Goal: Task Accomplishment & Management: Use online tool/utility

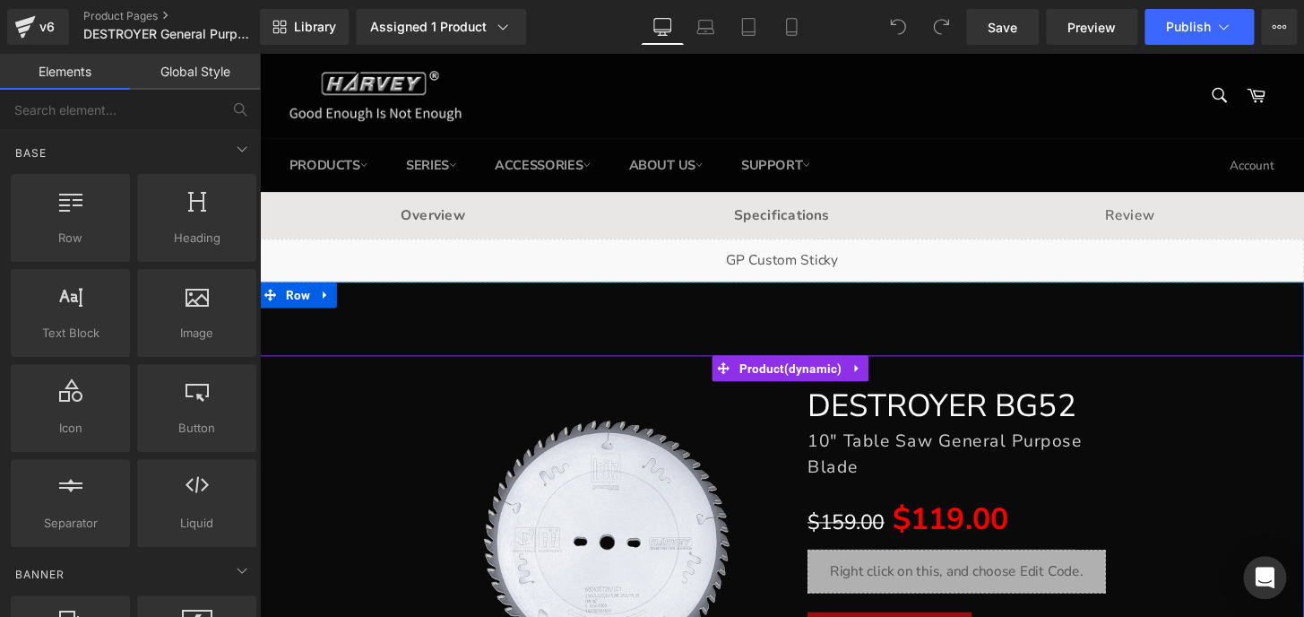
click at [1272, 487] on div "Sale Off (P) Image DESTROYER BG52 Heading 10" Table Saw General Purpose Blade H…" at bounding box center [801, 553] width 1067 height 372
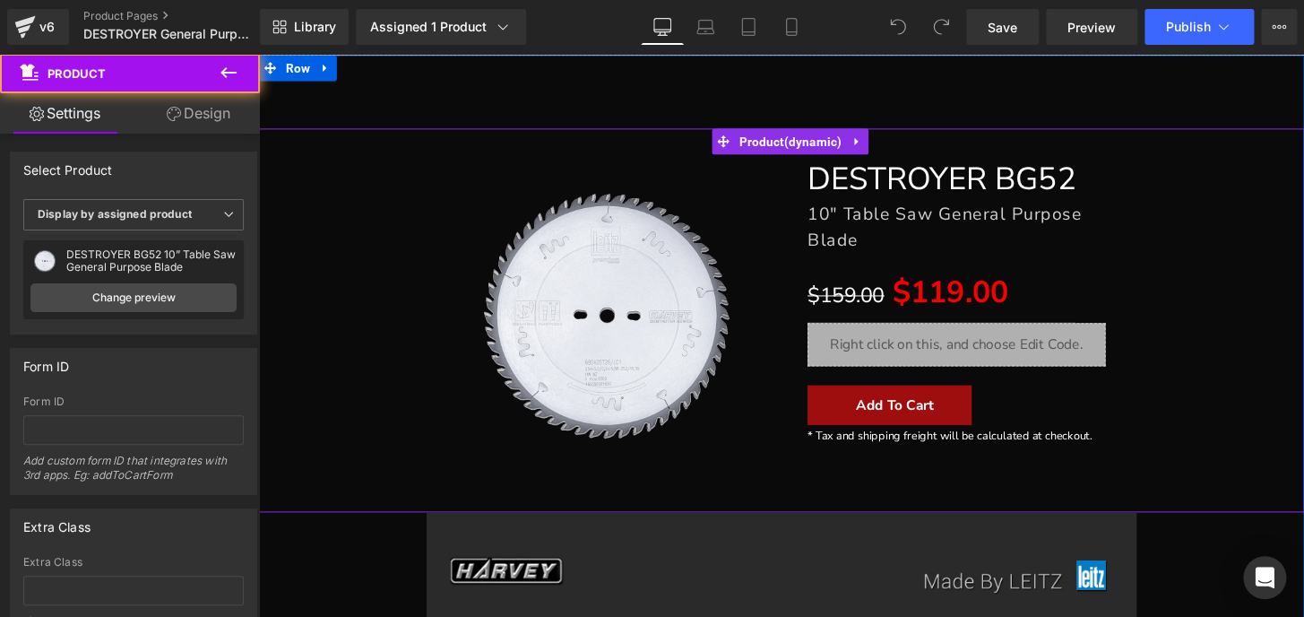
scroll to position [244, 0]
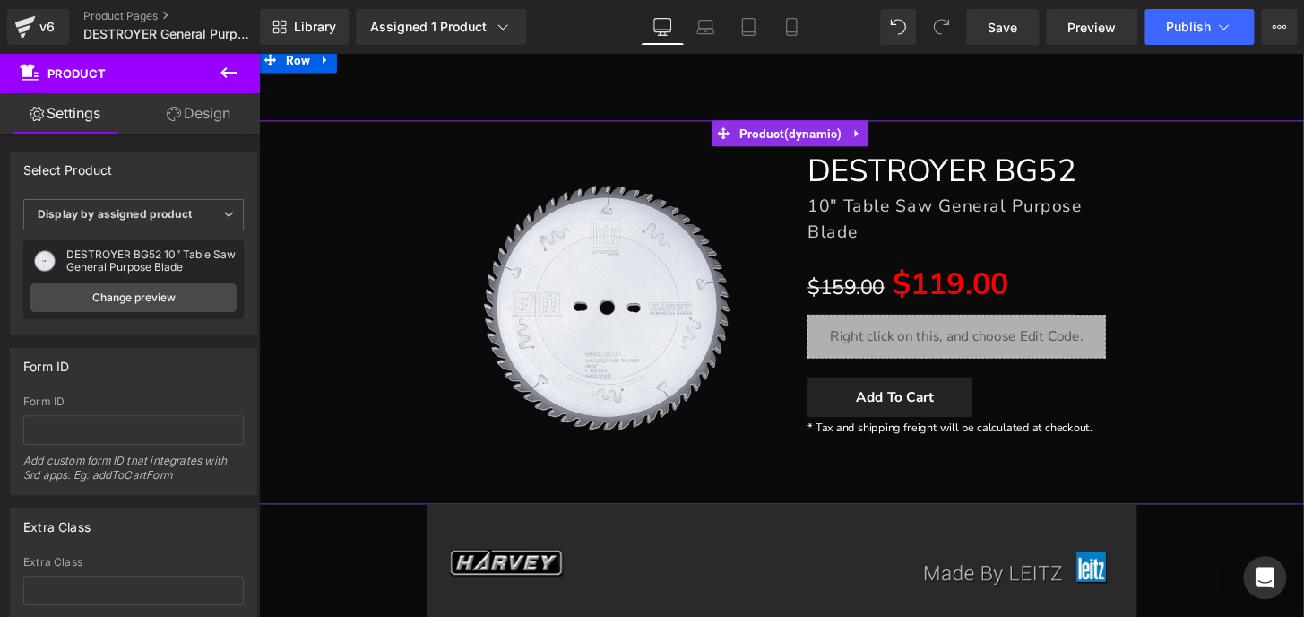
click at [943, 413] on span "(P) Cart Button" at bounding box center [982, 410] width 79 height 22
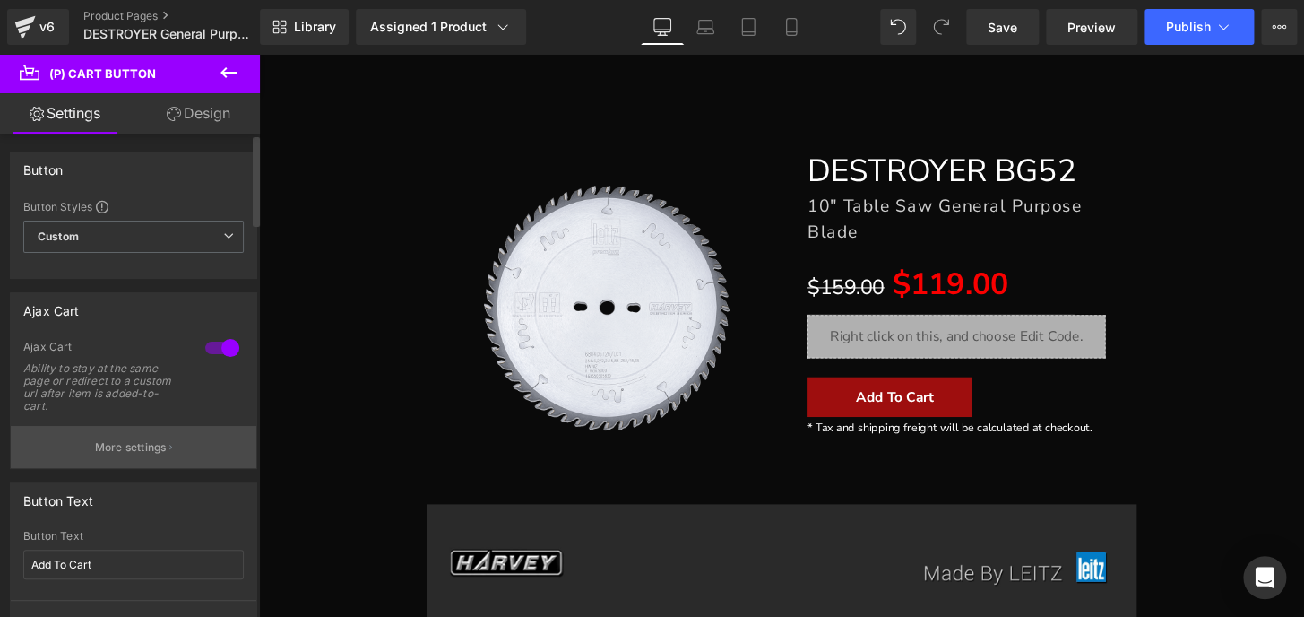
click at [106, 447] on p "More settings" at bounding box center [131, 447] width 72 height 16
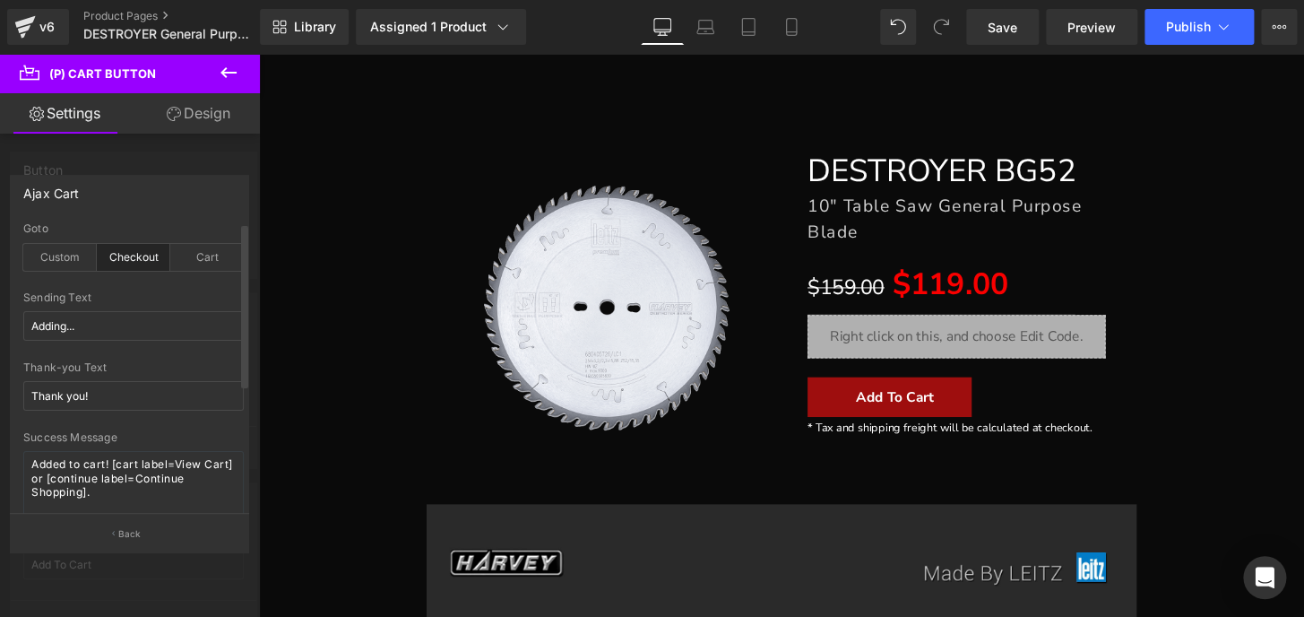
click at [123, 254] on div "Checkout" at bounding box center [133, 257] width 73 height 27
click at [137, 252] on div "Checkout" at bounding box center [133, 257] width 73 height 27
click at [205, 178] on div "Ajax Cart" at bounding box center [130, 193] width 238 height 34
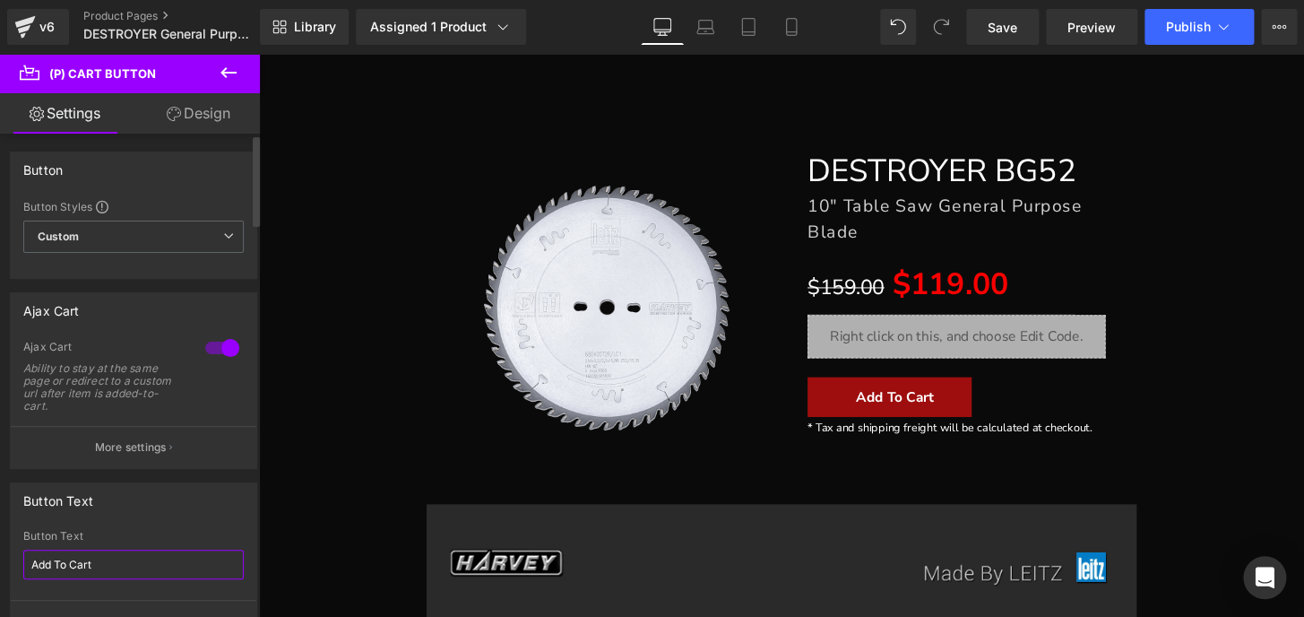
drag, startPoint x: 98, startPoint y: 556, endPoint x: 0, endPoint y: 560, distance: 97.8
click at [0, 560] on div "Button Text Add To Cart Button Text Add To Cart More settings" at bounding box center [134, 556] width 268 height 174
type input "Buy Now"
click at [1201, 29] on span "Publish" at bounding box center [1188, 27] width 45 height 14
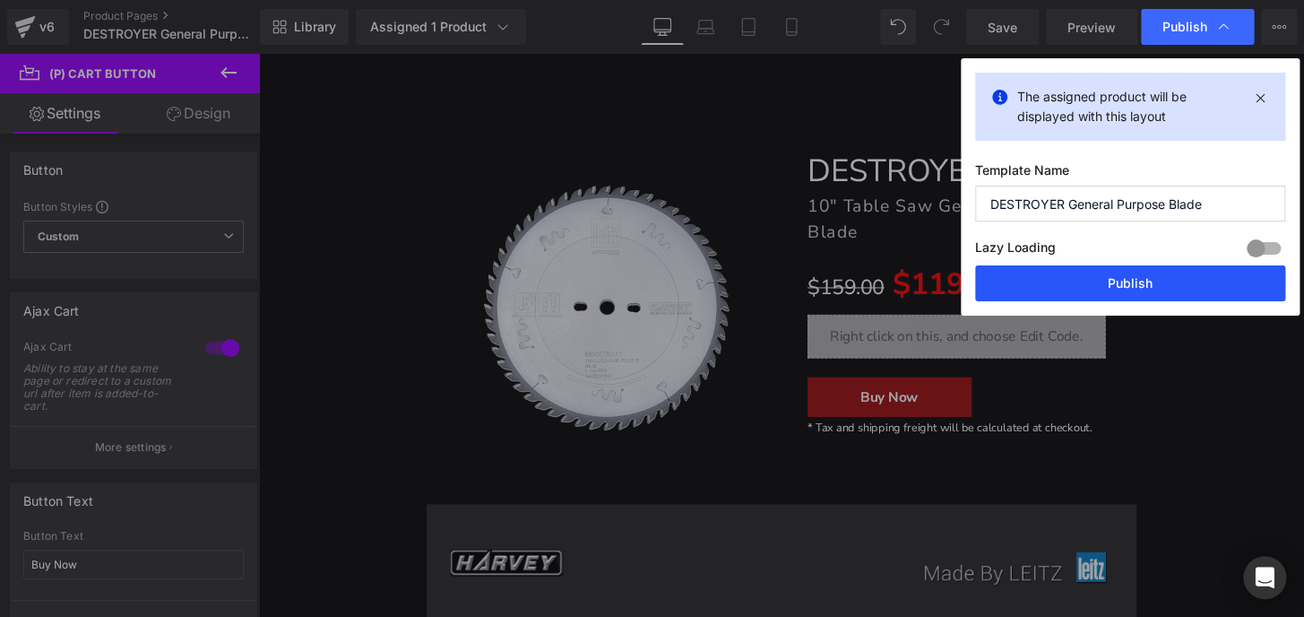
drag, startPoint x: 1192, startPoint y: 277, endPoint x: 1081, endPoint y: 214, distance: 127.6
click at [1192, 277] on button "Publish" at bounding box center [1130, 283] width 310 height 36
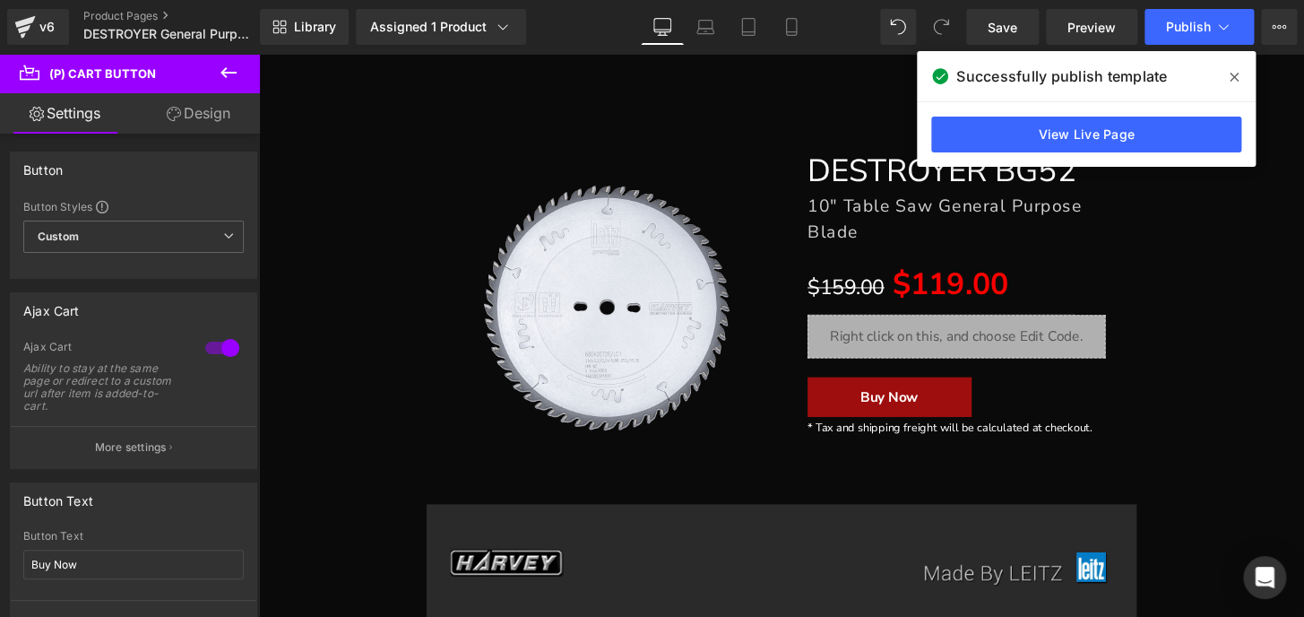
click at [1236, 73] on icon at bounding box center [1234, 77] width 9 height 14
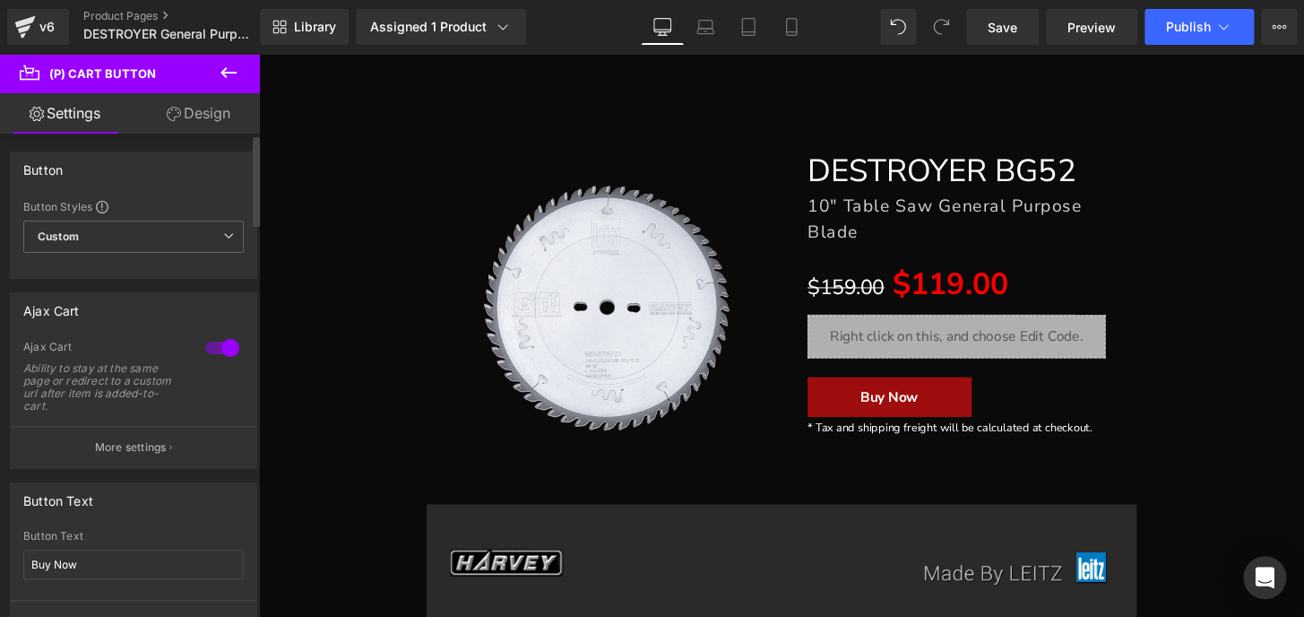
click at [156, 500] on div "Button Text" at bounding box center [134, 500] width 246 height 34
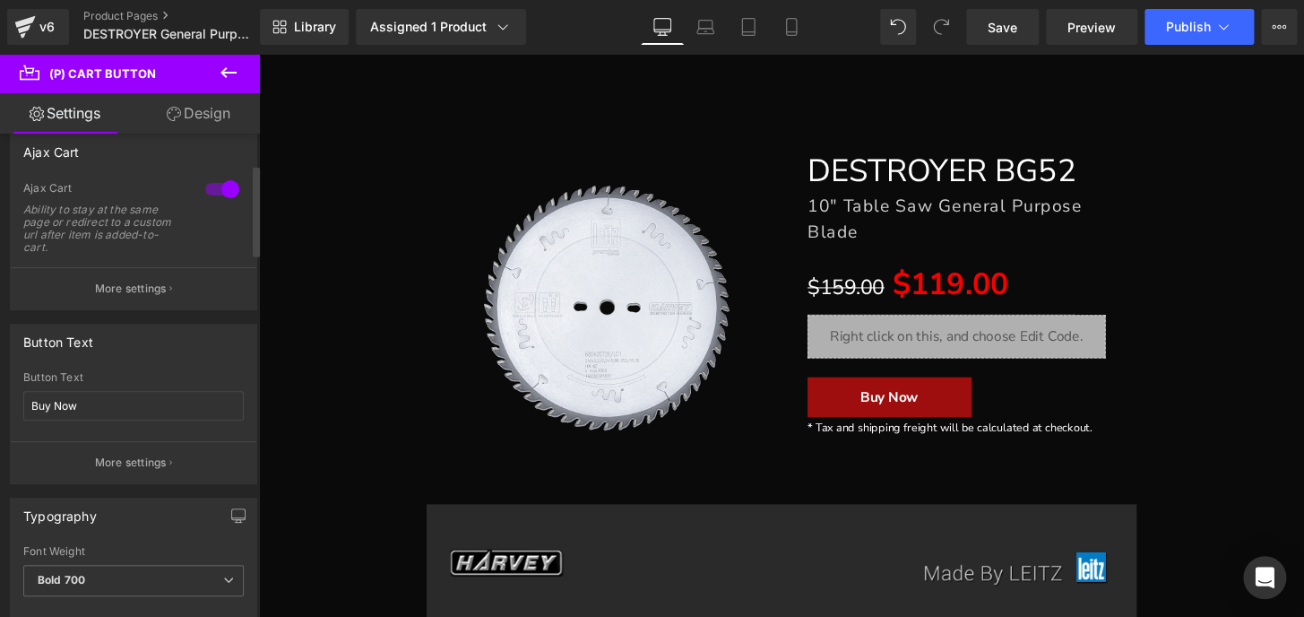
scroll to position [162, 0]
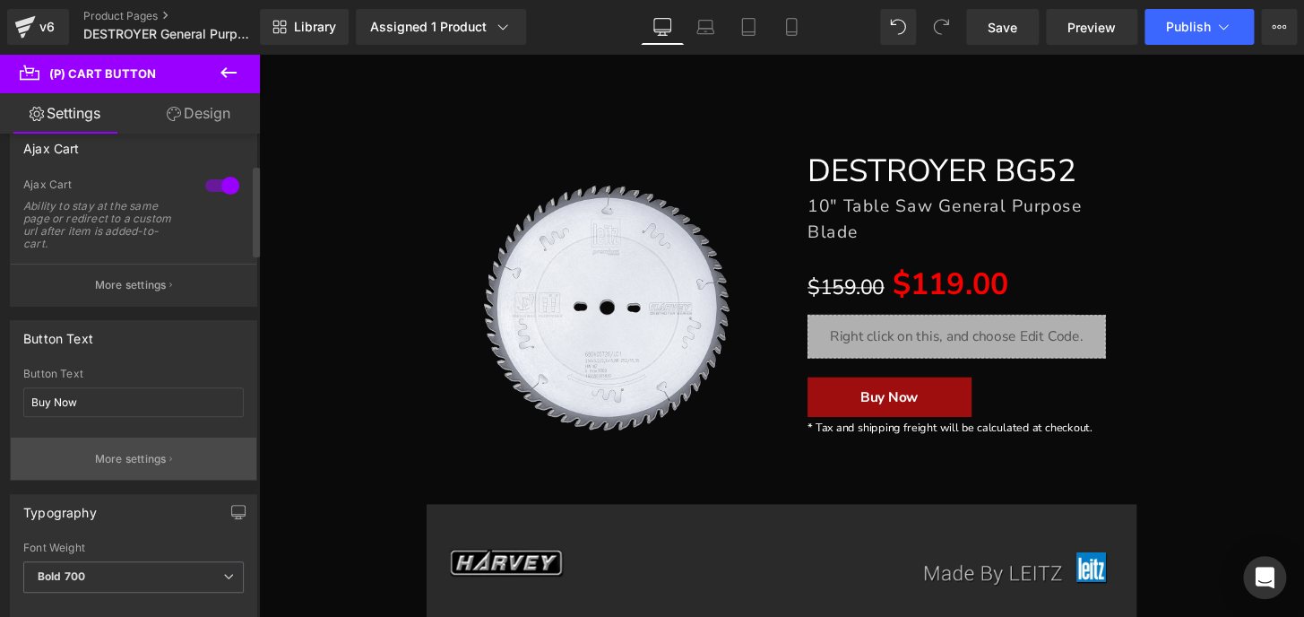
click at [137, 461] on p "More settings" at bounding box center [131, 459] width 72 height 16
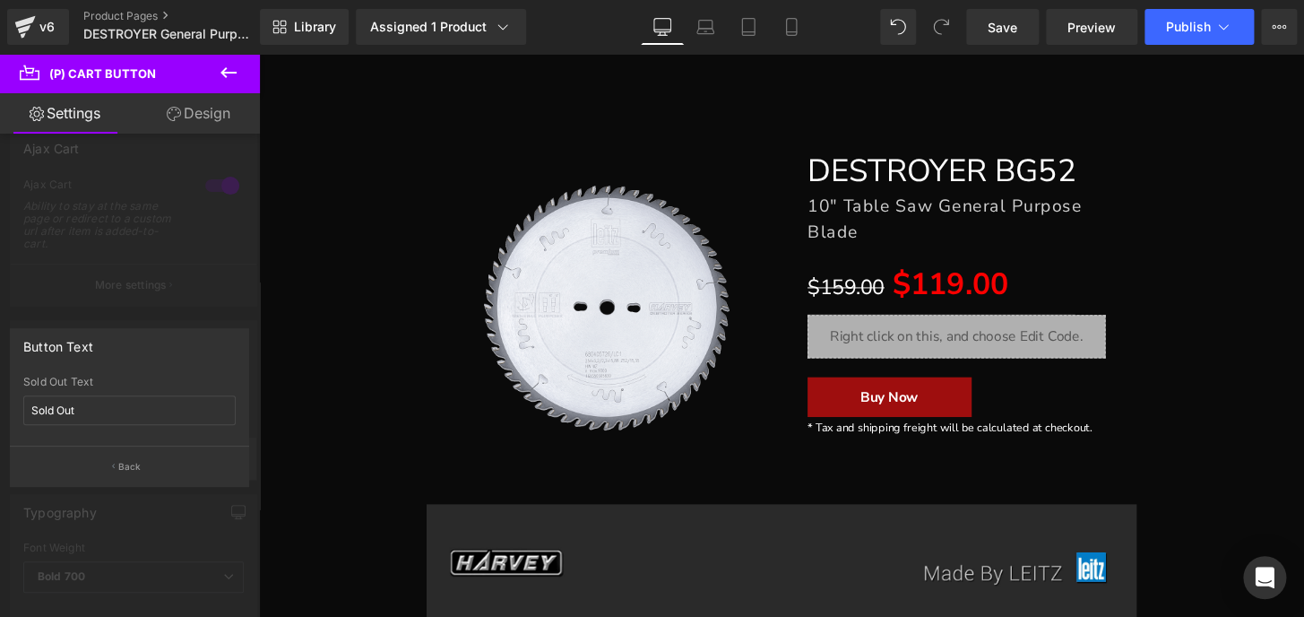
click at [137, 461] on p "Back" at bounding box center [129, 466] width 23 height 13
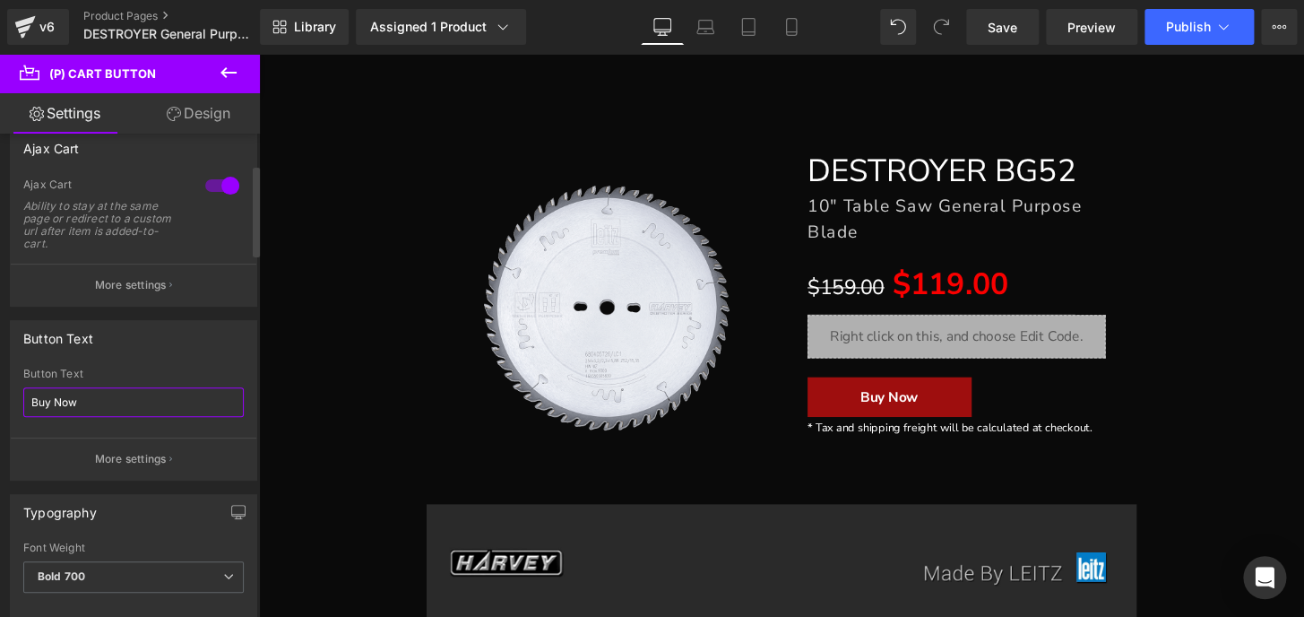
click at [116, 393] on input "Buy Now" at bounding box center [133, 402] width 220 height 30
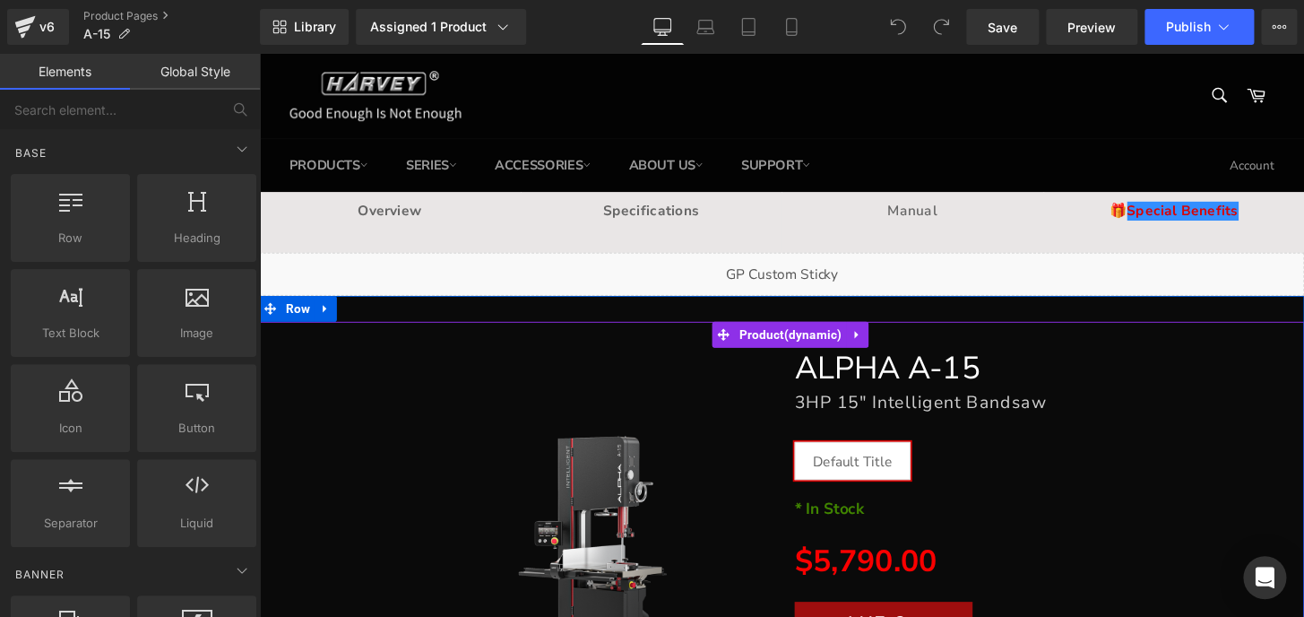
click at [1202, 455] on div "FREE SHIPPING" at bounding box center [801, 570] width 1067 height 476
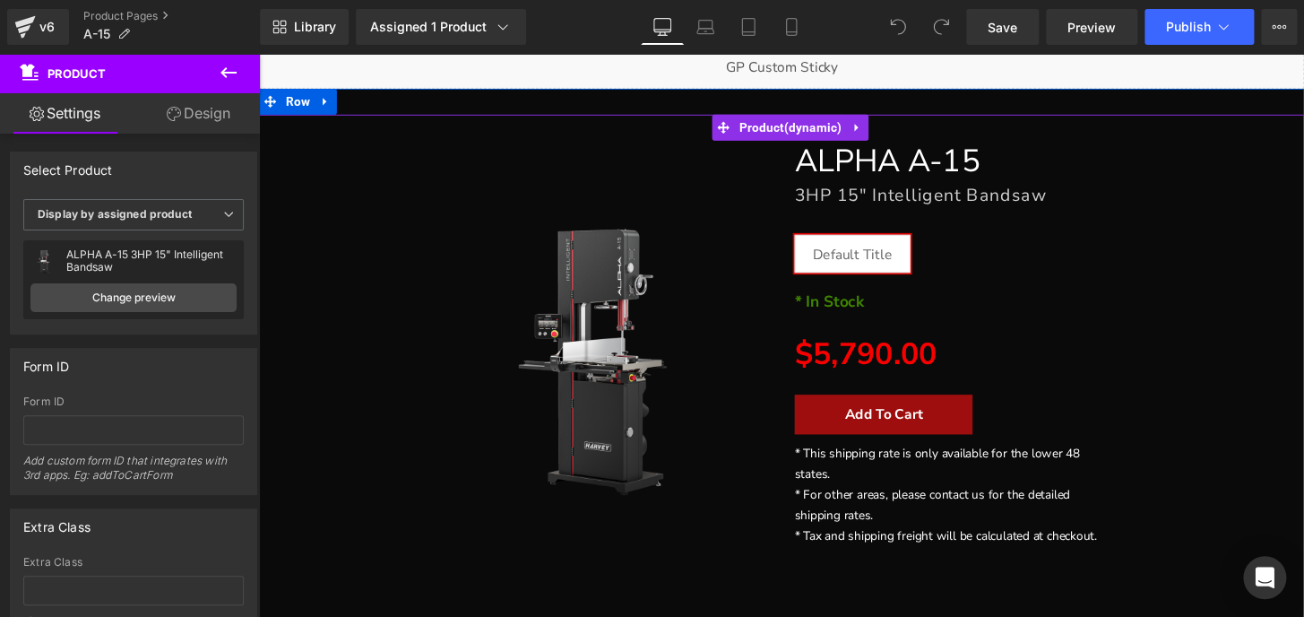
scroll to position [244, 0]
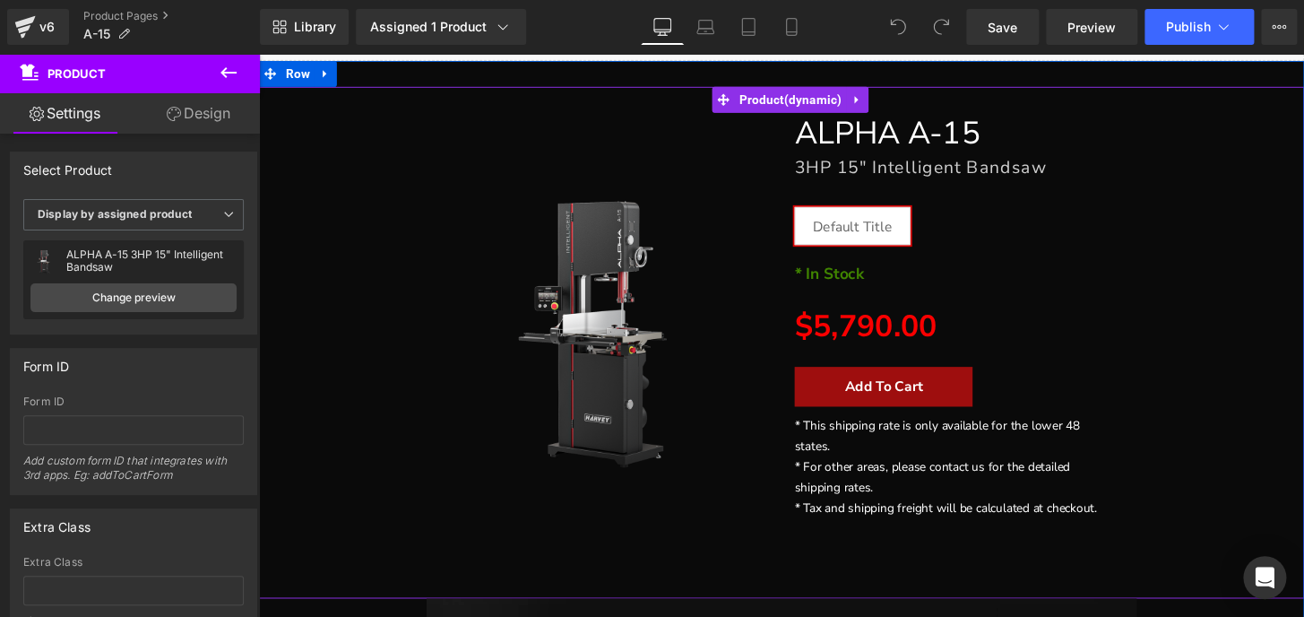
click at [1214, 467] on div "FREE SHIPPING" at bounding box center [801, 326] width 1067 height 476
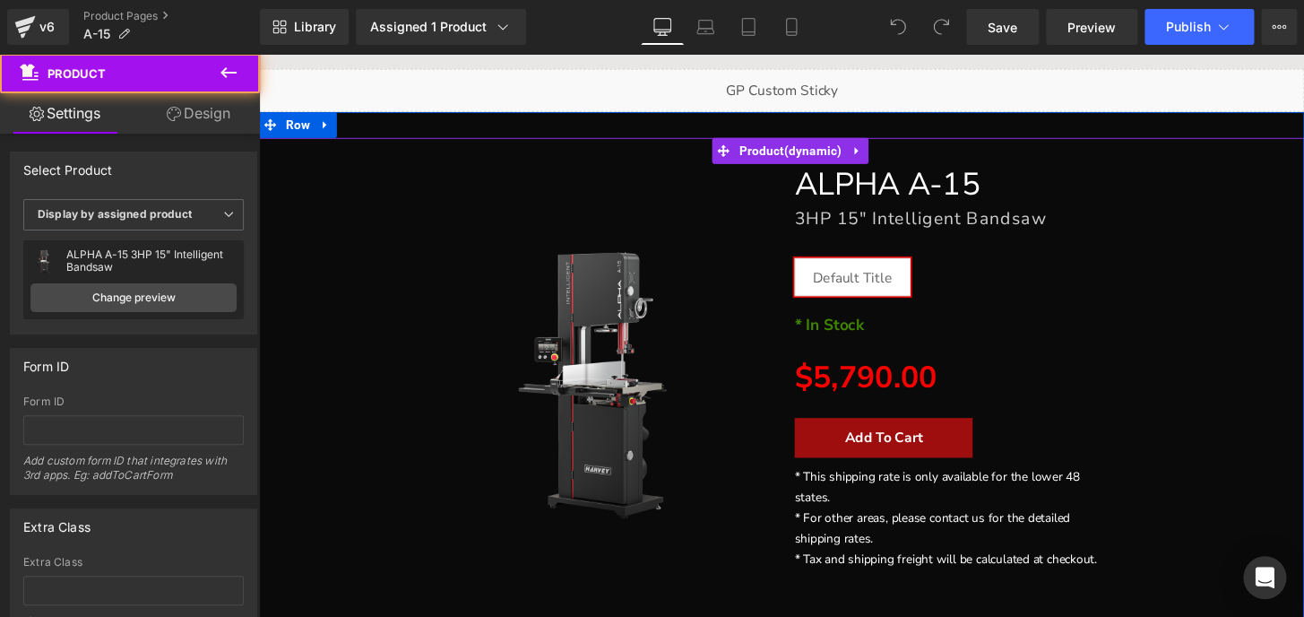
scroll to position [162, 0]
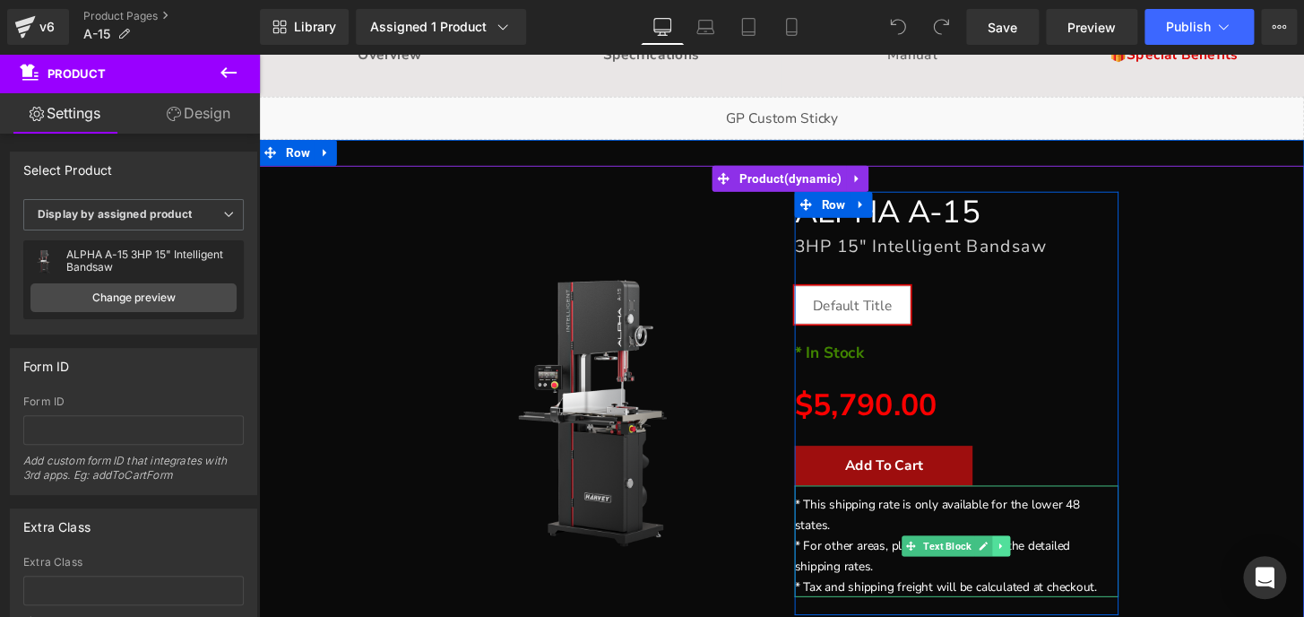
click at [1024, 561] on icon at bounding box center [1029, 563] width 10 height 11
click at [1015, 561] on icon at bounding box center [1020, 563] width 10 height 10
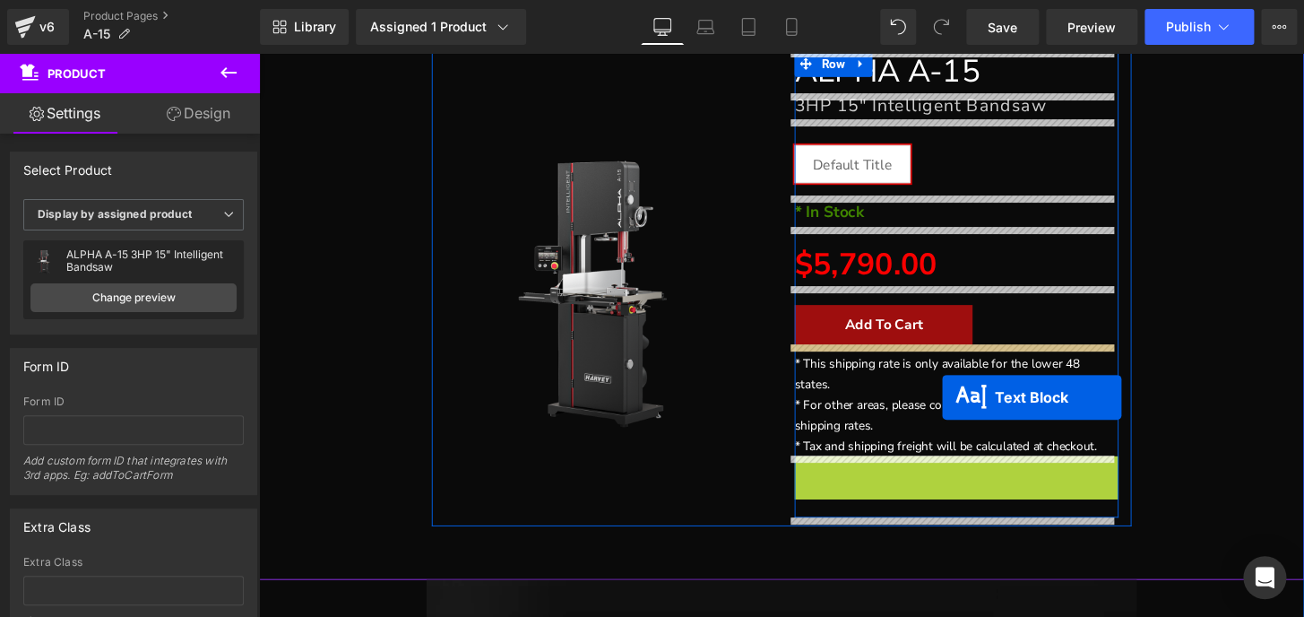
scroll to position [208, 0]
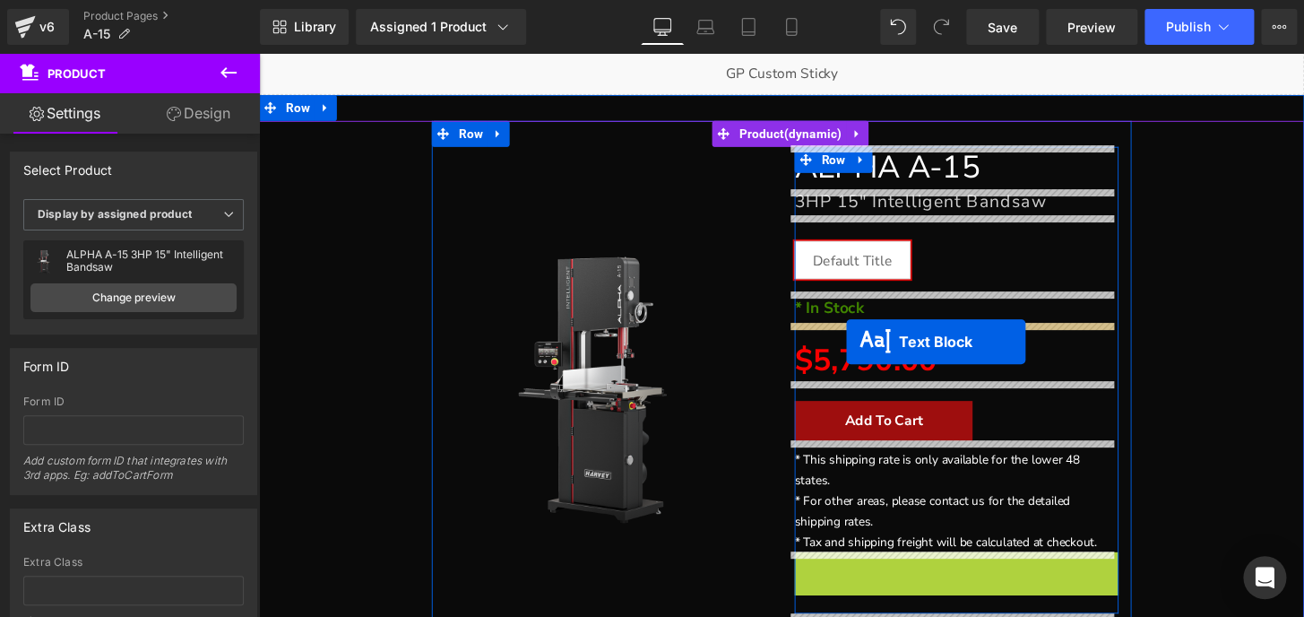
drag, startPoint x: 955, startPoint y: 436, endPoint x: 868, endPoint y: 352, distance: 121.1
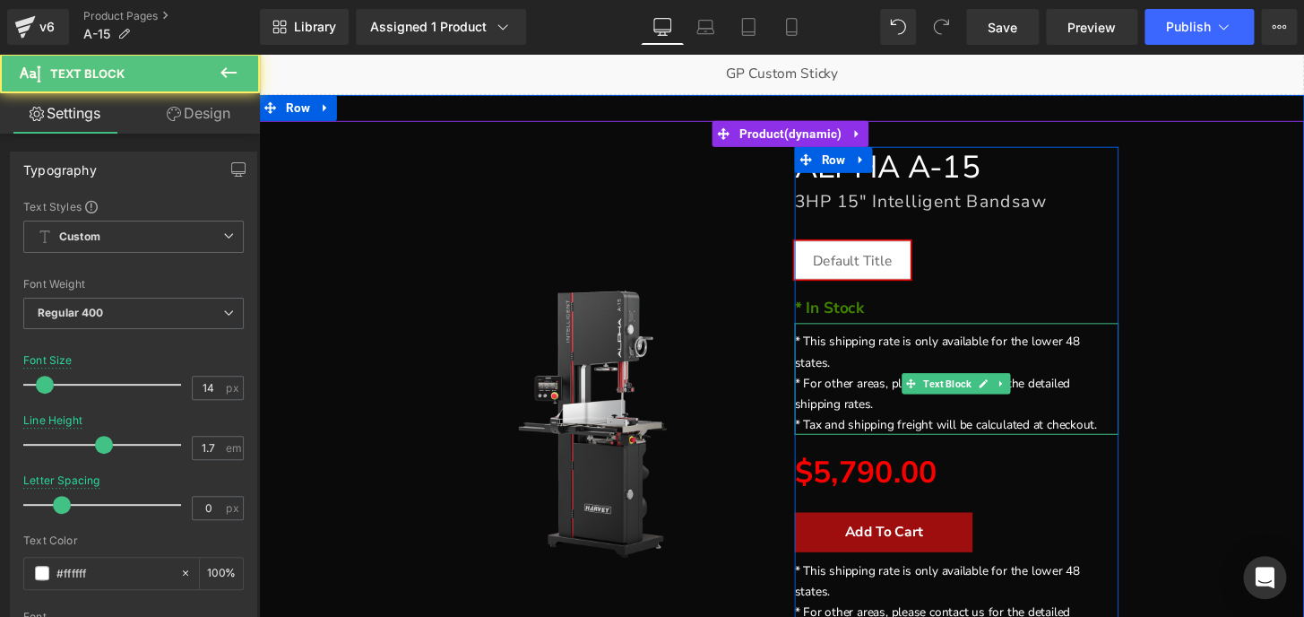
click at [815, 350] on span "* This shipping rate is only available for the lower 48 states." at bounding box center [963, 363] width 296 height 39
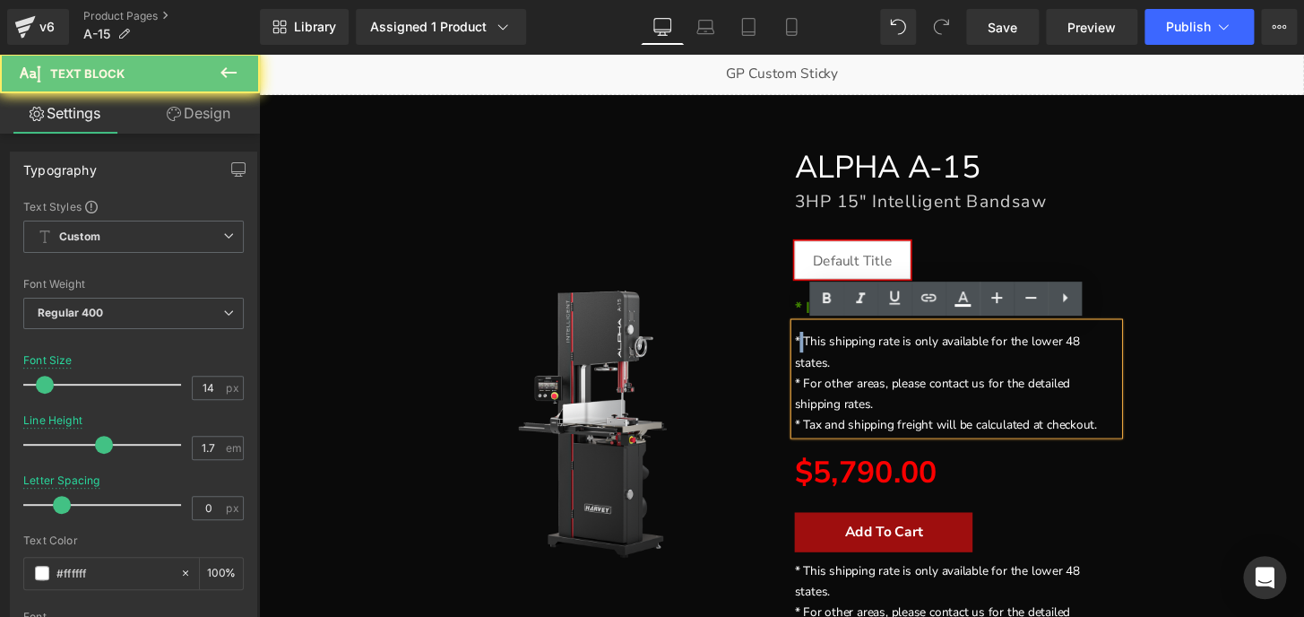
click at [815, 350] on span "* This shipping rate is only available for the lower 48 states." at bounding box center [963, 363] width 296 height 39
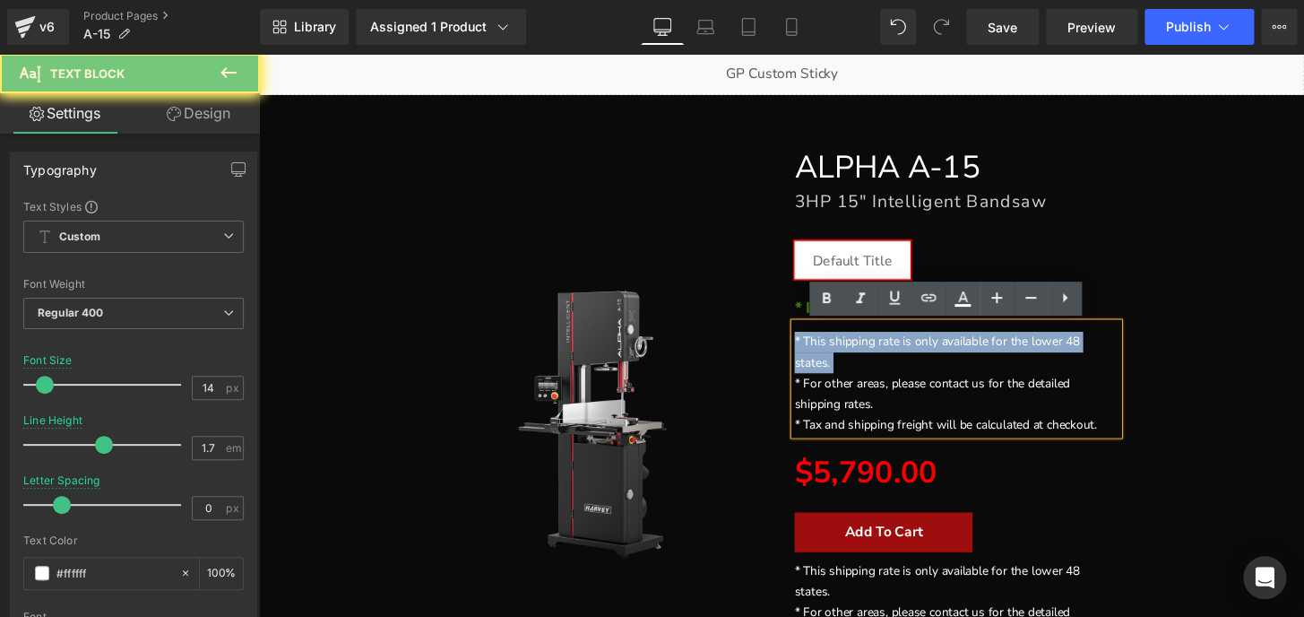
copy span "* This shipping rate is only available for the lower 48 states."
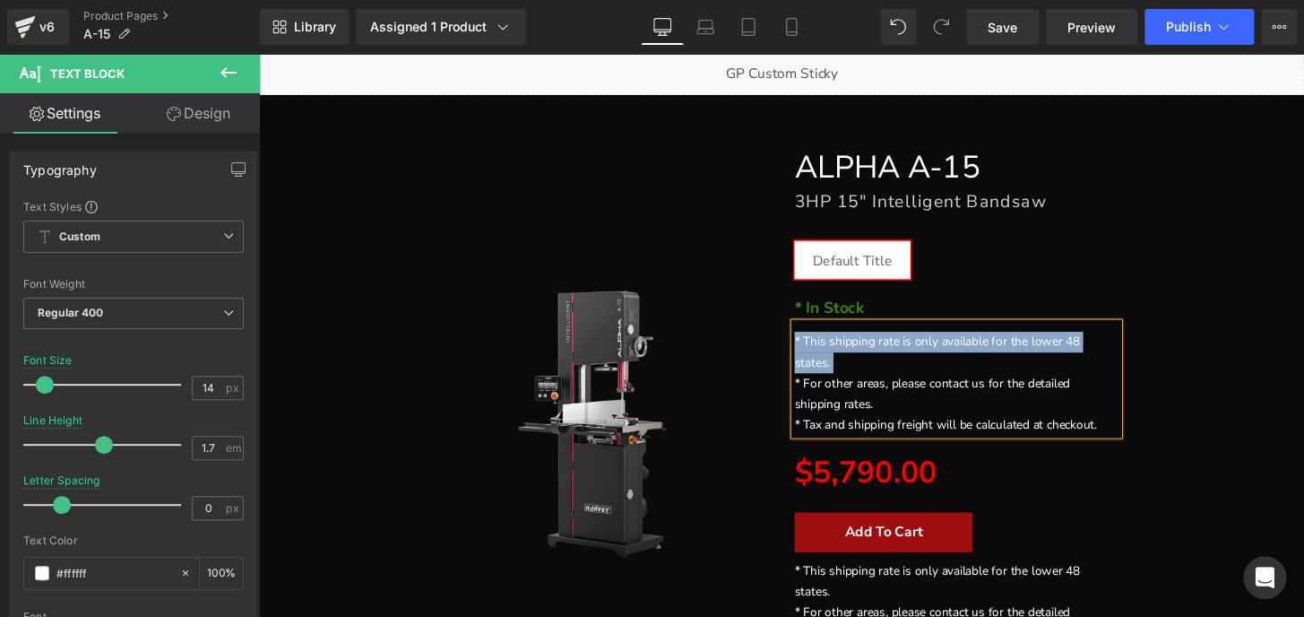
click at [826, 350] on span "* This shipping rate is only available for the lower 48 states." at bounding box center [963, 363] width 296 height 39
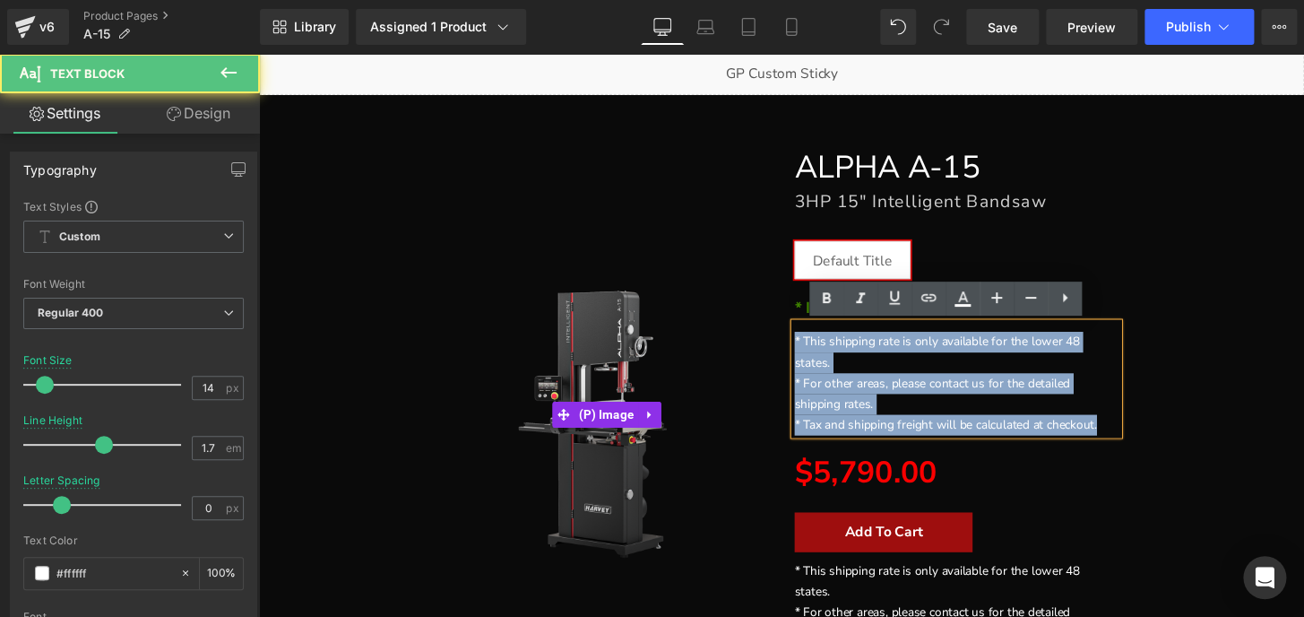
drag, startPoint x: 1132, startPoint y: 438, endPoint x: 702, endPoint y: 323, distance: 445.5
click at [702, 323] on div "FREE SHIPPING (P) Image ALPHA A-15 Heading 3HP 15" Intelligent Bandsaw Heading …" at bounding box center [800, 420] width 725 height 592
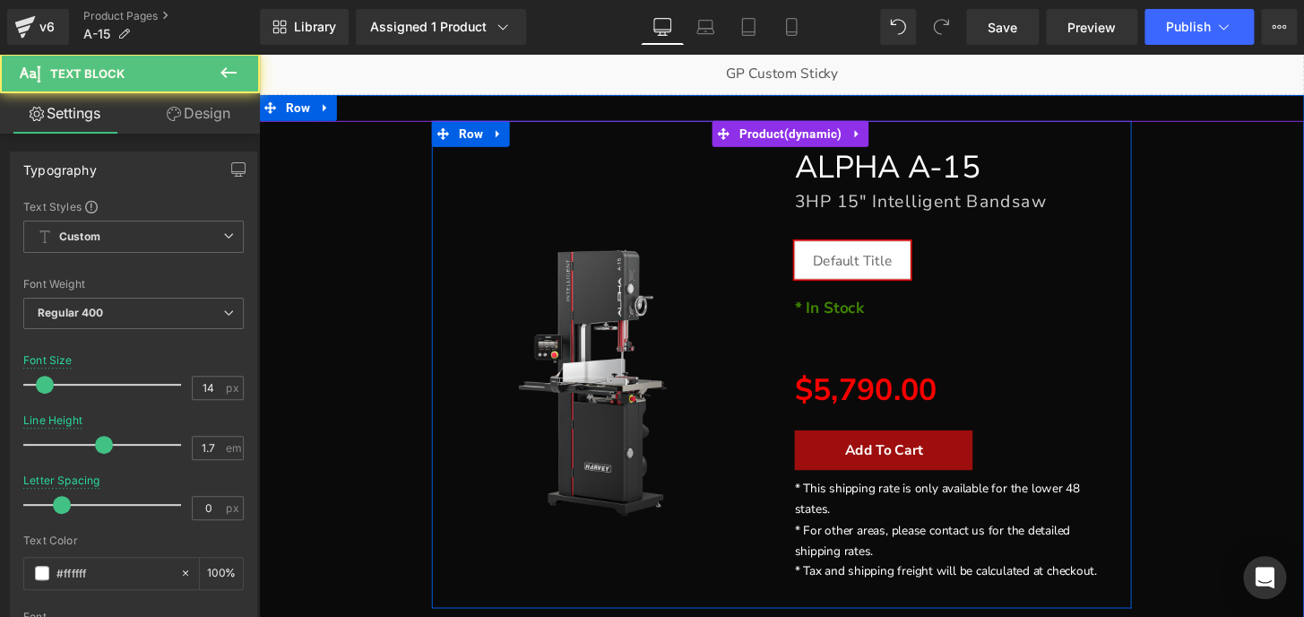
click at [880, 346] on p "To enrich screen reader interactions, please activate Accessibility in Grammarl…" at bounding box center [983, 353] width 336 height 22
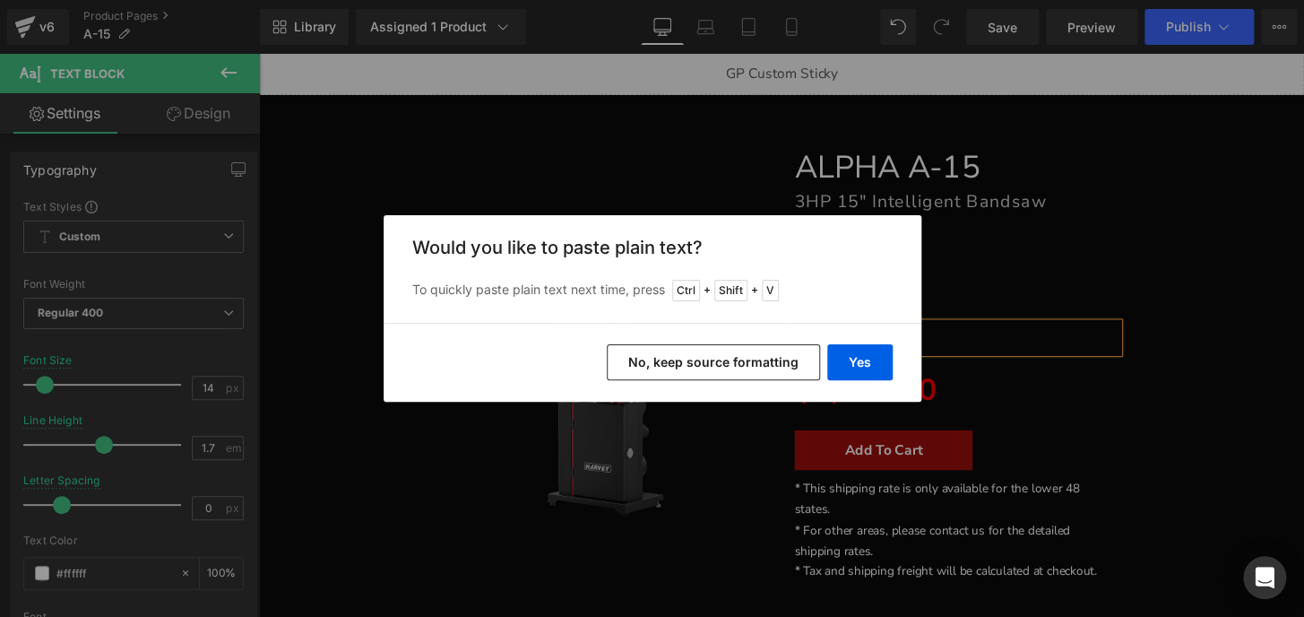
click at [794, 363] on button "No, keep source formatting" at bounding box center [713, 362] width 213 height 36
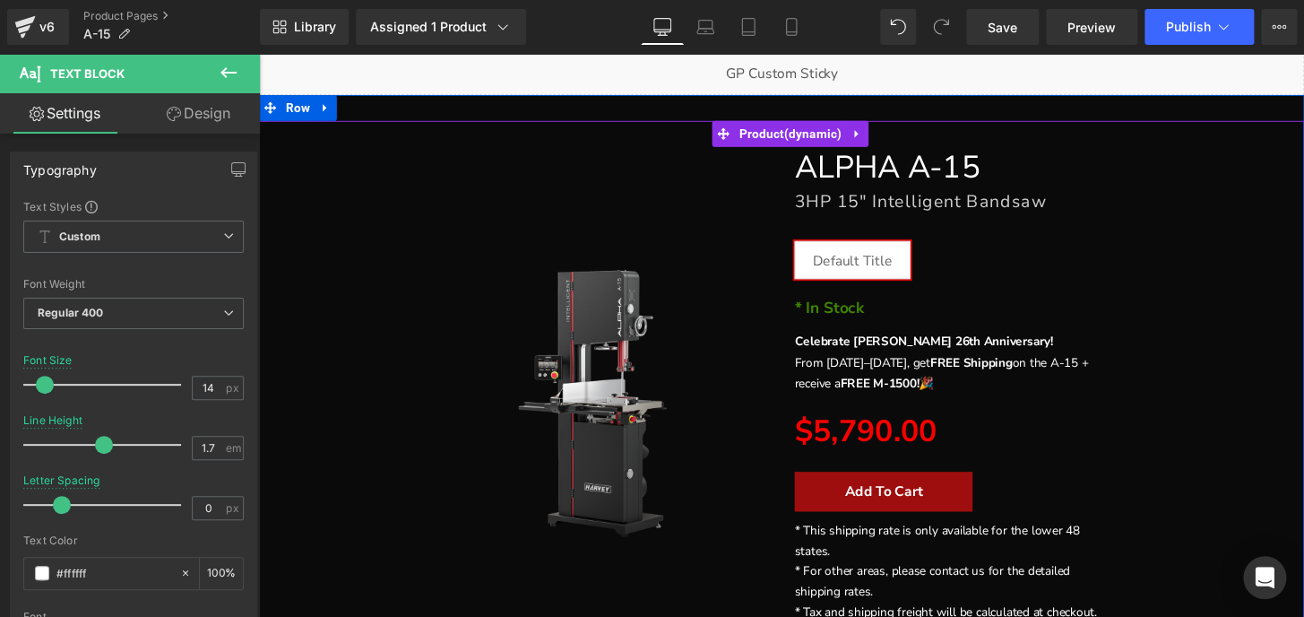
click at [1205, 394] on div "FREE SHIPPING" at bounding box center [801, 398] width 1067 height 549
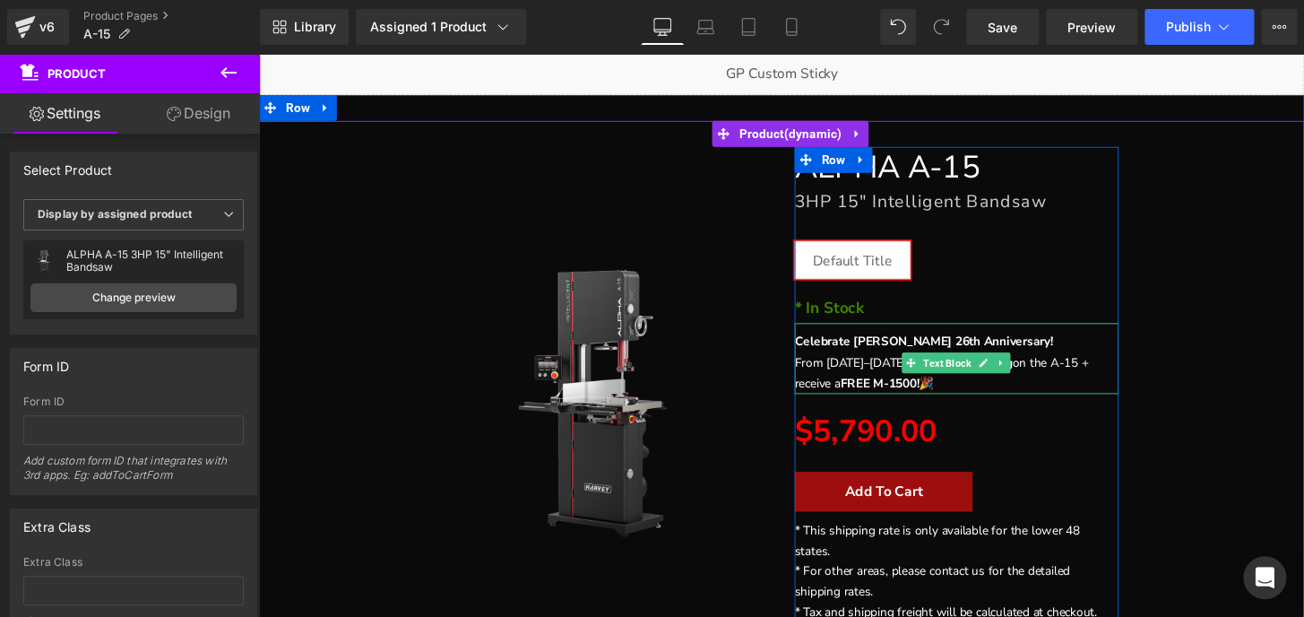
click at [1066, 382] on p "Celebrate [PERSON_NAME] 26th Anniversary! From [DATE]–[DATE], get FREE Shipping…" at bounding box center [983, 374] width 336 height 64
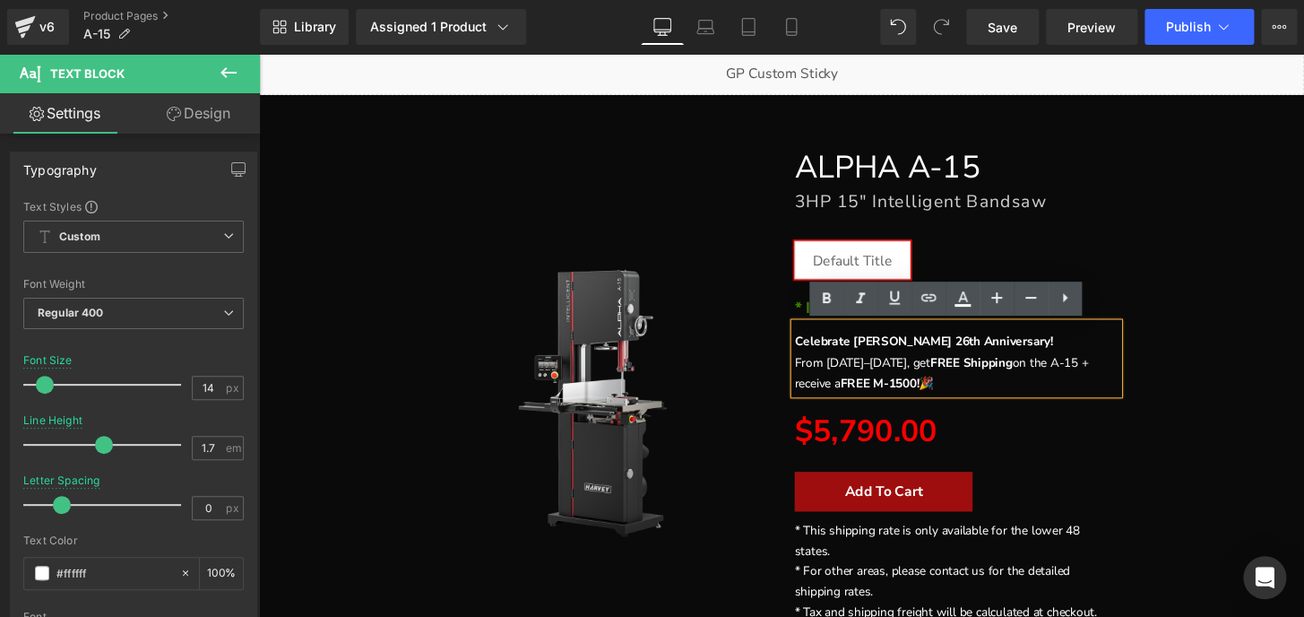
click at [1004, 397] on p "Celebrate [PERSON_NAME] 26th Anniversary! From [DATE]–[DATE], get FREE Shipping…" at bounding box center [983, 374] width 336 height 64
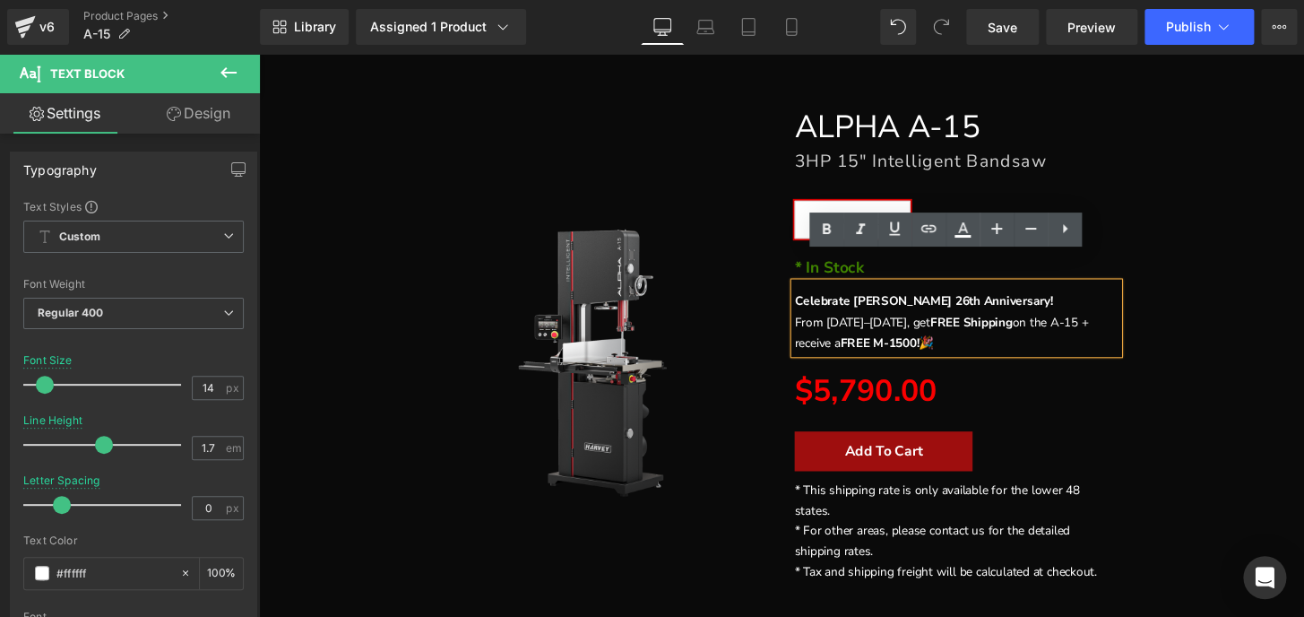
scroll to position [289, 0]
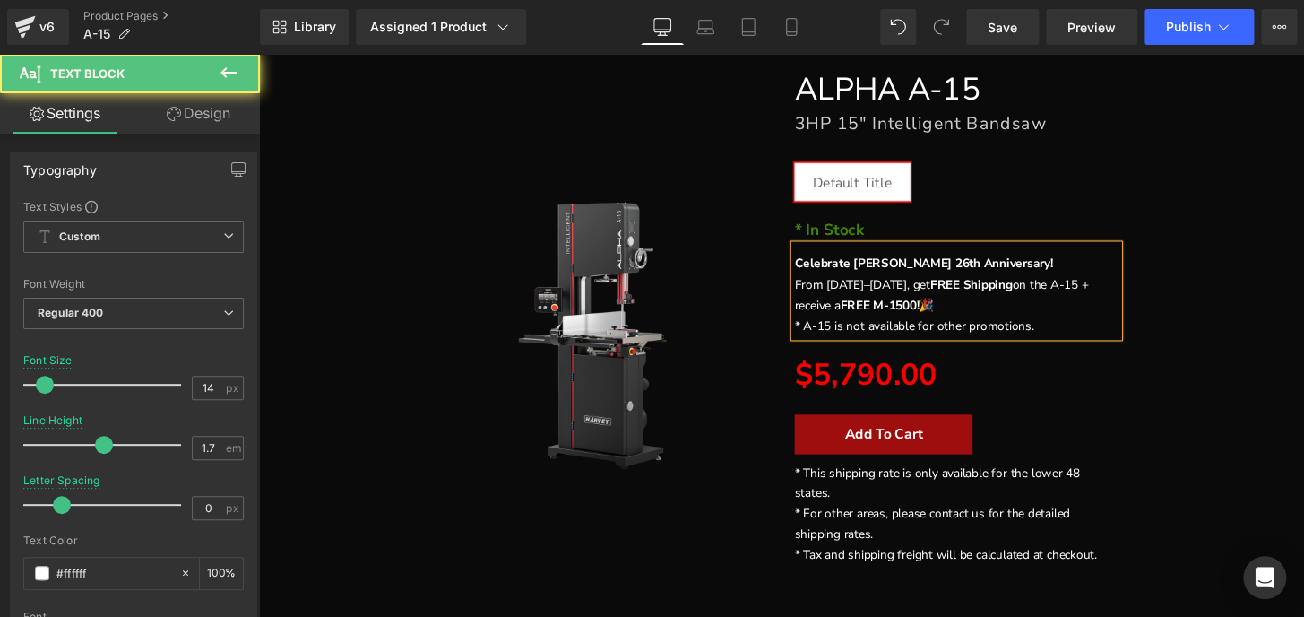
drag, startPoint x: 1083, startPoint y: 339, endPoint x: 803, endPoint y: 326, distance: 279.9
click at [815, 326] on div "Celebrate [PERSON_NAME] 26th Anniversary! From [DATE]–[DATE], get FREE Shipping…" at bounding box center [983, 299] width 336 height 94
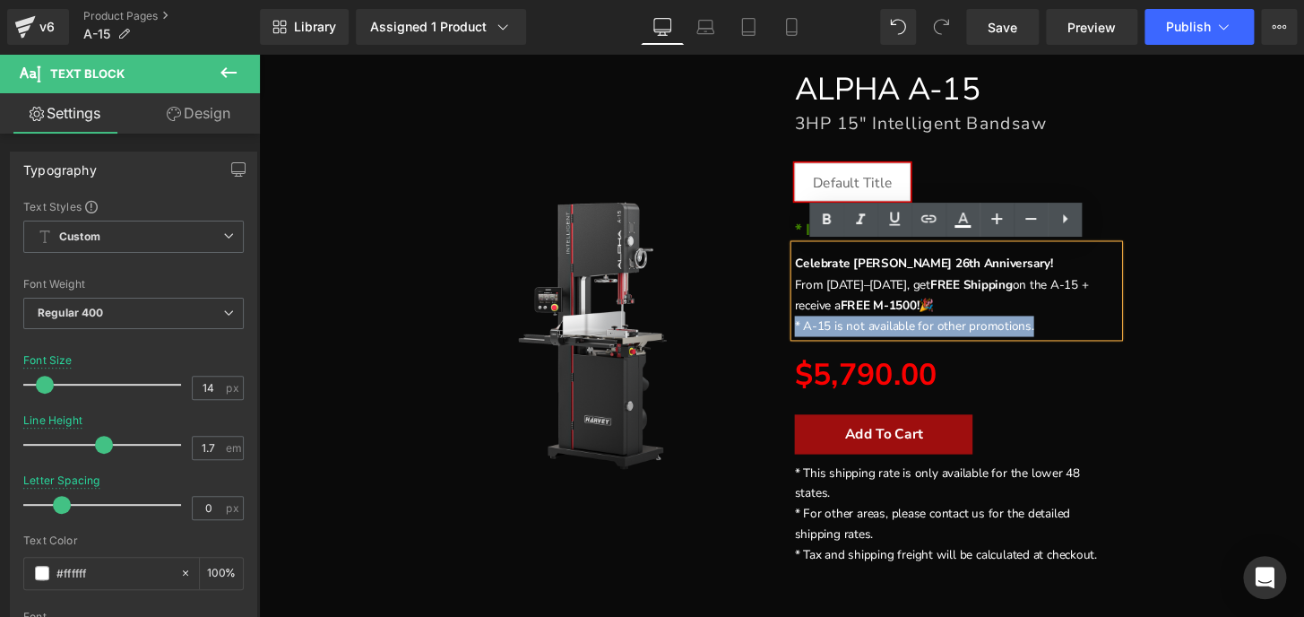
click at [815, 334] on div "Celebrate [PERSON_NAME] 26th Anniversary! From [DATE]–[DATE], get FREE Shipping…" at bounding box center [983, 299] width 336 height 94
copy p "* A-15 is not available for other promotions."
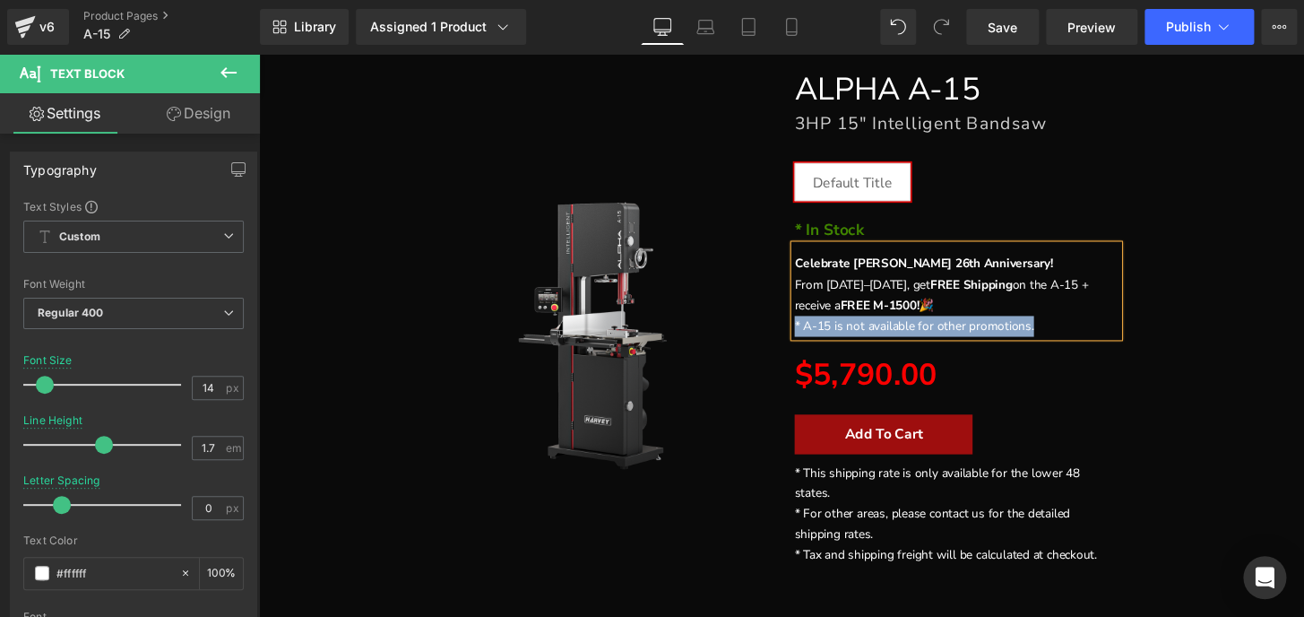
click at [866, 331] on p "* A-15 is not available for other promotions." at bounding box center [983, 336] width 336 height 22
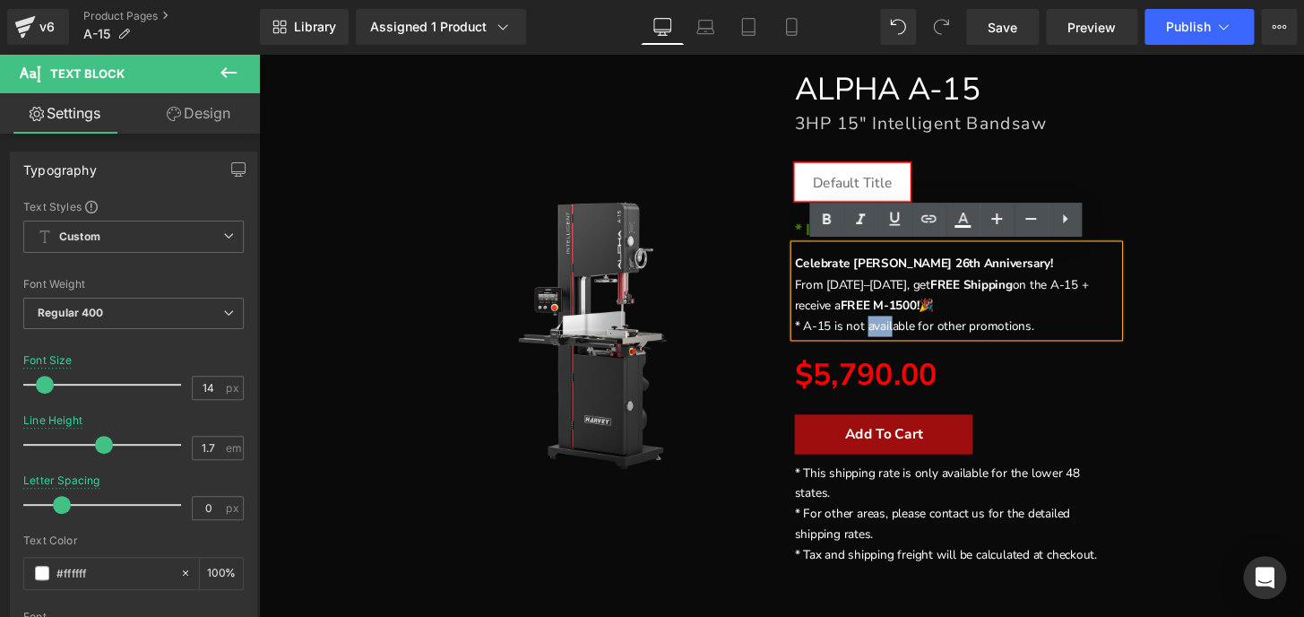
drag, startPoint x: 883, startPoint y: 331, endPoint x: 911, endPoint y: 334, distance: 28.9
click at [911, 334] on p "* A-15 is not available for other promotions." at bounding box center [983, 336] width 336 height 22
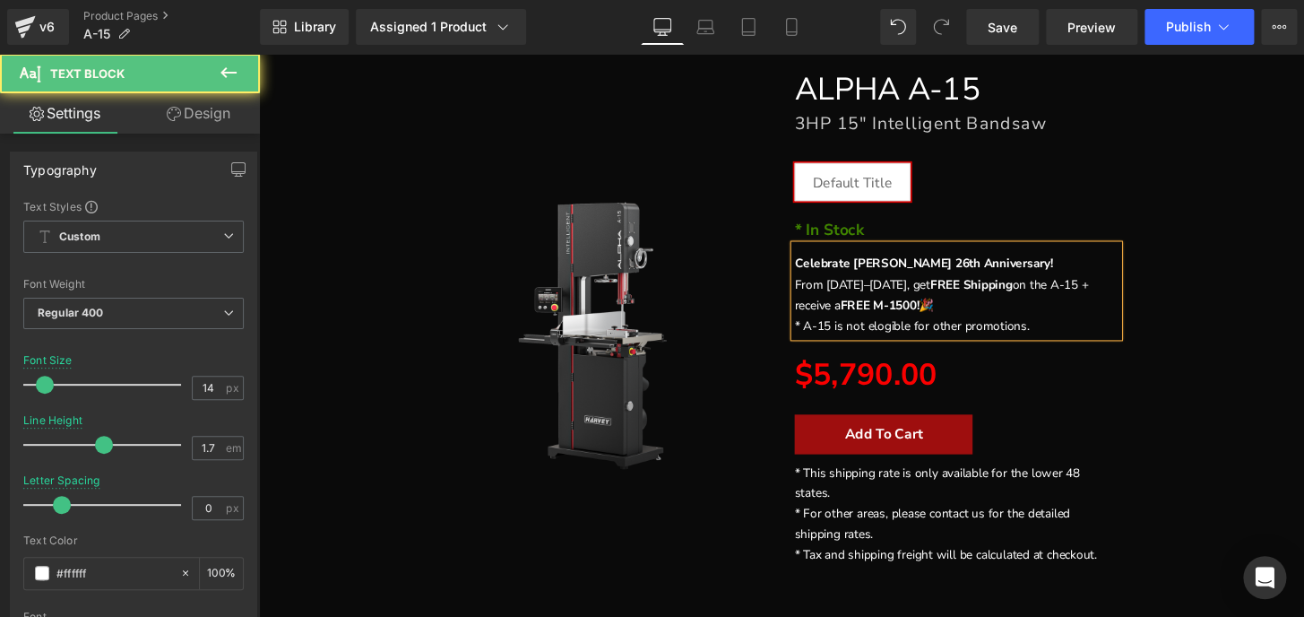
click at [942, 307] on p "Celebrate [PERSON_NAME] 26th Anniversary! From [DATE]–[DATE], get FREE Shipping…" at bounding box center [983, 293] width 336 height 64
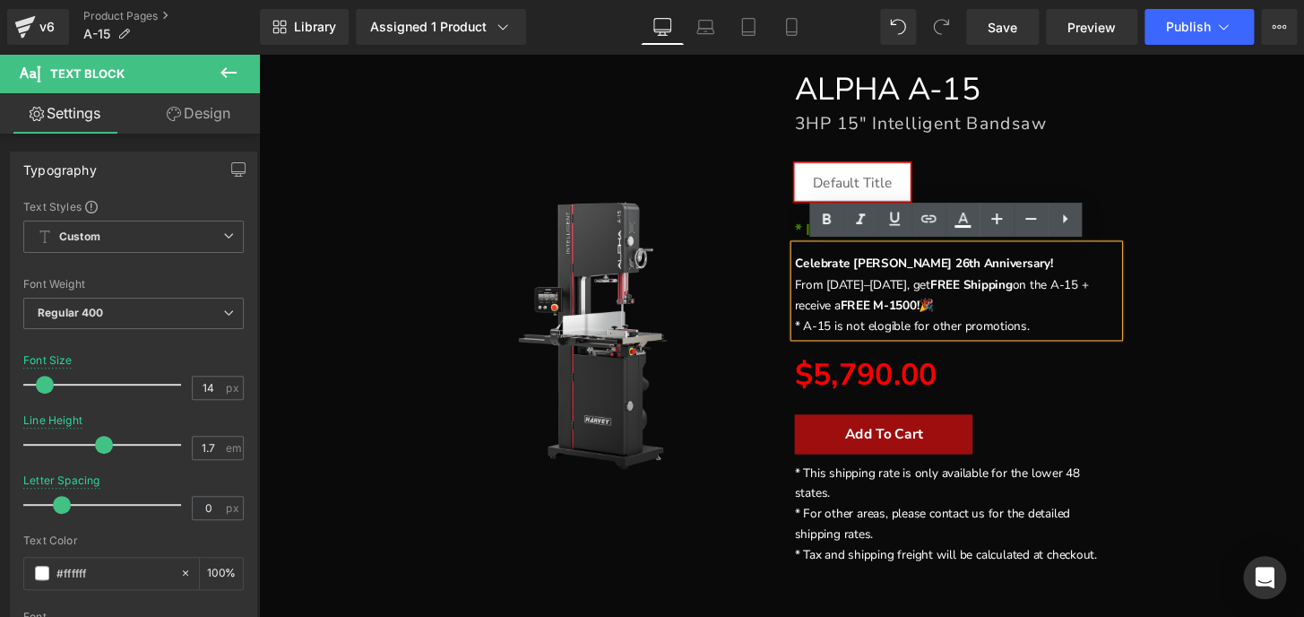
click at [896, 313] on strong "FREE M-1500!" at bounding box center [903, 314] width 82 height 17
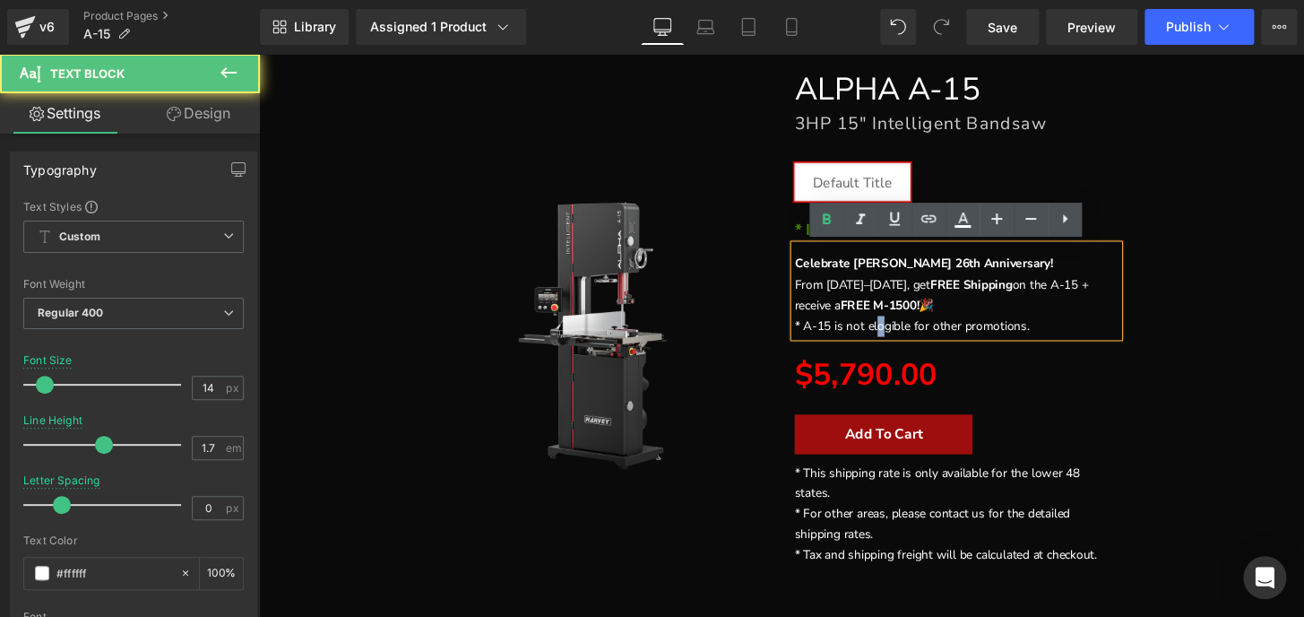
click at [898, 333] on p "* A-15 is not elogible for other promotions." at bounding box center [983, 336] width 336 height 22
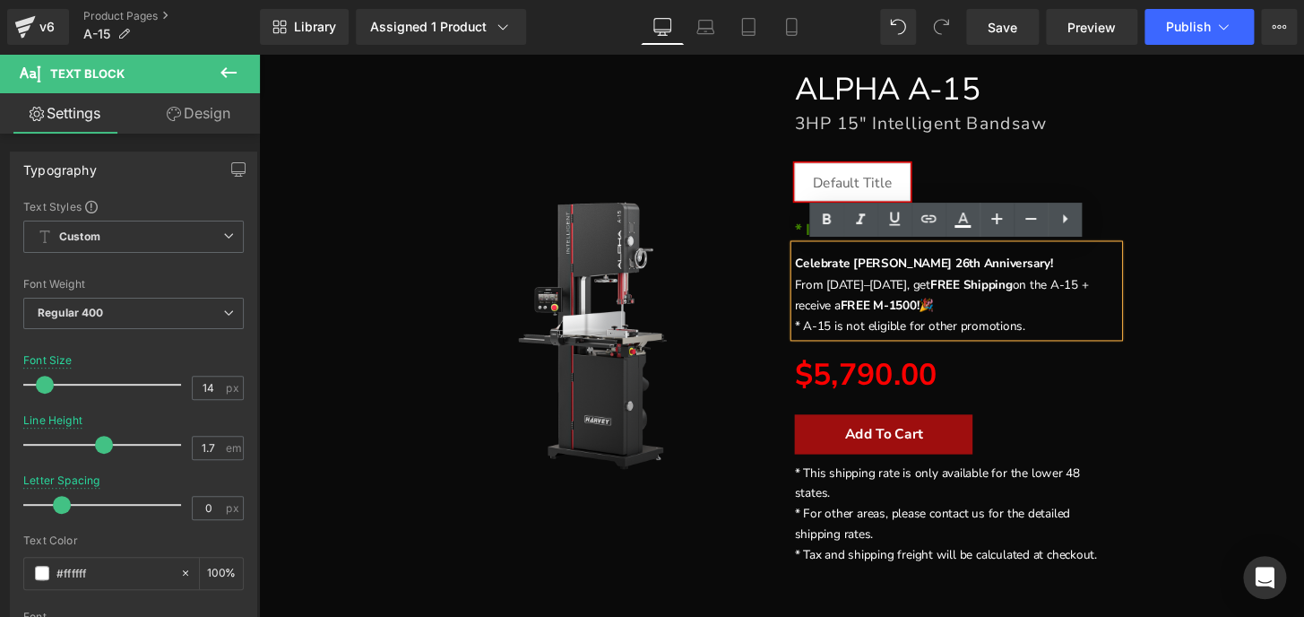
click at [1211, 340] on div "FREE SHIPPING" at bounding box center [801, 327] width 1067 height 570
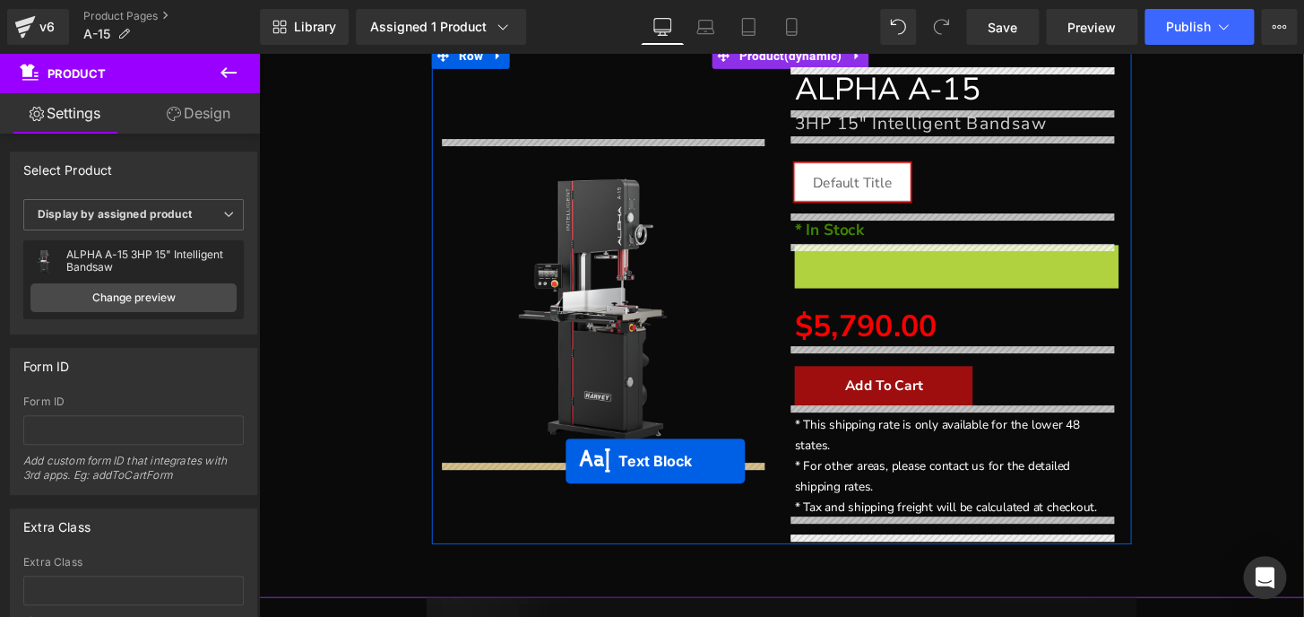
drag, startPoint x: 929, startPoint y: 301, endPoint x: 577, endPoint y: 476, distance: 392.4
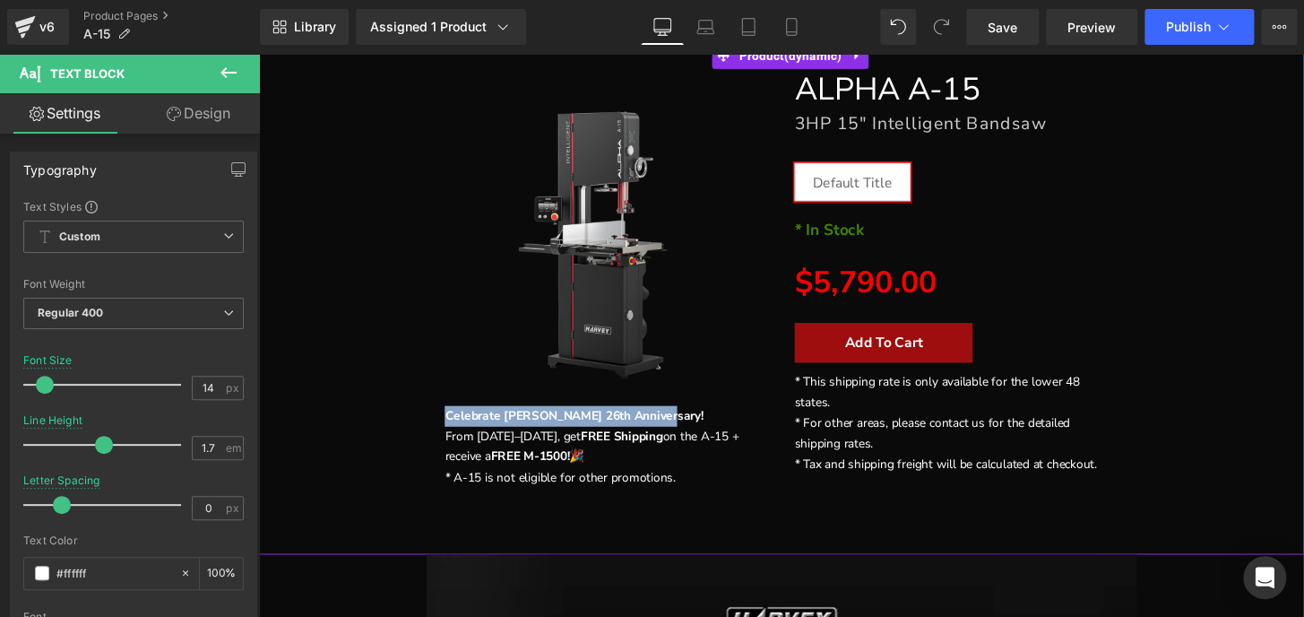
drag, startPoint x: 670, startPoint y: 430, endPoint x: 428, endPoint y: 436, distance: 242.0
click at [428, 436] on div "FREE SHIPPING" at bounding box center [801, 280] width 1067 height 476
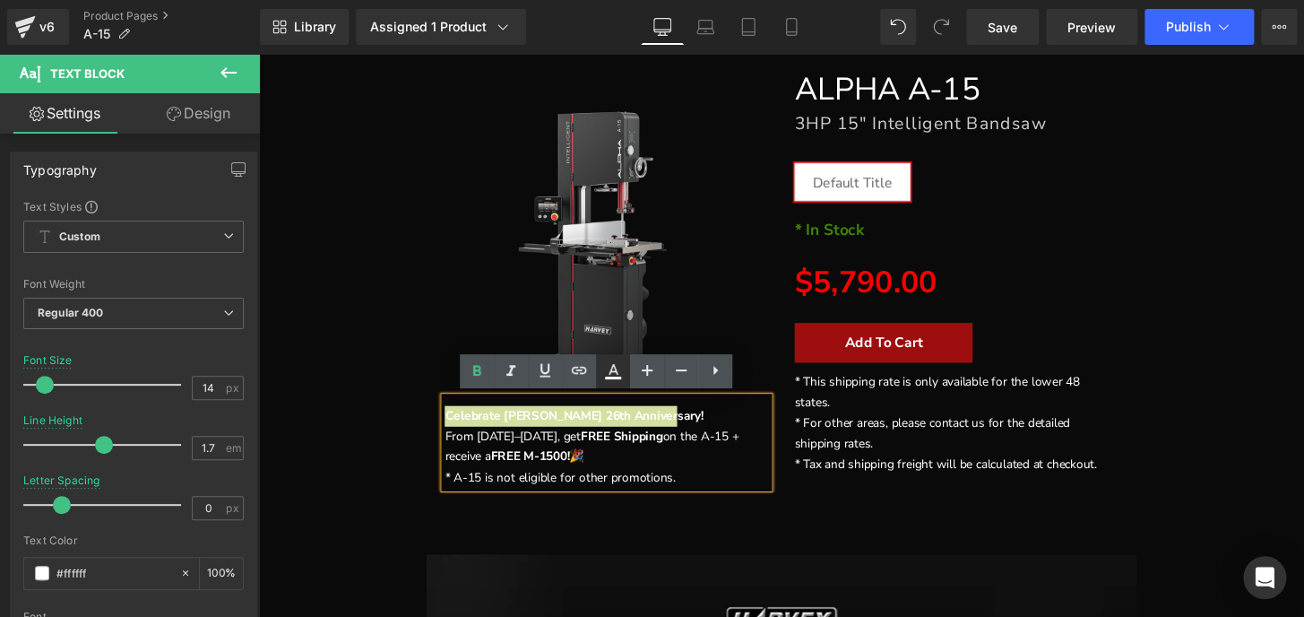
click at [613, 370] on icon at bounding box center [614, 369] width 10 height 11
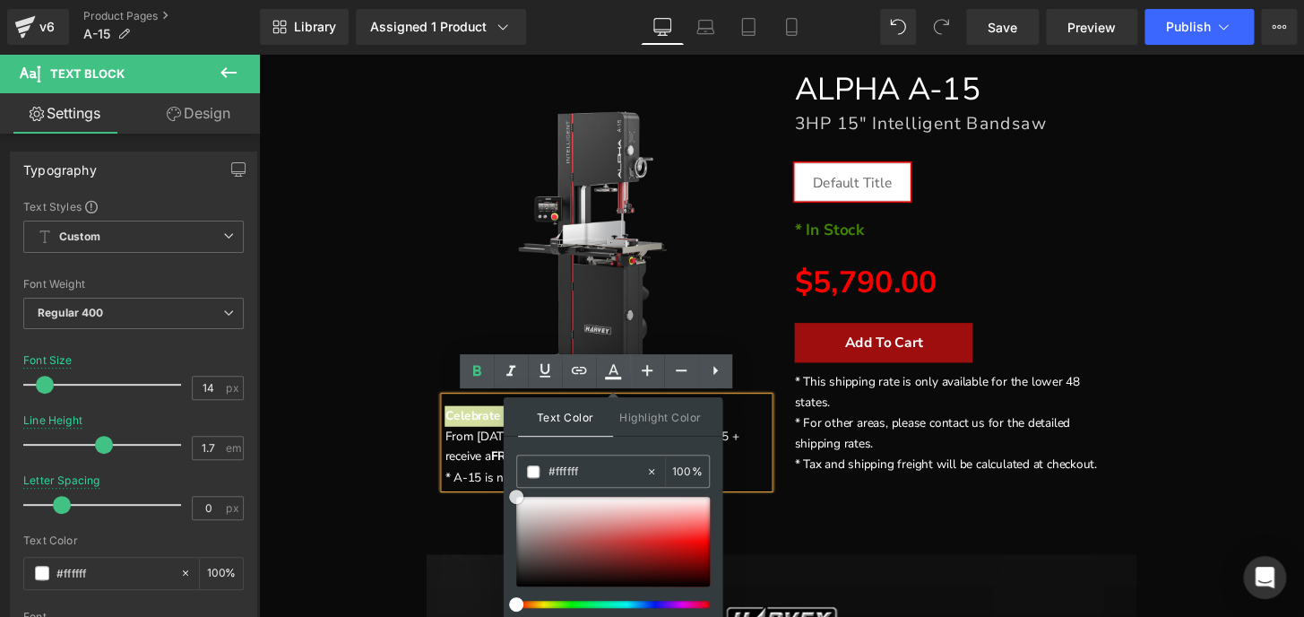
type input "#ff1414"
click at [695, 539] on div at bounding box center [613, 542] width 194 height 90
click at [355, 442] on div "FREE SHIPPING" at bounding box center [801, 280] width 1067 height 476
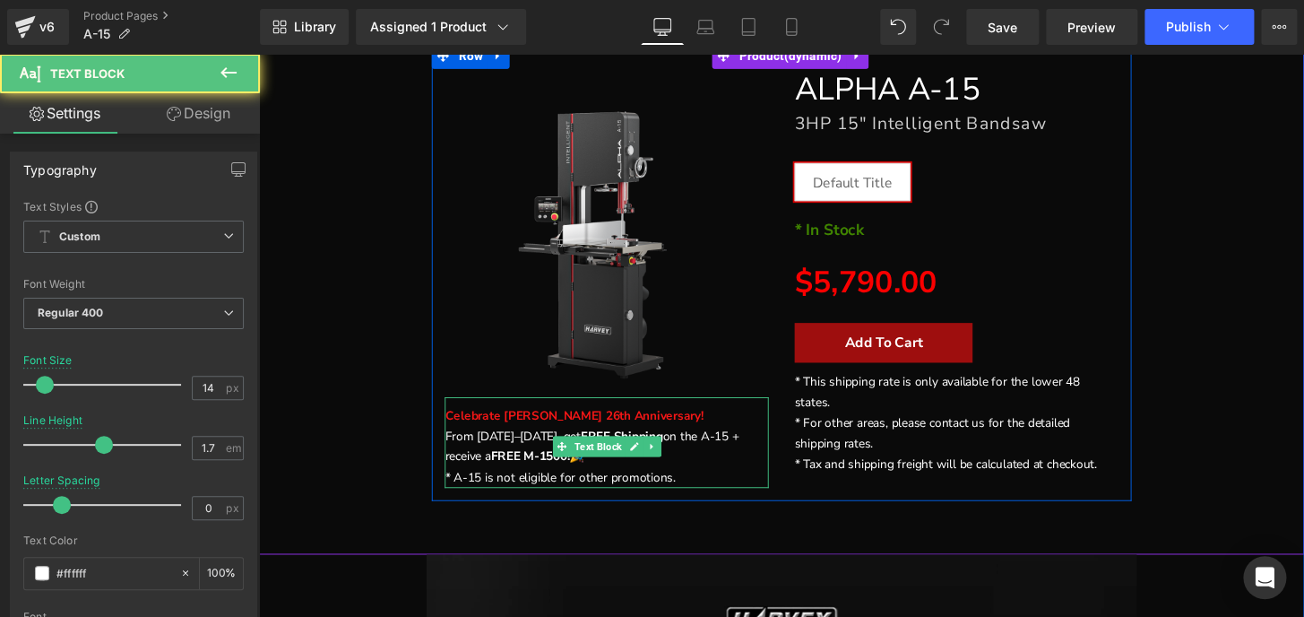
drag, startPoint x: 536, startPoint y: 472, endPoint x: 551, endPoint y: 471, distance: 15.3
click at [551, 471] on p "Celebrate [PERSON_NAME] 26th Anniversary! From [DATE]–[DATE], get FREE Shipping…" at bounding box center [620, 451] width 336 height 64
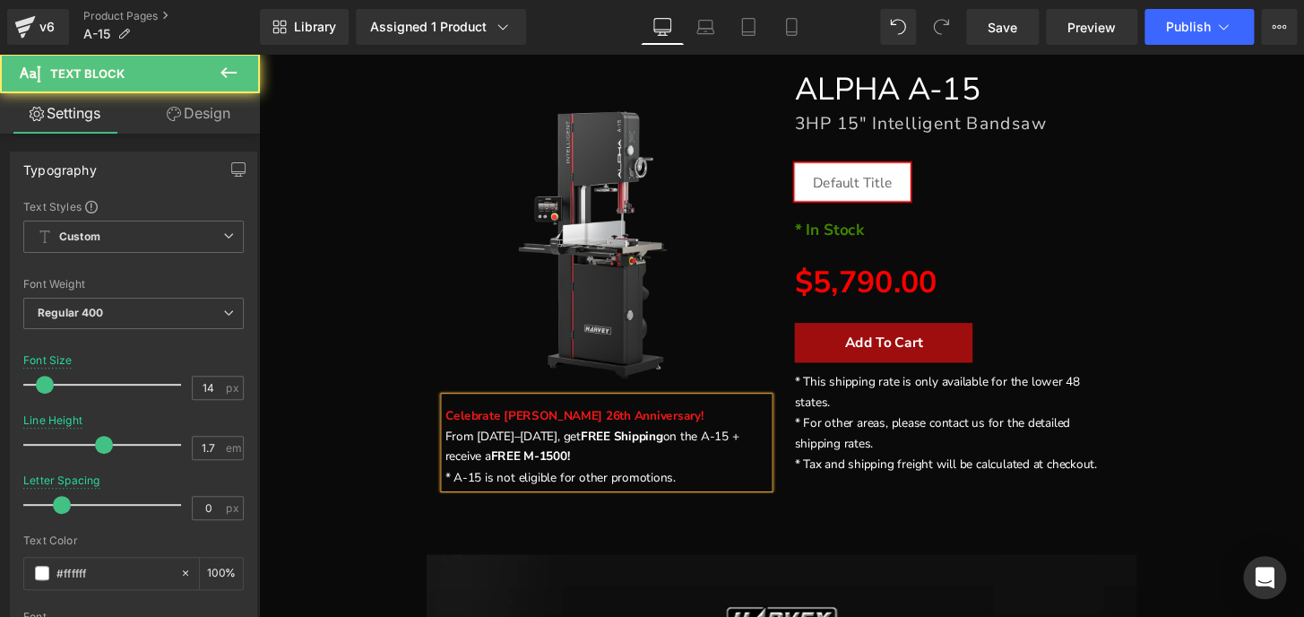
click at [452, 425] on strong "Celebrate [PERSON_NAME] 26th Anniversary!" at bounding box center [586, 428] width 268 height 17
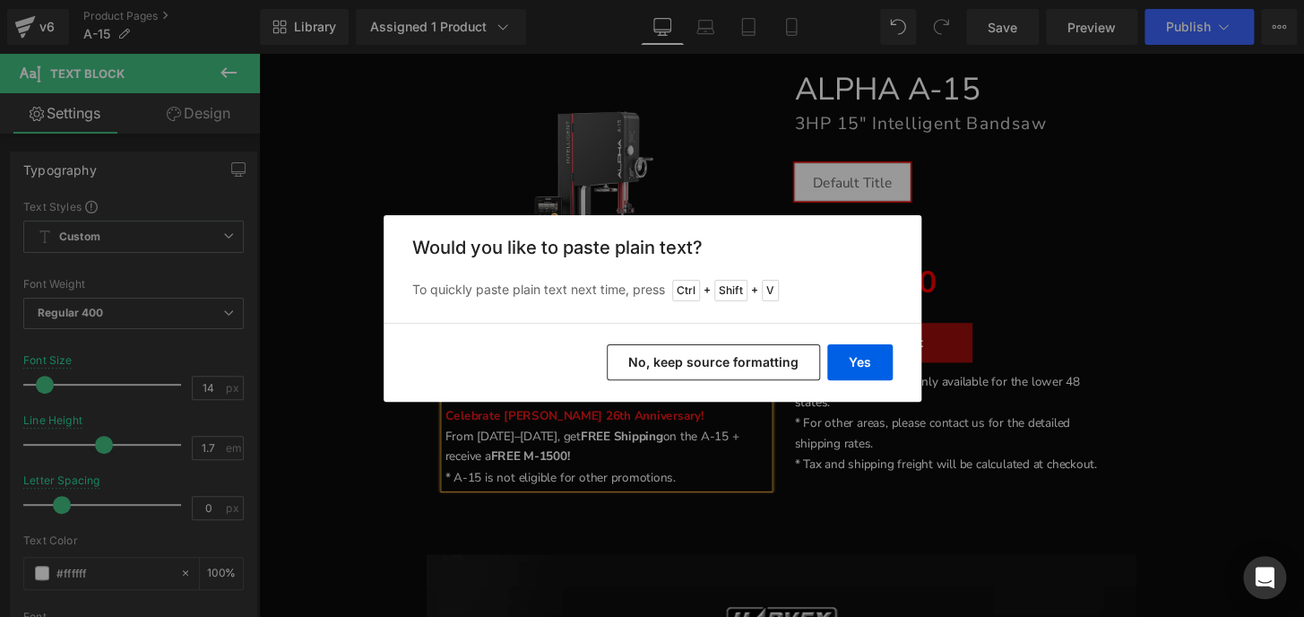
click at [720, 362] on button "No, keep source formatting" at bounding box center [713, 362] width 213 height 36
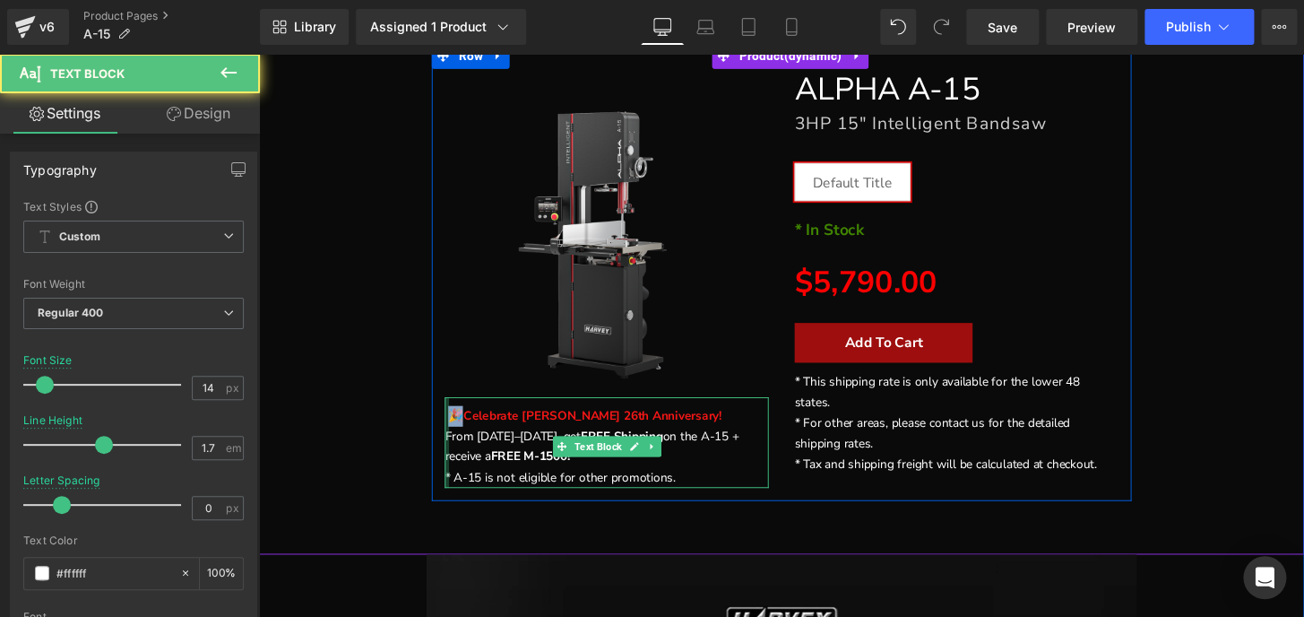
drag, startPoint x: 461, startPoint y: 427, endPoint x: 446, endPoint y: 427, distance: 14.3
click at [452, 427] on div "🎉 Celebrate [PERSON_NAME] 26th Anniversary! From [DATE]–[DATE], get FREE Shippi…" at bounding box center [620, 457] width 336 height 94
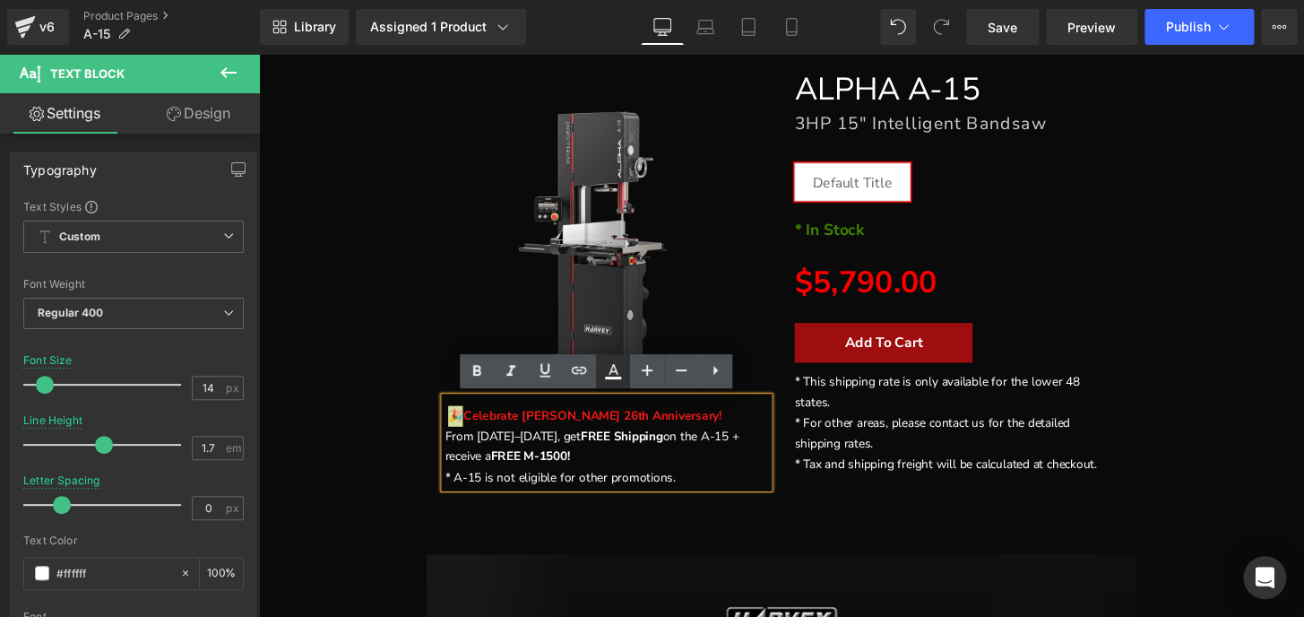
click at [609, 372] on icon at bounding box center [614, 369] width 10 height 11
type input "#ffffff"
type input "100"
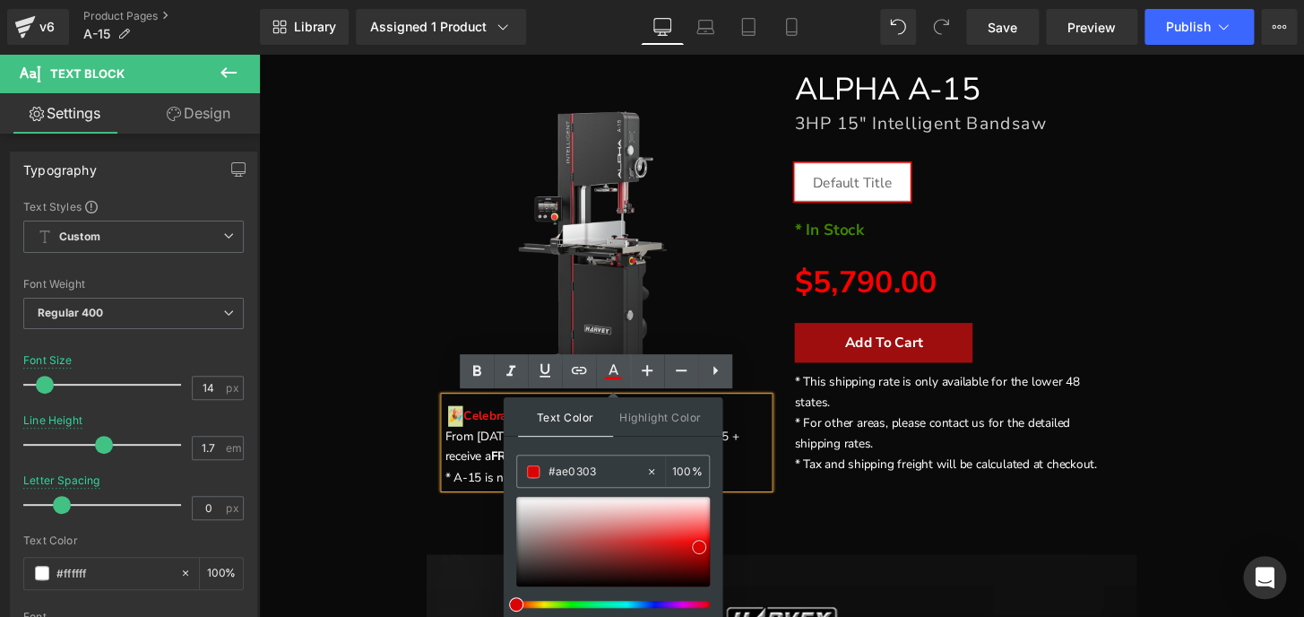
type input "#a90303"
drag, startPoint x: 699, startPoint y: 547, endPoint x: 700, endPoint y: 556, distance: 9.0
click at [700, 556] on div at bounding box center [613, 542] width 194 height 90
click at [452, 427] on span "To enrich screen reader interactions, please activate Accessibility in Grammarl…" at bounding box center [454, 428] width 4 height 17
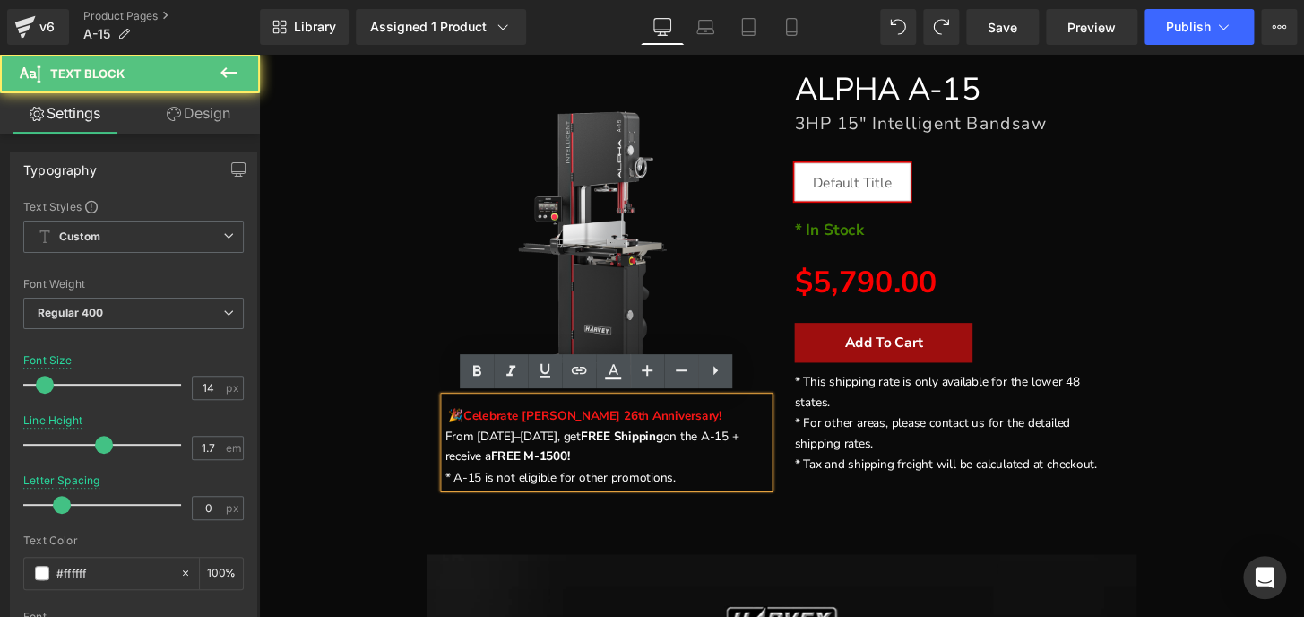
click at [513, 425] on strong "🎉 Celebrate [PERSON_NAME] 26th Anniversary!" at bounding box center [595, 428] width 287 height 17
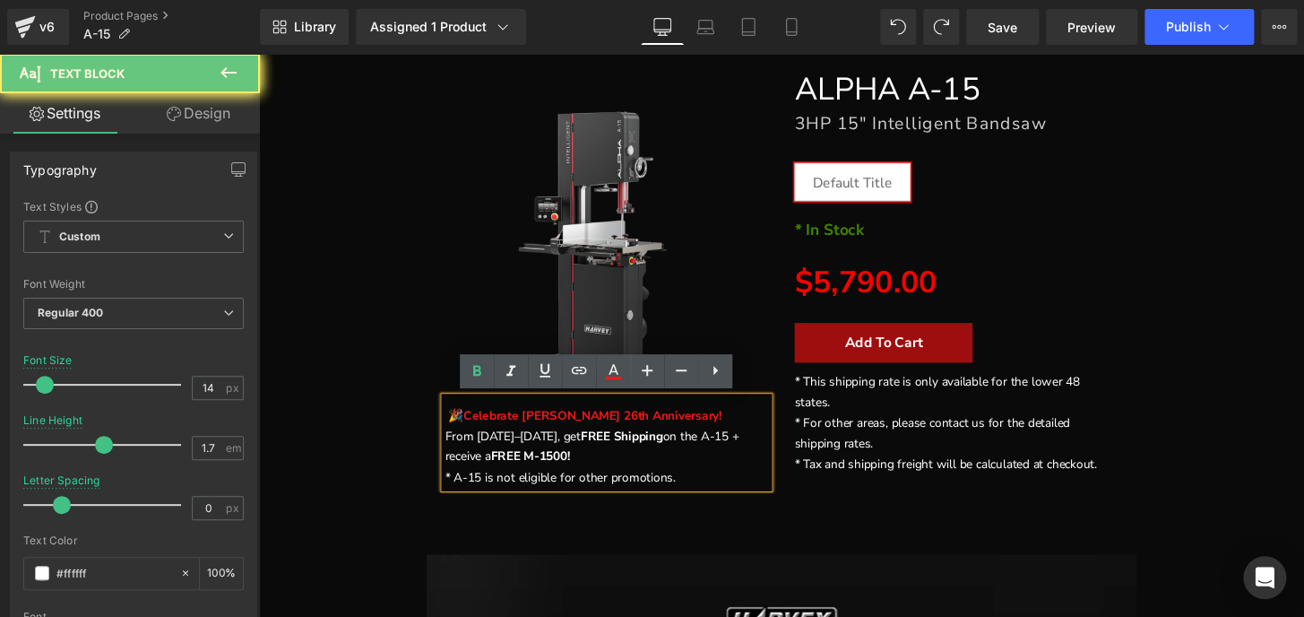
click at [462, 424] on strong "🎉 Celebrate [PERSON_NAME] 26th Anniversary!" at bounding box center [595, 428] width 287 height 17
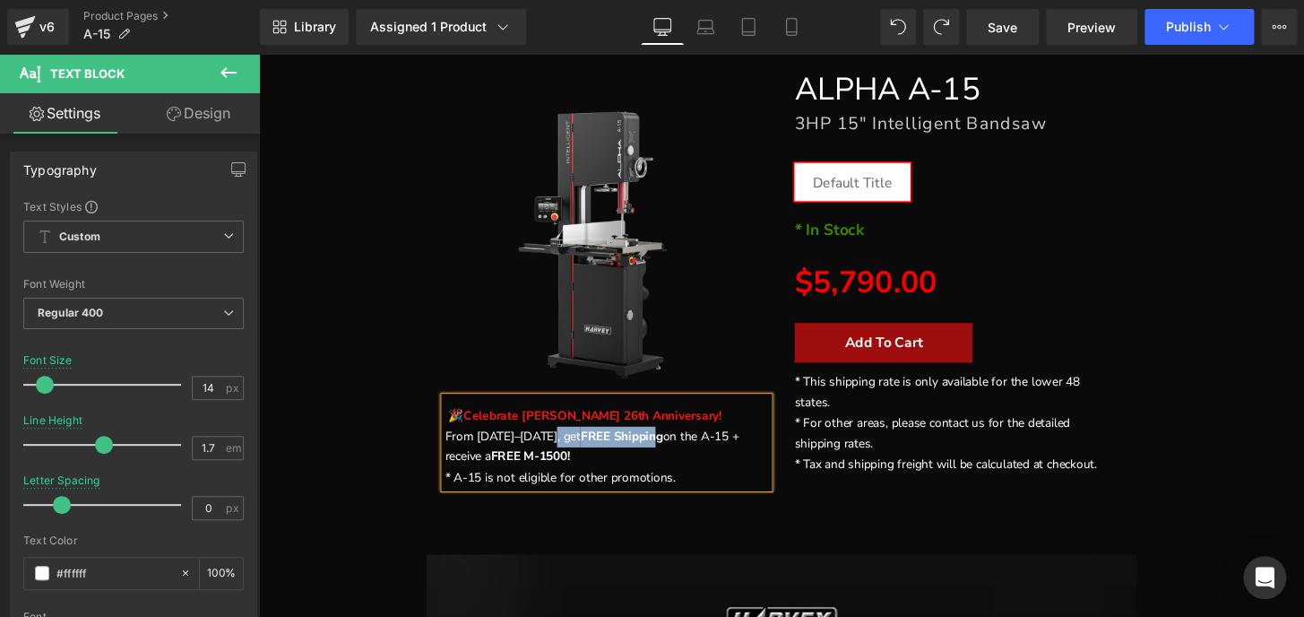
drag, startPoint x: 549, startPoint y: 449, endPoint x: 651, endPoint y: 445, distance: 101.4
click at [651, 445] on p "🎉 Celebrate [PERSON_NAME] 26th Anniversary! From [DATE]–[DATE], get FREE Shippi…" at bounding box center [620, 451] width 336 height 64
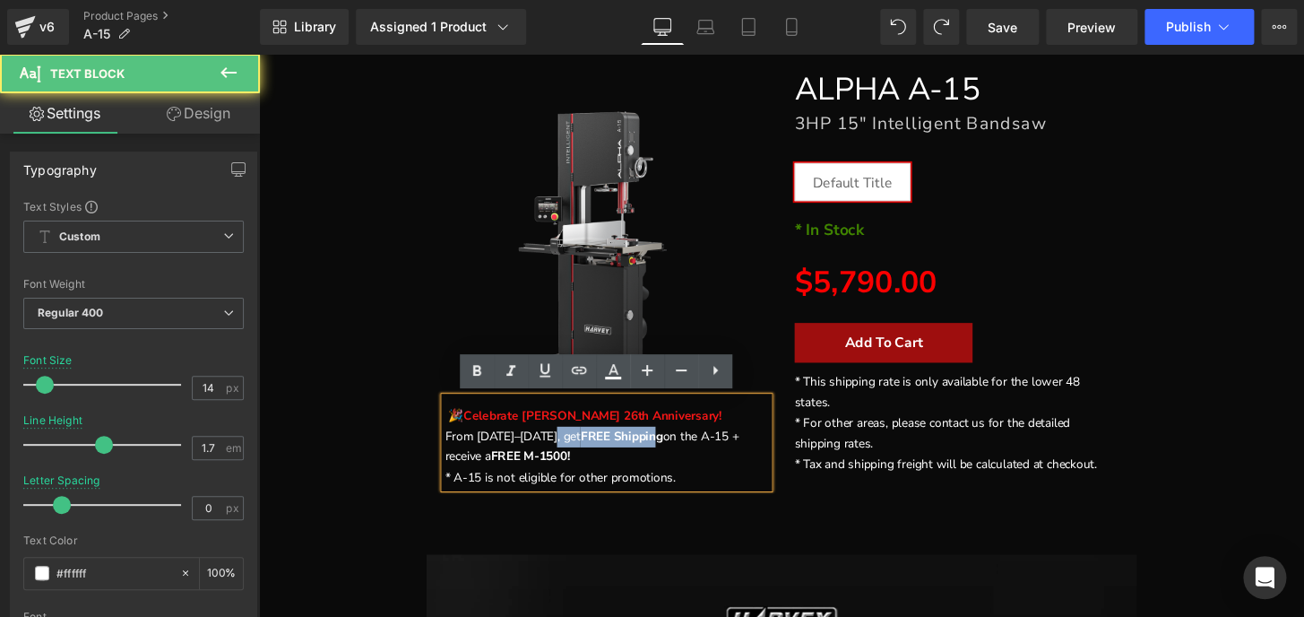
click at [592, 445] on strong "FREE Shipping" at bounding box center [634, 450] width 85 height 17
click at [550, 449] on p "🎉 Celebrate [PERSON_NAME] 26th Anniversary! From [DATE]–[DATE], get FREE Shippi…" at bounding box center [620, 451] width 336 height 64
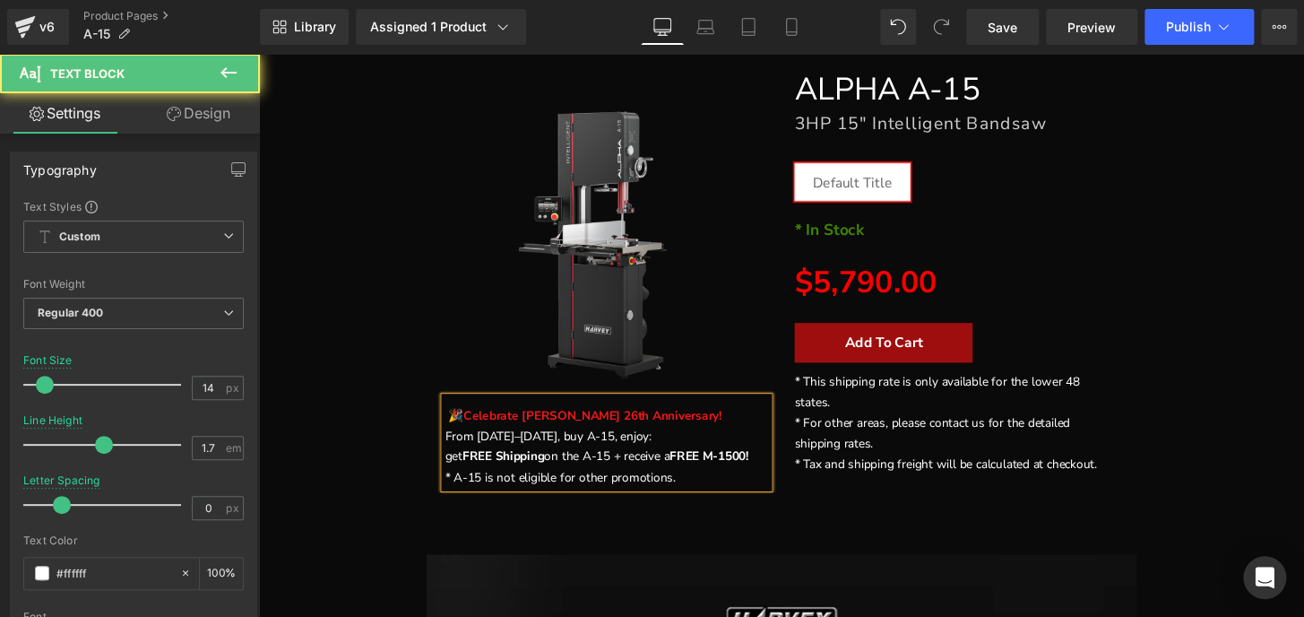
drag, startPoint x: 465, startPoint y: 469, endPoint x: 434, endPoint y: 465, distance: 31.6
click at [438, 465] on div "FREE SHIPPING (P) Image 🎉 Celebrate [PERSON_NAME] 26th Anniversary! From [DATE]…" at bounding box center [619, 289] width 363 height 440
drag, startPoint x: 549, startPoint y: 470, endPoint x: 626, endPoint y: 470, distance: 77.1
click at [626, 470] on p "1. FREE Shipping on the A-15 + receive a FREE M-1500!" at bounding box center [620, 472] width 336 height 22
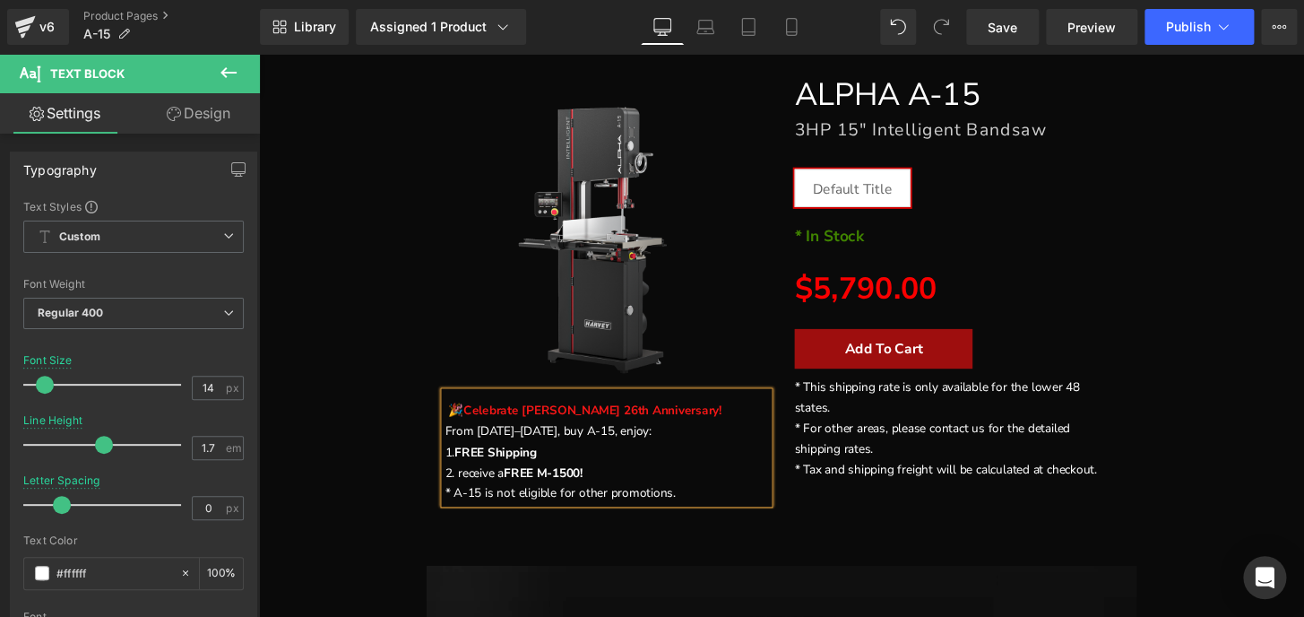
scroll to position [285, 0]
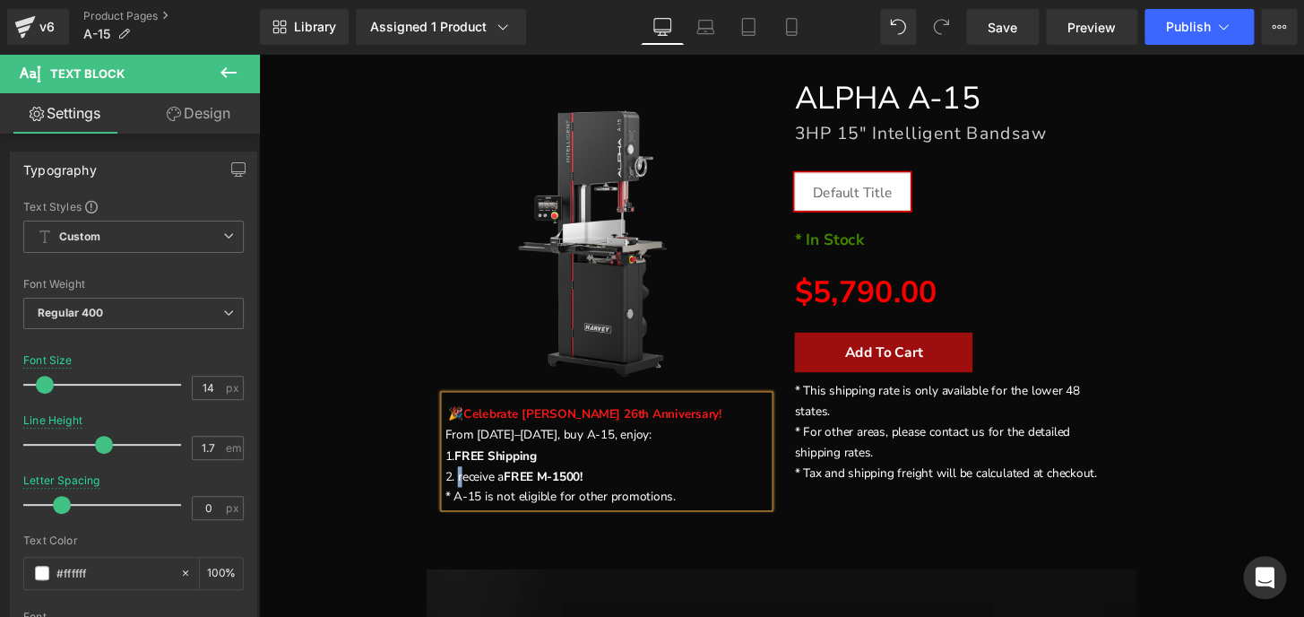
click at [464, 491] on p "2. receive a FREE M-1500!" at bounding box center [620, 493] width 336 height 22
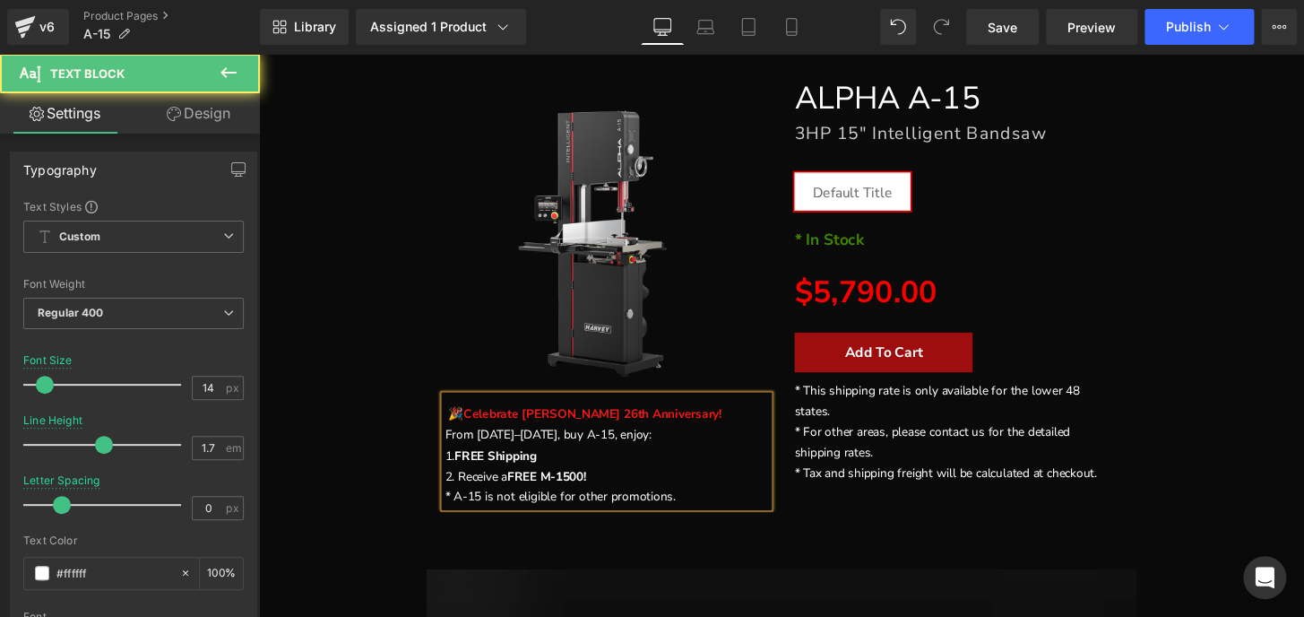
click at [594, 492] on strong "FREE M-1500!" at bounding box center [557, 492] width 82 height 17
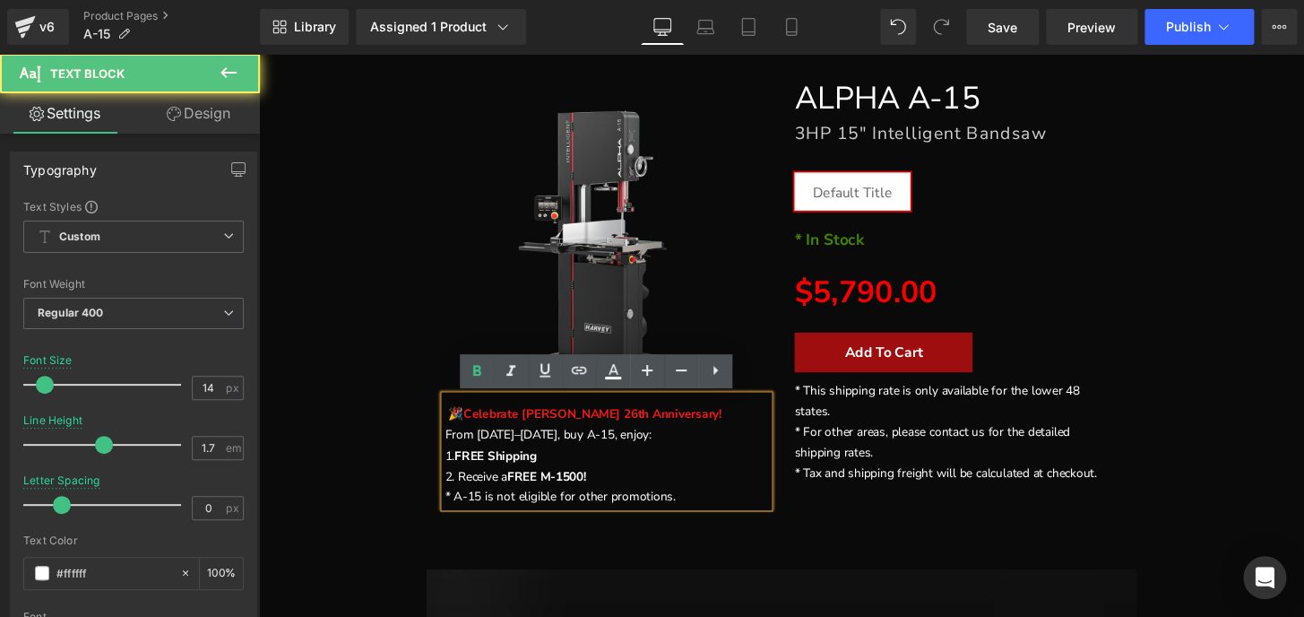
click at [452, 509] on p "* A-15 is not eligible for other promotions." at bounding box center [620, 514] width 336 height 22
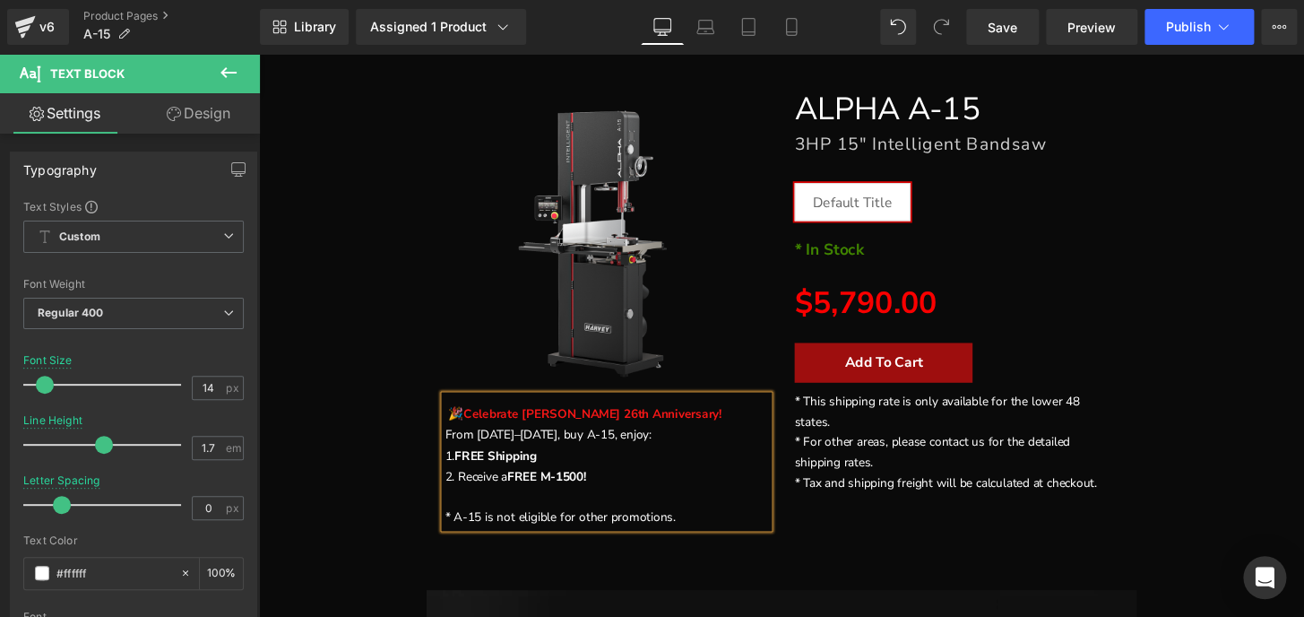
click at [452, 475] on p "1. FREE Shipping" at bounding box center [620, 472] width 336 height 22
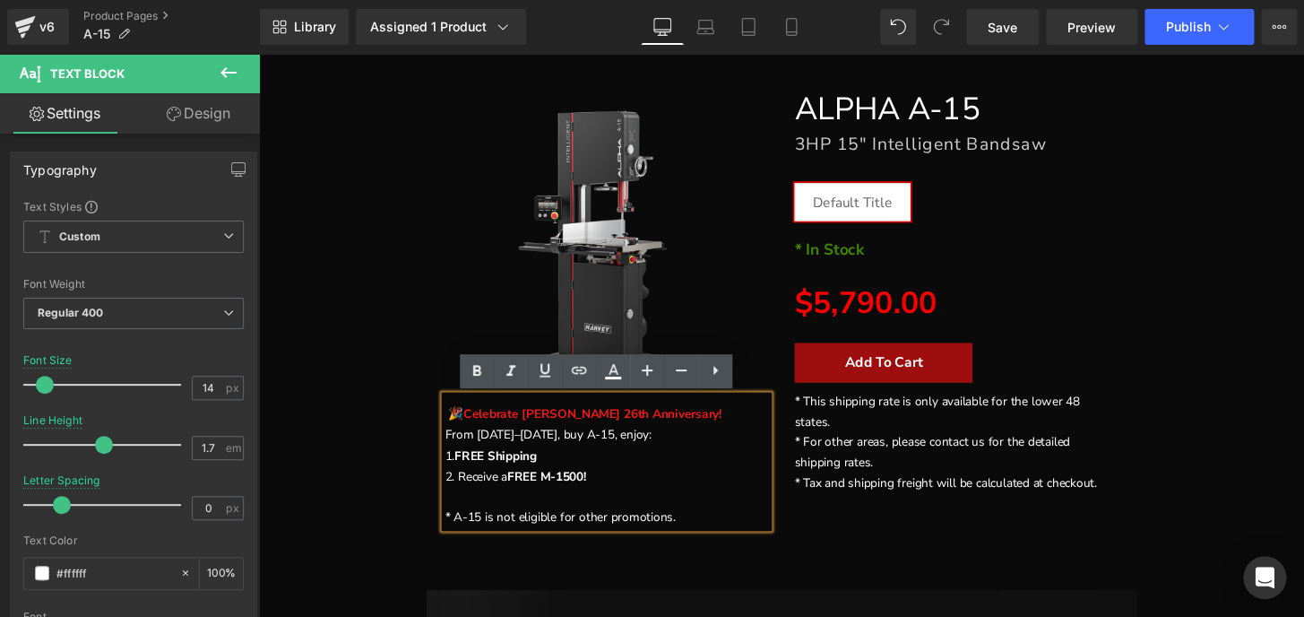
click at [452, 534] on div "🎉 Celebrate [PERSON_NAME] 26th Anniversary! From [DATE]–[DATE], buy A-15, enjoy…" at bounding box center [620, 477] width 336 height 137
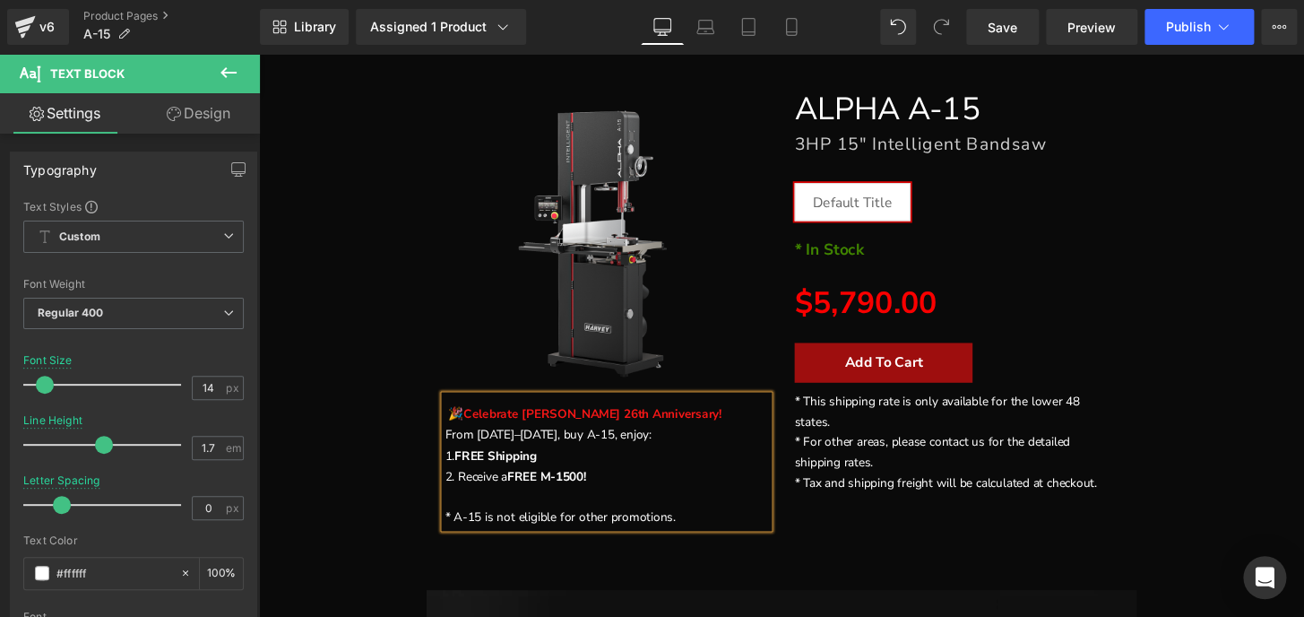
click at [651, 513] on p "To enrich screen reader interactions, please activate Accessibility in Grammarl…" at bounding box center [620, 514] width 336 height 22
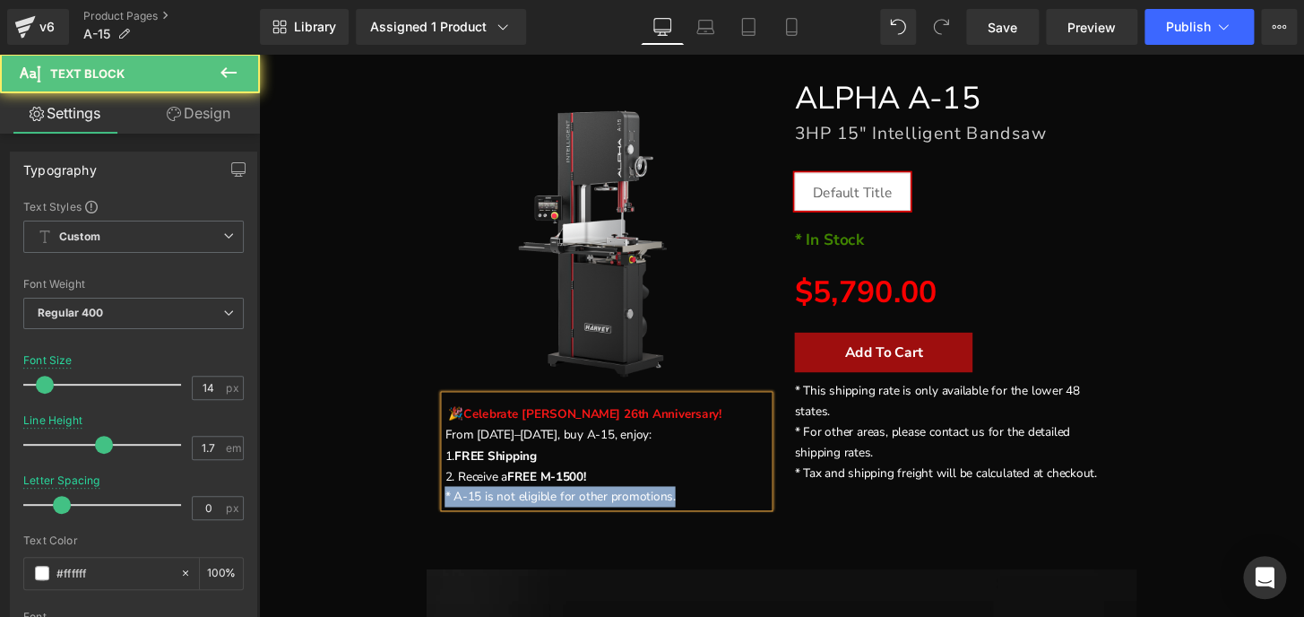
drag, startPoint x: 705, startPoint y: 516, endPoint x: 435, endPoint y: 516, distance: 270.7
click at [438, 516] on div "FREE SHIPPING (P) Image 🎉 Celebrate [PERSON_NAME] 26th Anniversary! From [DATE]…" at bounding box center [619, 299] width 363 height 452
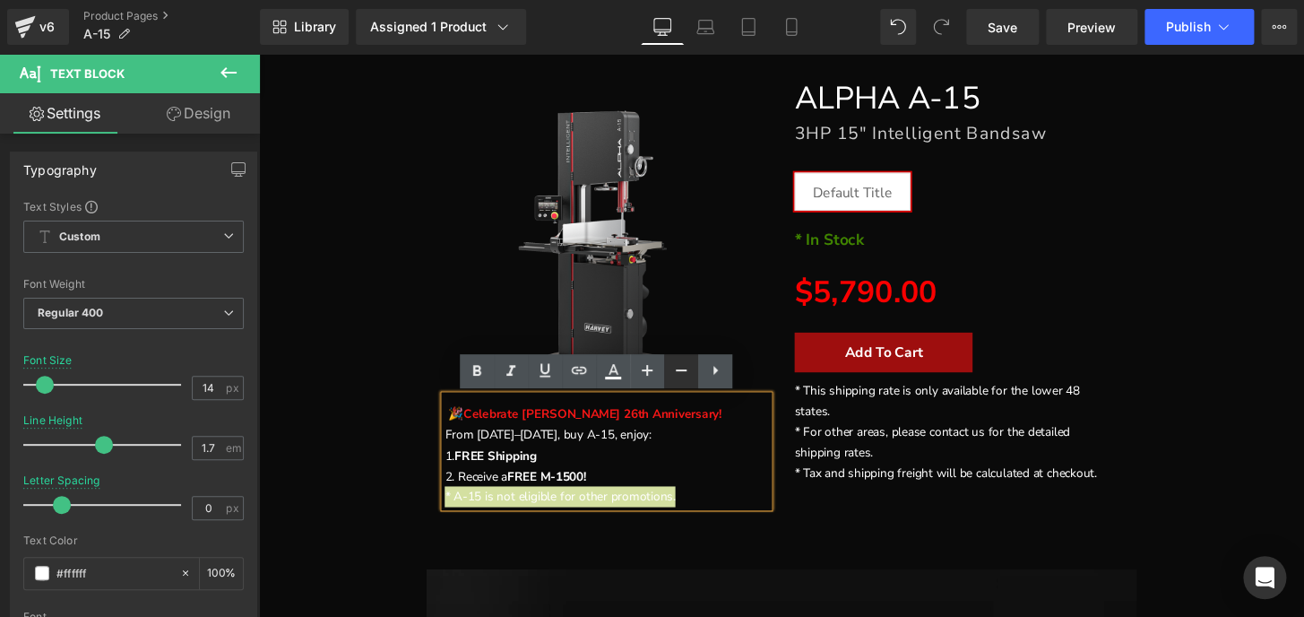
click at [677, 368] on icon at bounding box center [681, 370] width 22 height 22
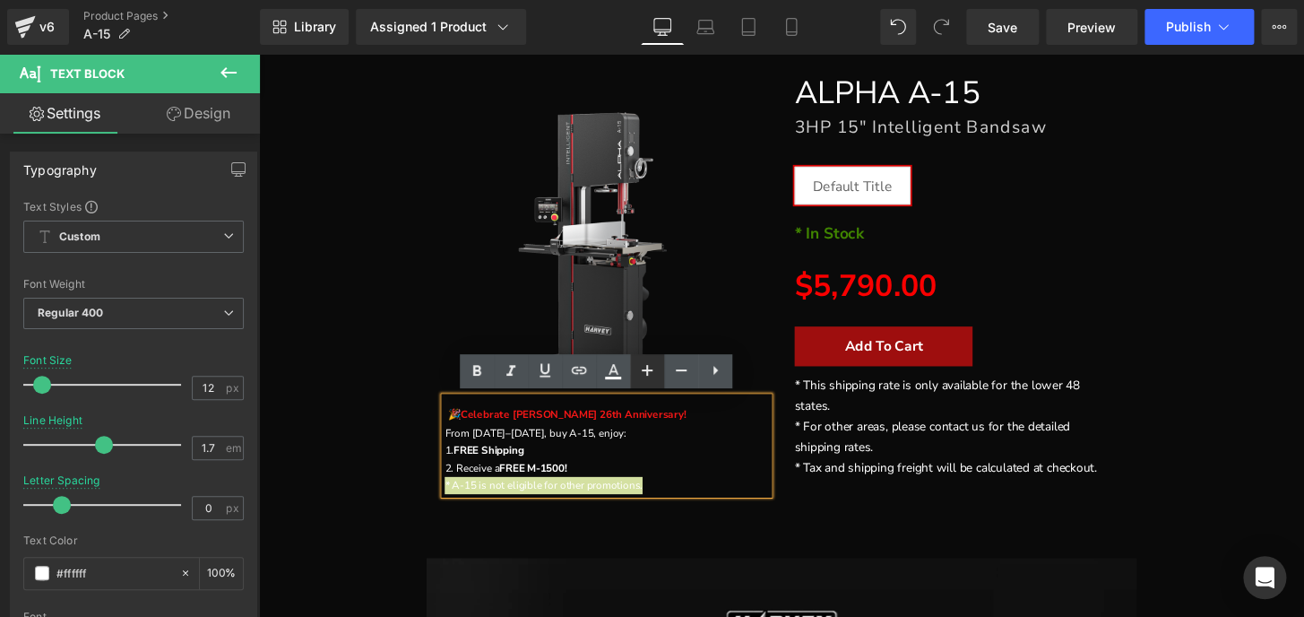
click at [647, 373] on icon at bounding box center [647, 370] width 11 height 11
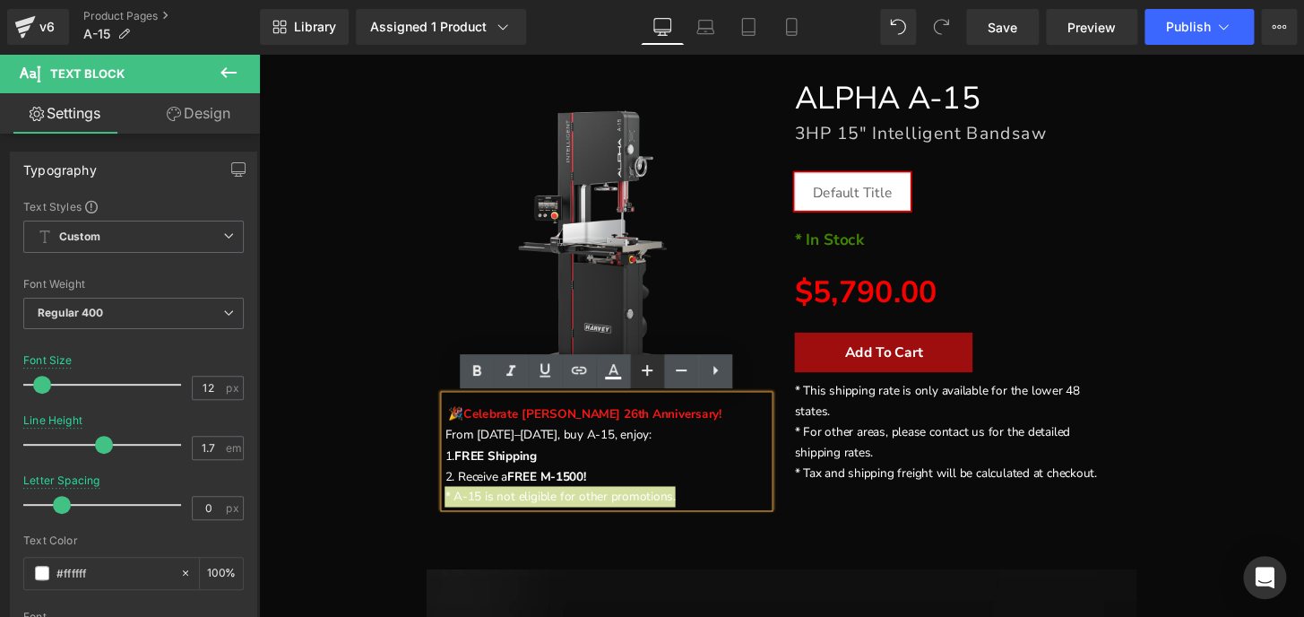
type input "14"
click at [1253, 475] on div "FREE SHIPPING" at bounding box center [801, 291] width 1067 height 488
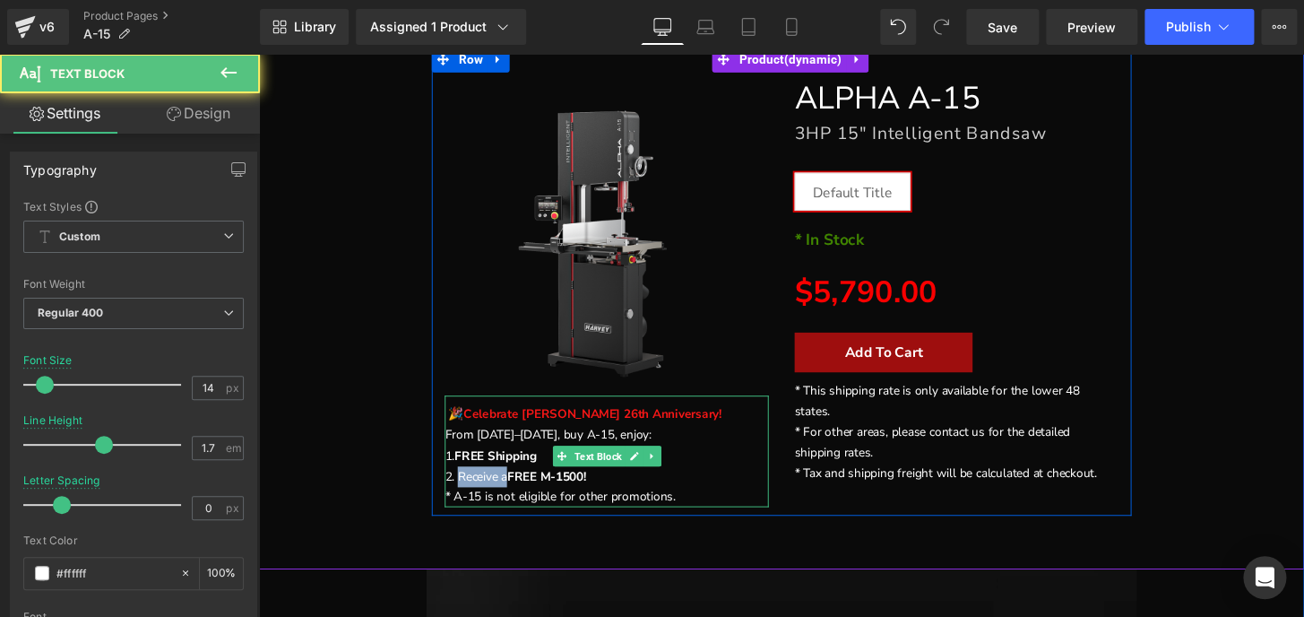
drag, startPoint x: 472, startPoint y: 491, endPoint x: 462, endPoint y: 491, distance: 10.8
click at [462, 491] on p "2. Receive a FREE M-1500!" at bounding box center [620, 493] width 336 height 22
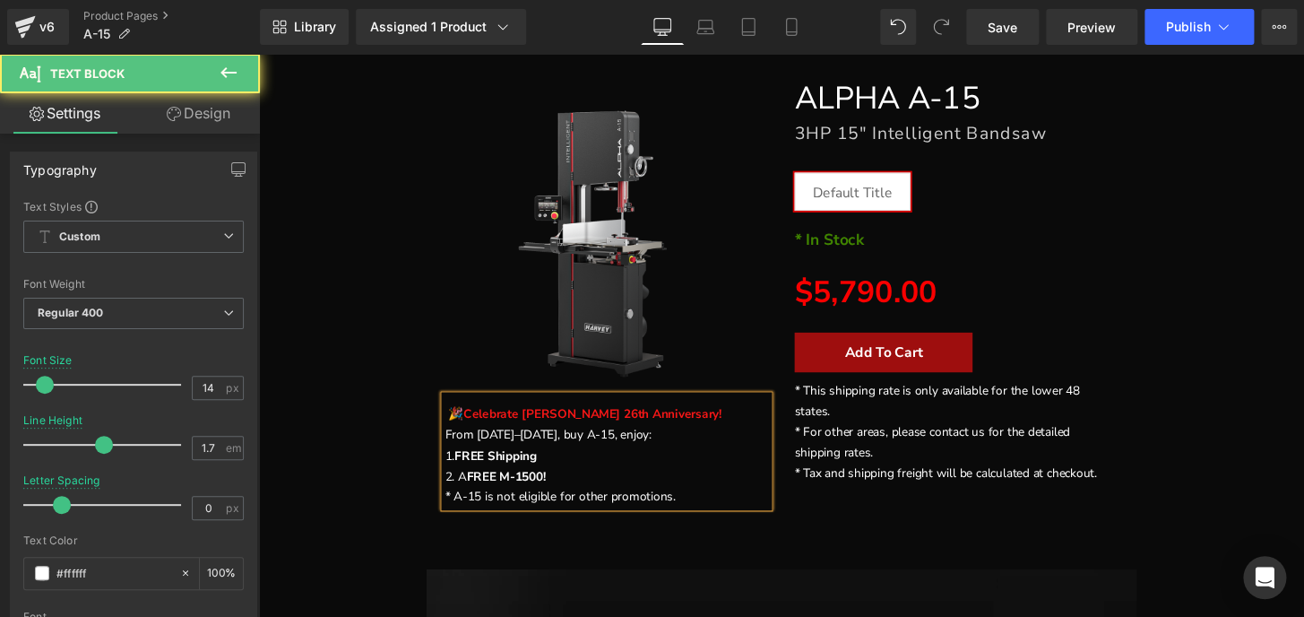
click at [555, 490] on p "2. A FREE M-1500!" at bounding box center [620, 493] width 336 height 22
click at [691, 515] on p "* A-15 is not eligible for other promotions." at bounding box center [620, 514] width 336 height 22
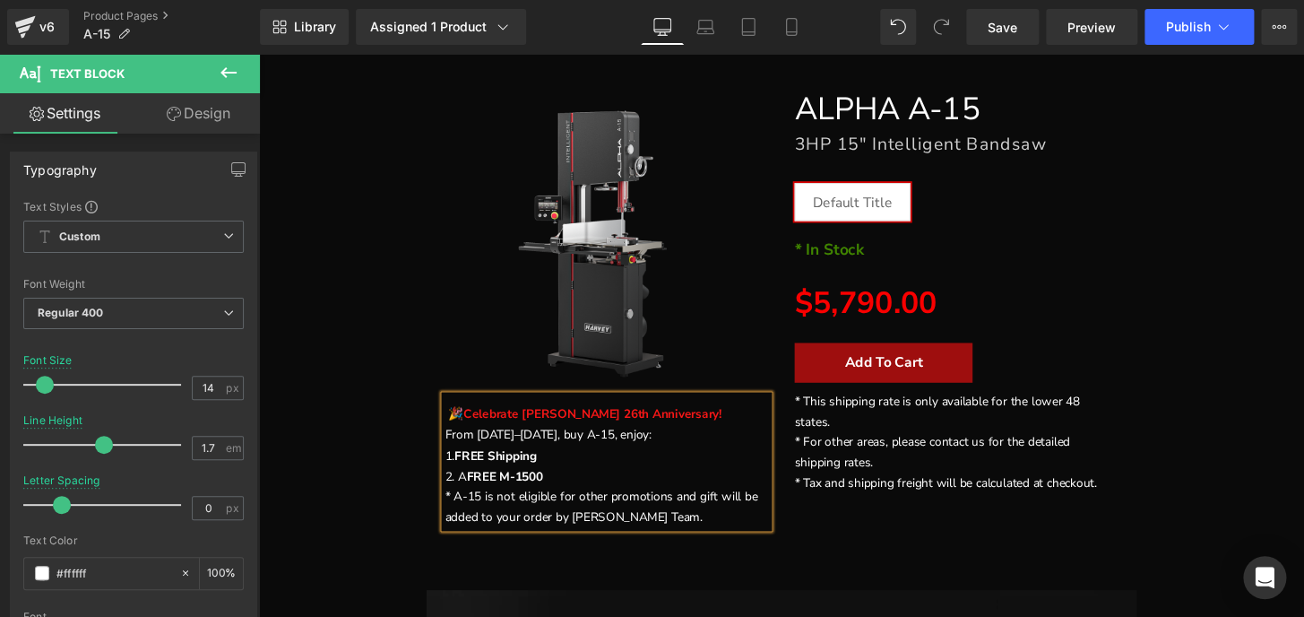
click at [886, 559] on div "FREE SHIPPING" at bounding box center [801, 329] width 1084 height 564
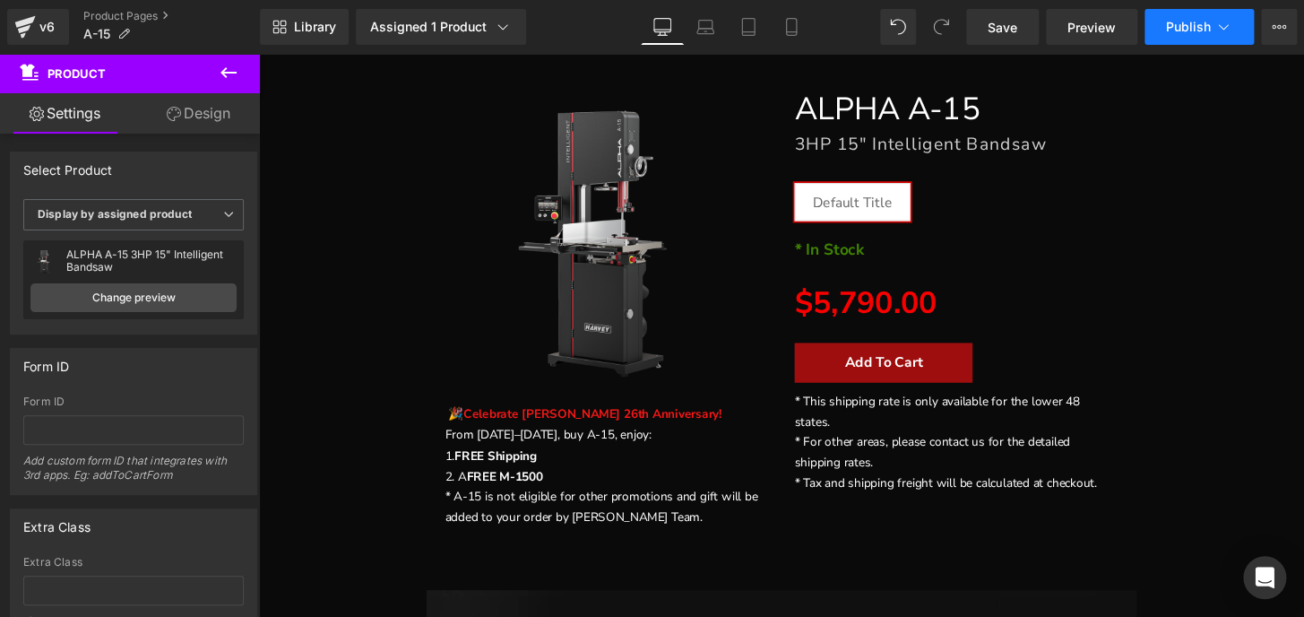
click at [1172, 36] on button "Publish" at bounding box center [1199, 27] width 109 height 36
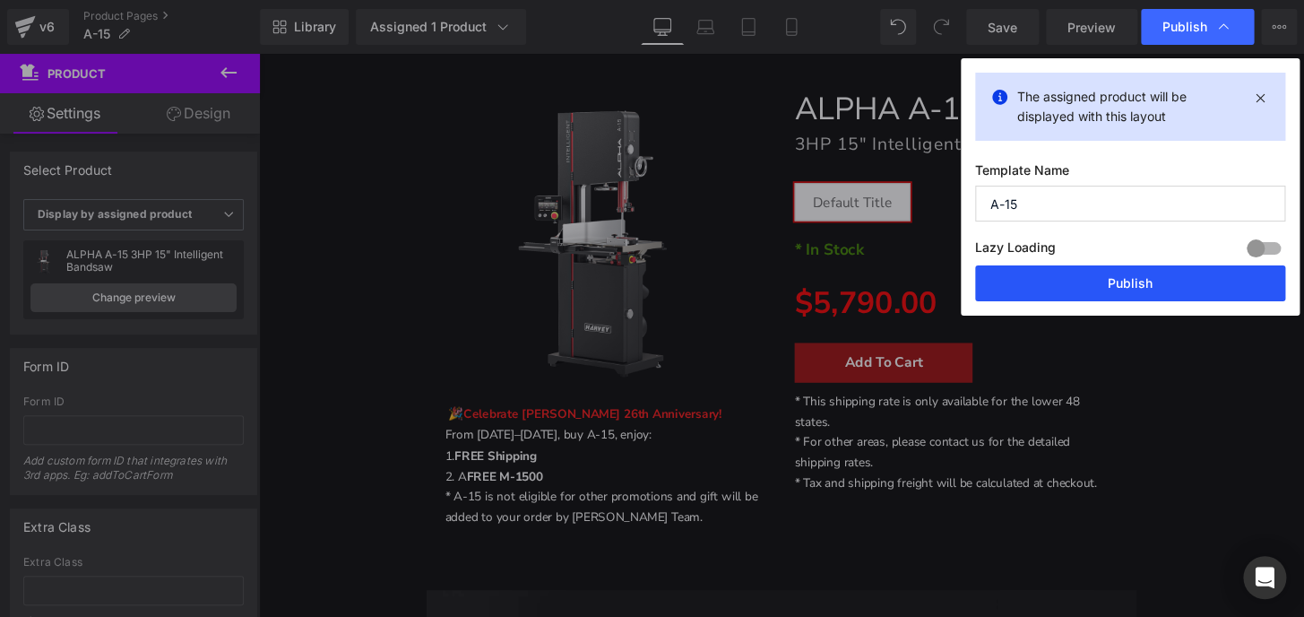
click at [1164, 291] on button "Publish" at bounding box center [1130, 283] width 310 height 36
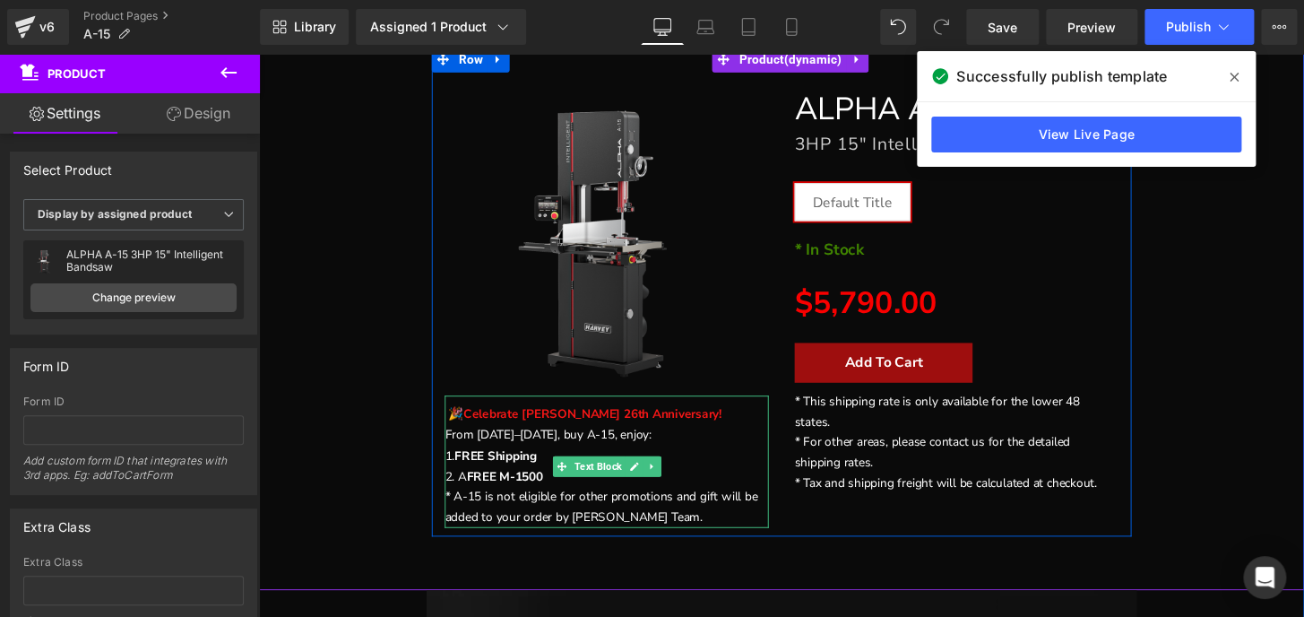
click at [452, 490] on p "2. A FREE M-1500" at bounding box center [620, 493] width 336 height 22
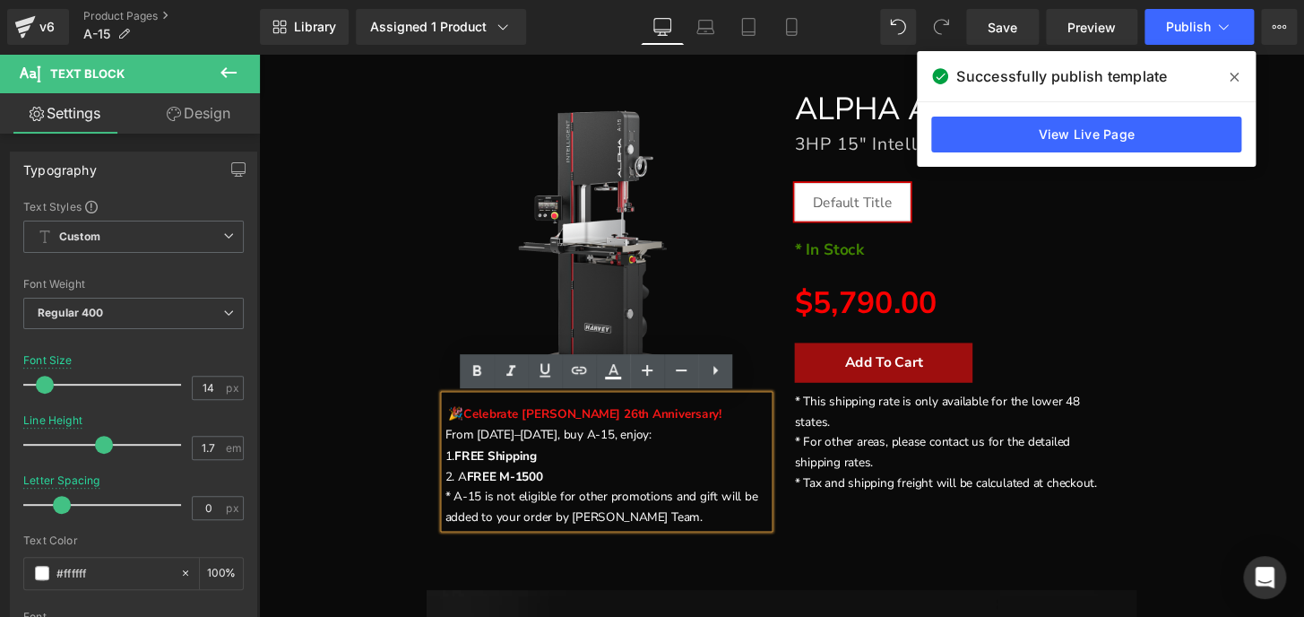
click at [452, 488] on p "2. A FREE M-1500" at bounding box center [620, 493] width 336 height 22
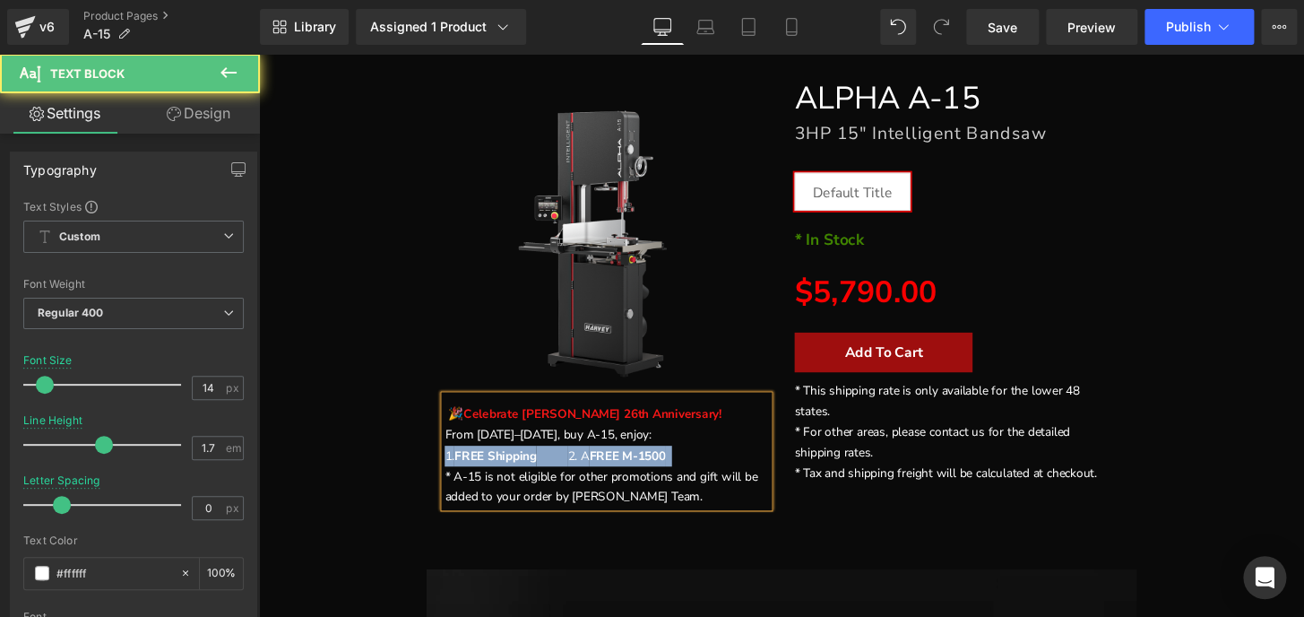
drag, startPoint x: 688, startPoint y: 471, endPoint x: 445, endPoint y: 464, distance: 243.0
click at [452, 464] on p "1. FREE Shipping 2. A FREE M-1500" at bounding box center [620, 472] width 336 height 22
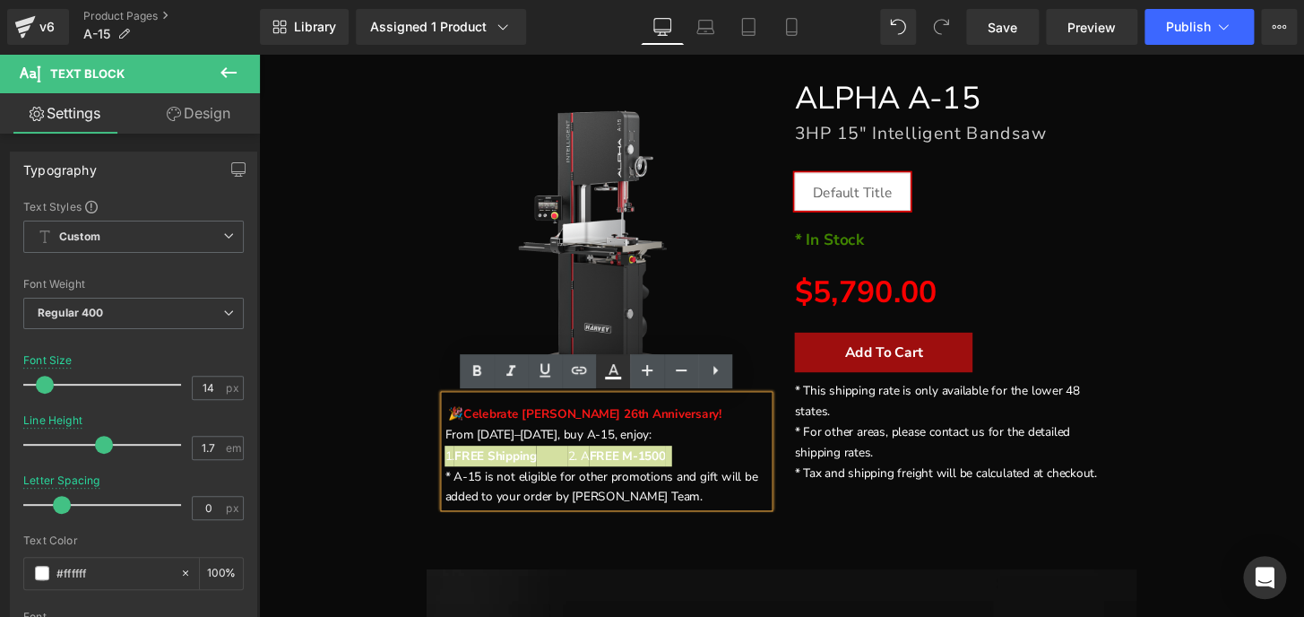
drag, startPoint x: 610, startPoint y: 368, endPoint x: 406, endPoint y: 393, distance: 205.8
click at [610, 368] on icon at bounding box center [614, 369] width 10 height 11
type input "#ffffff"
type input "100"
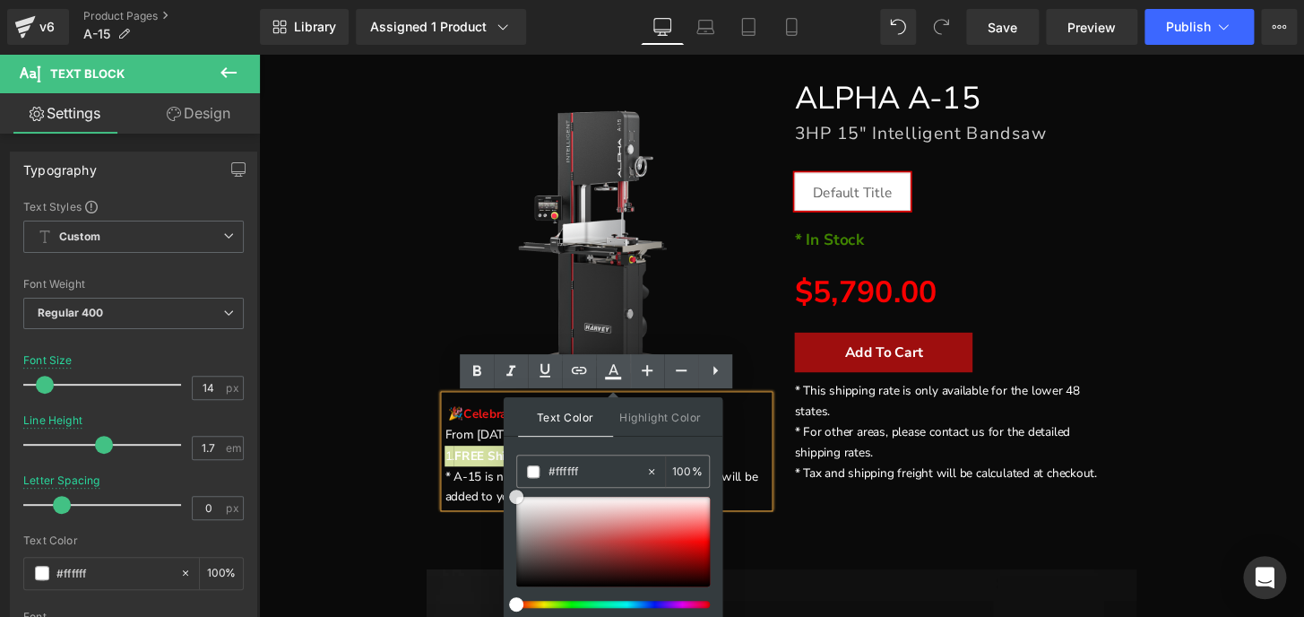
type input "#e00404"
drag, startPoint x: 703, startPoint y: 546, endPoint x: 716, endPoint y: 528, distance: 22.4
click at [703, 546] on div at bounding box center [613, 542] width 194 height 90
drag, startPoint x: 875, startPoint y: 533, endPoint x: 891, endPoint y: 539, distance: 17.0
click at [875, 533] on div "FREE SHIPPING" at bounding box center [801, 318] width 1084 height 543
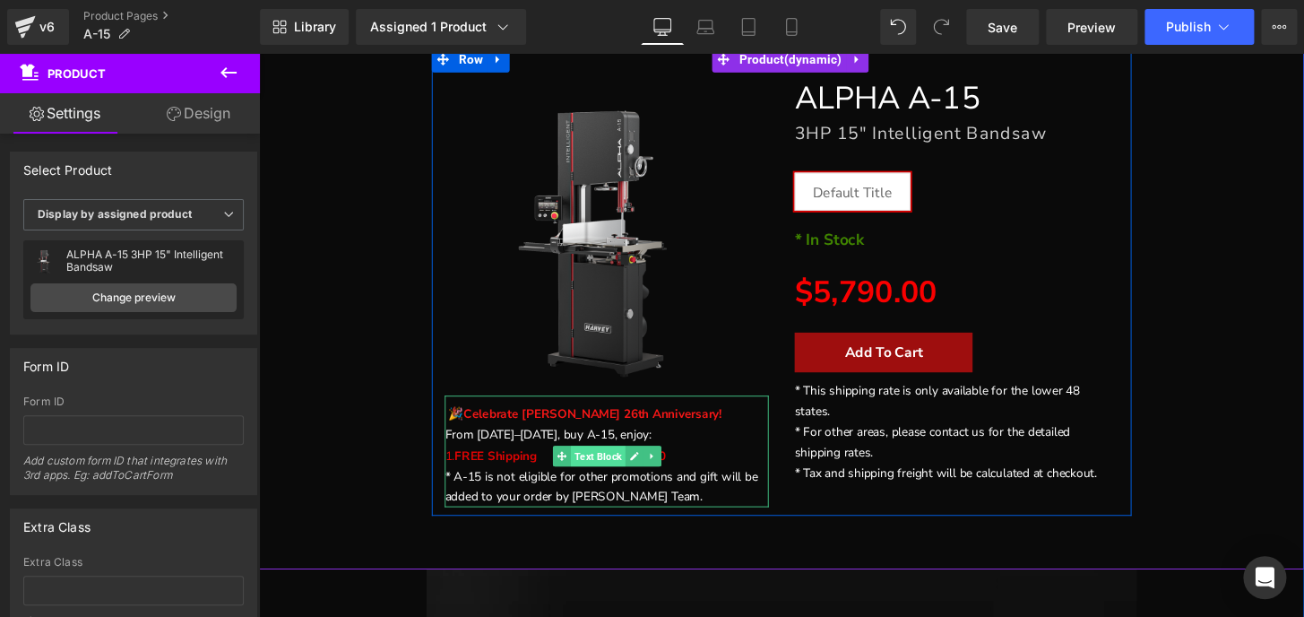
click at [608, 471] on span "Text Block" at bounding box center [611, 472] width 56 height 22
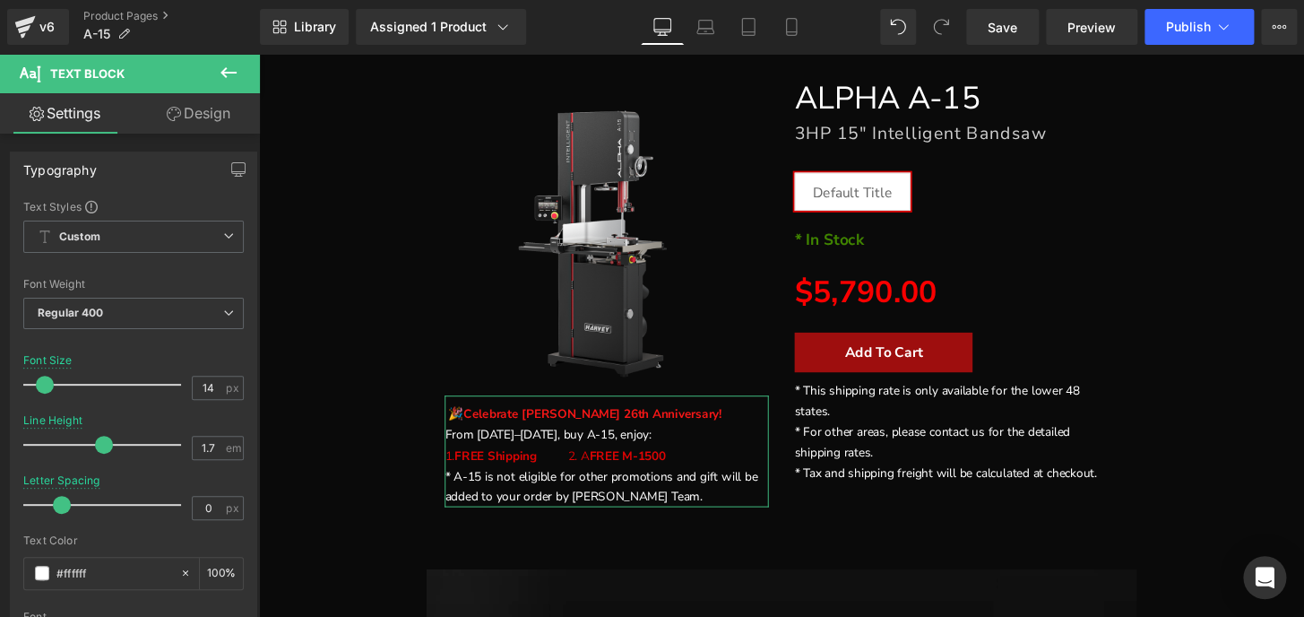
click at [190, 117] on link "Design" at bounding box center [199, 113] width 130 height 40
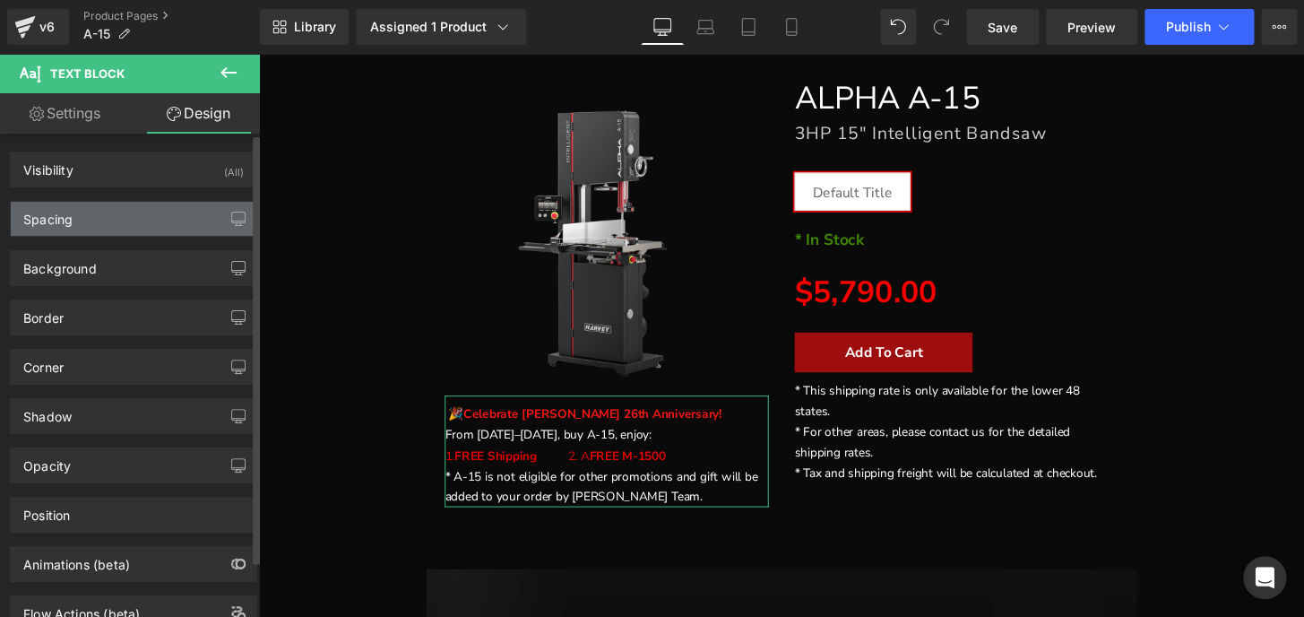
click at [82, 215] on div "Spacing" at bounding box center [134, 219] width 246 height 34
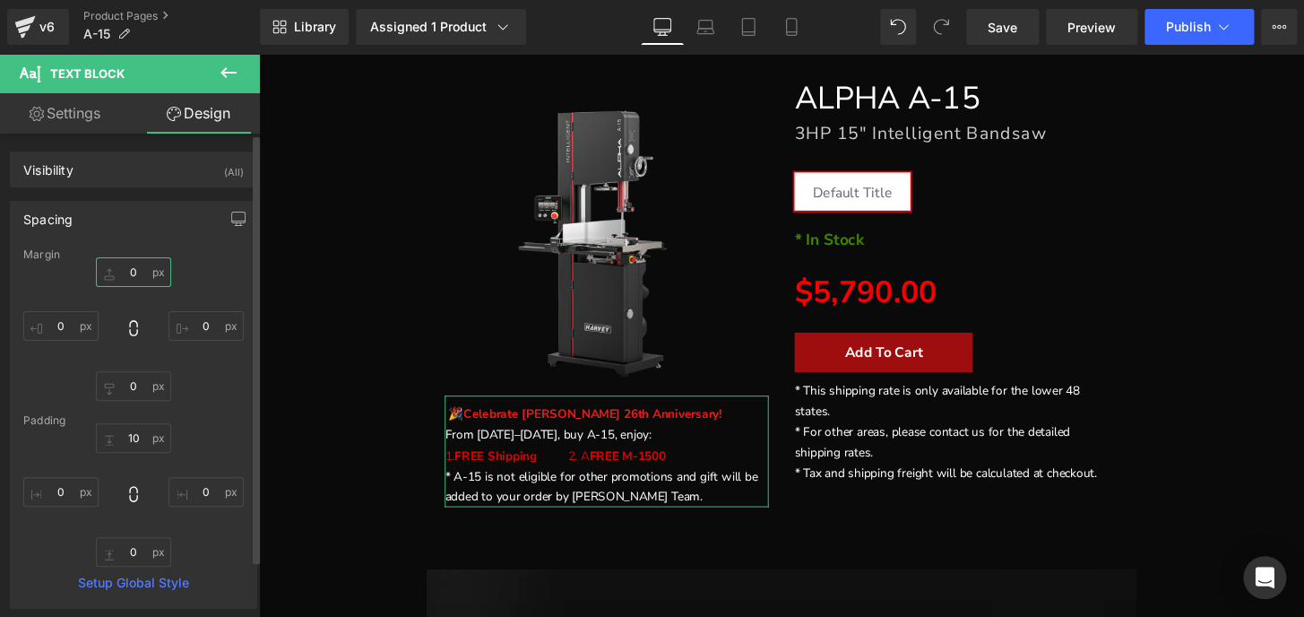
click at [134, 268] on input "0" at bounding box center [133, 272] width 75 height 30
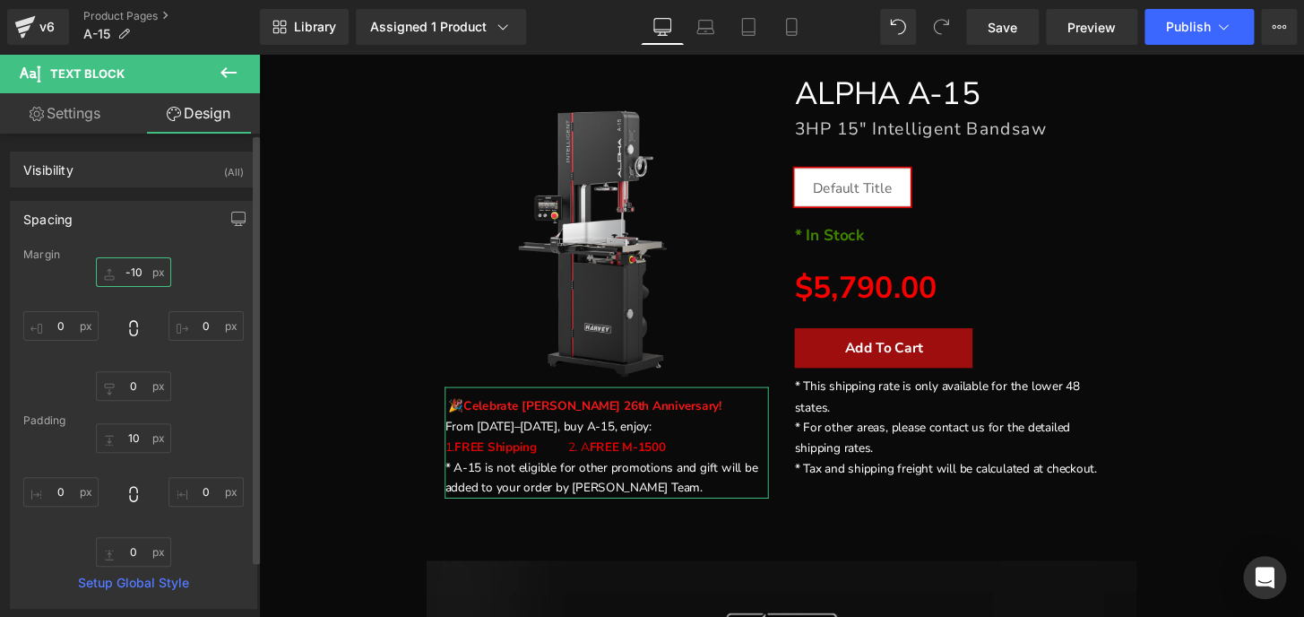
click at [134, 268] on input "-10" at bounding box center [133, 272] width 75 height 30
type input "-0"
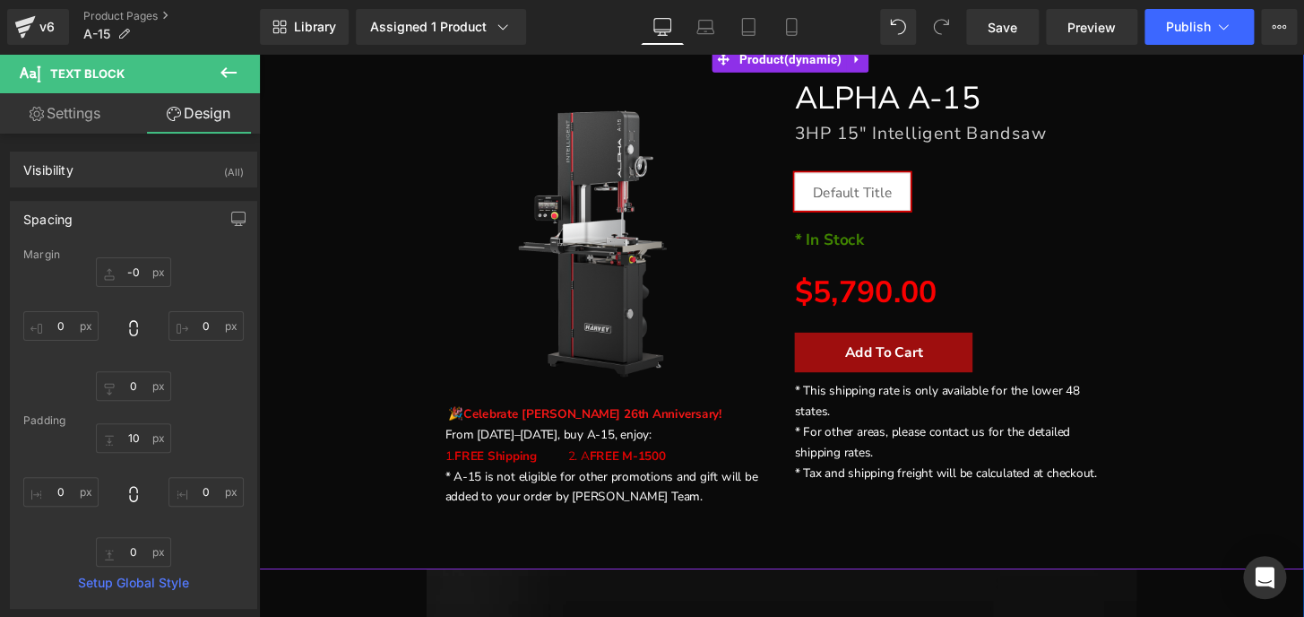
click at [1239, 435] on div "FREE SHIPPING" at bounding box center [801, 291] width 1067 height 488
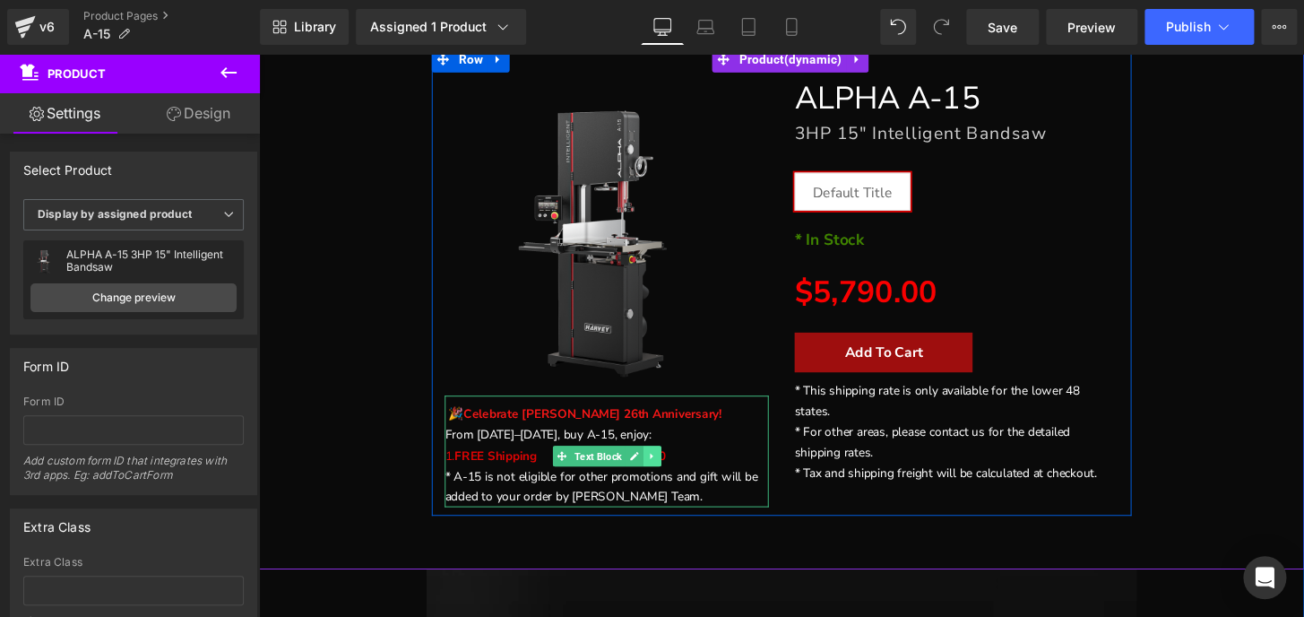
click at [665, 470] on icon at bounding box center [666, 471] width 3 height 6
click at [652, 473] on icon at bounding box center [657, 471] width 10 height 11
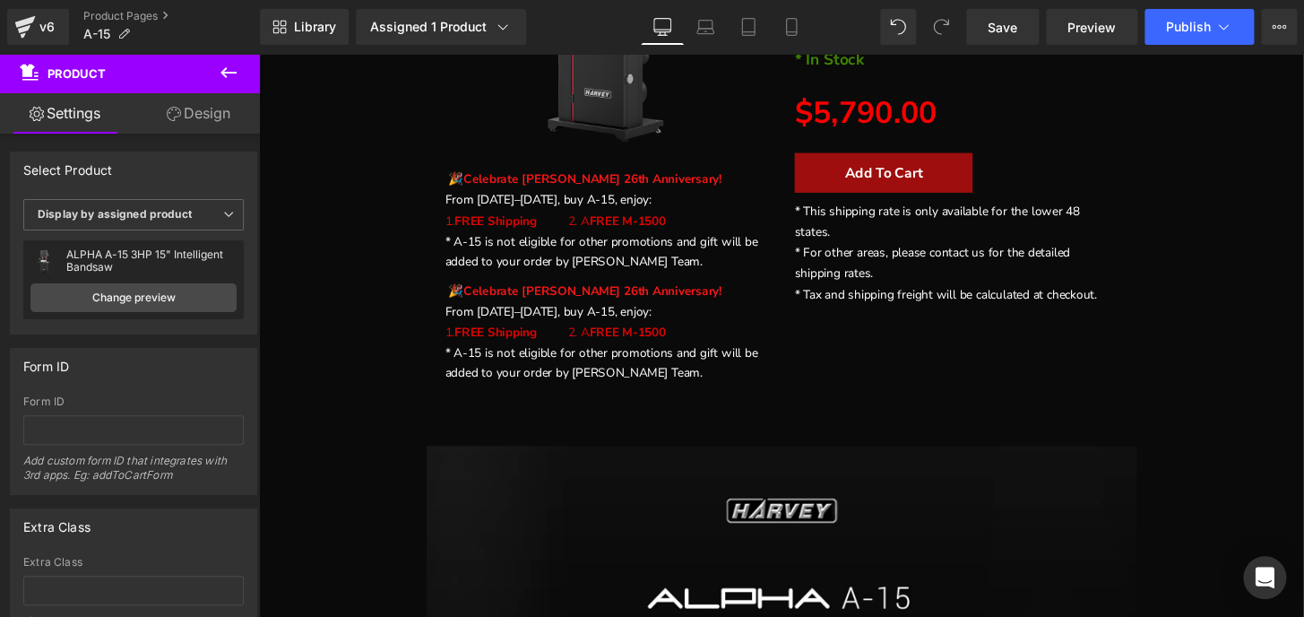
scroll to position [358, 0]
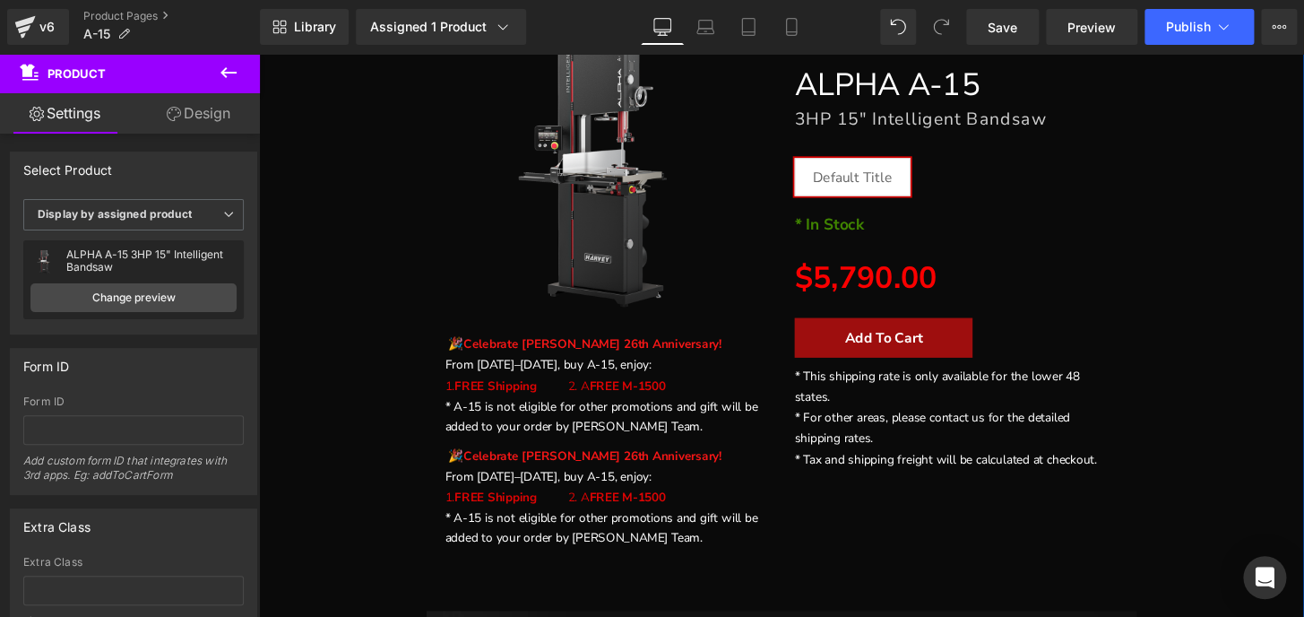
click at [559, 432] on p "* A-15 is not eligible for other promotions and gift will be added to your orde…" at bounding box center [620, 431] width 336 height 43
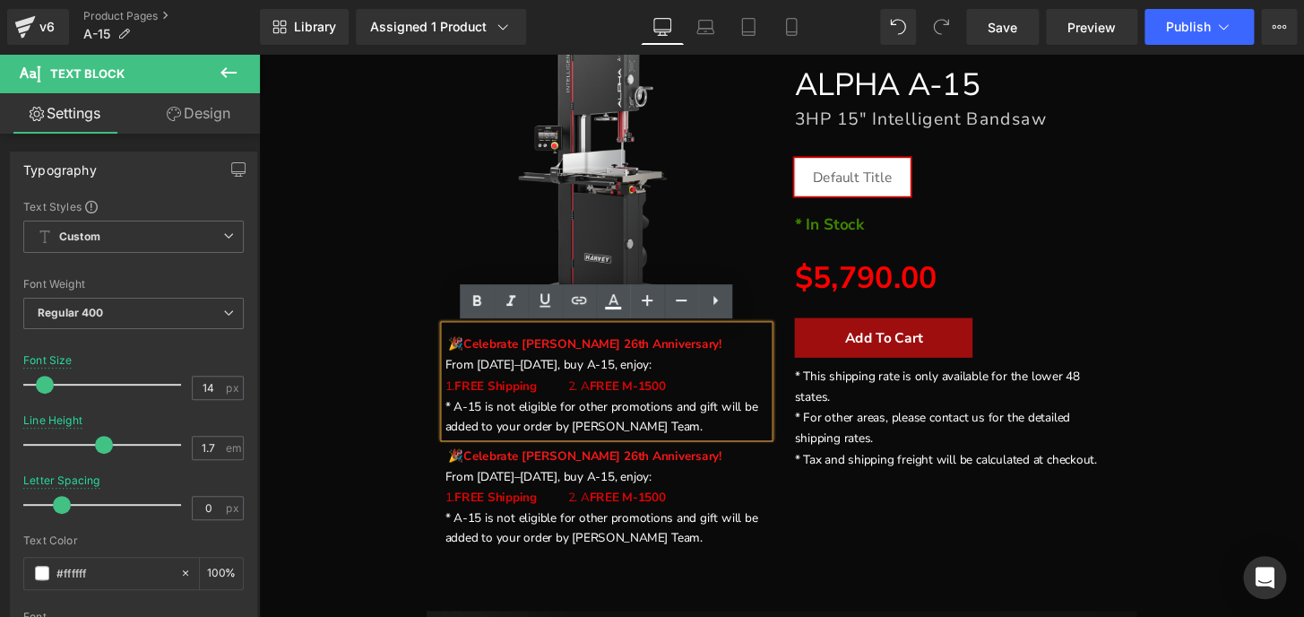
drag, startPoint x: 715, startPoint y: 442, endPoint x: 418, endPoint y: 425, distance: 298.0
click at [401, 427] on div "FREE SHIPPING" at bounding box center [801, 275] width 1067 height 603
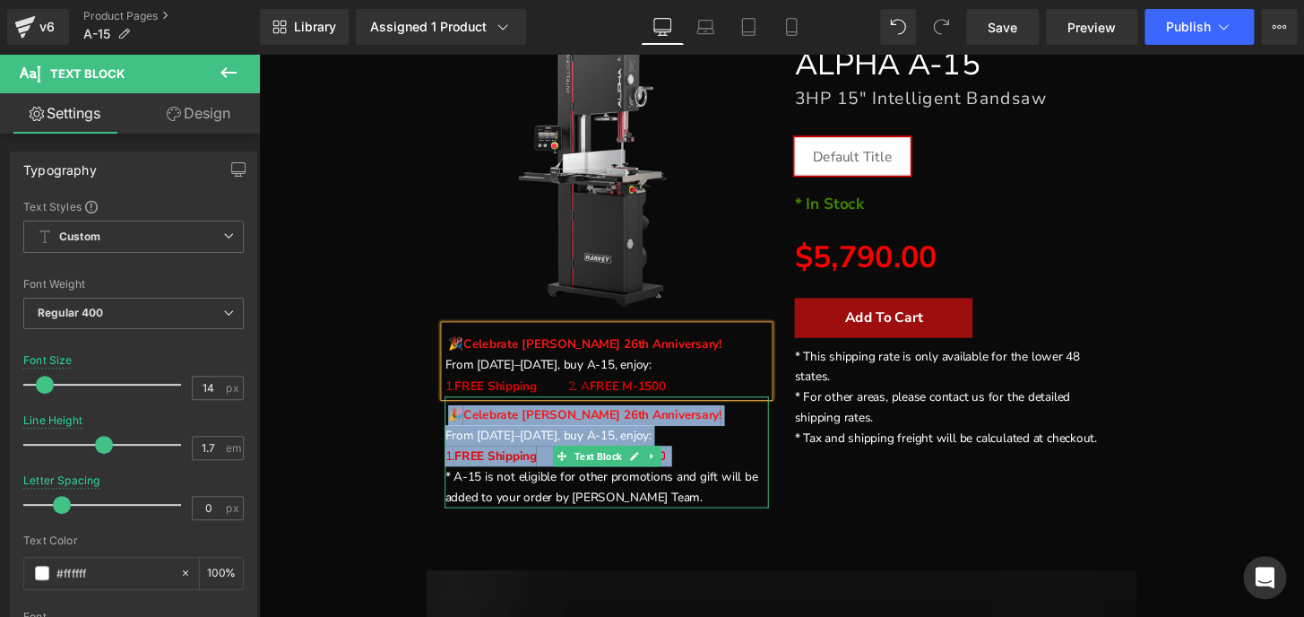
drag, startPoint x: 450, startPoint y: 426, endPoint x: 704, endPoint y: 462, distance: 256.3
click at [704, 462] on div "🎉 Celebrate [PERSON_NAME] 26th Anniversary! From [DATE]–[DATE], buy A-15, enjoy…" at bounding box center [620, 468] width 336 height 116
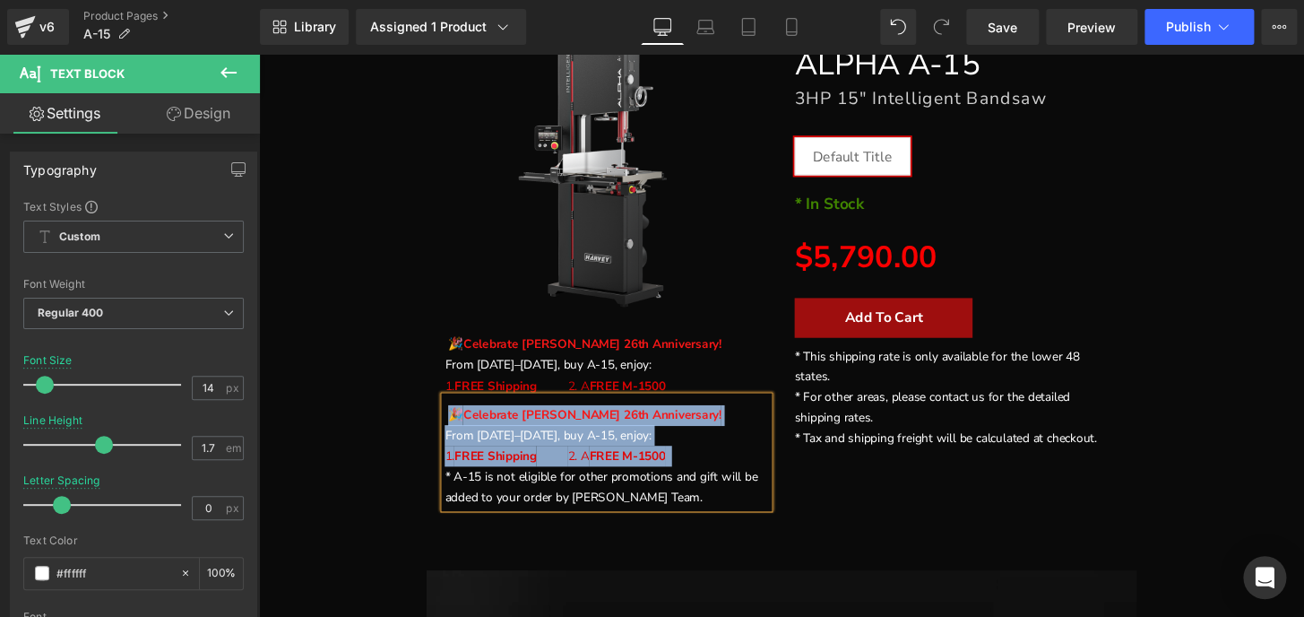
click at [706, 472] on p "1. FREE Shipping 2. A FREE M-1500" at bounding box center [620, 472] width 336 height 22
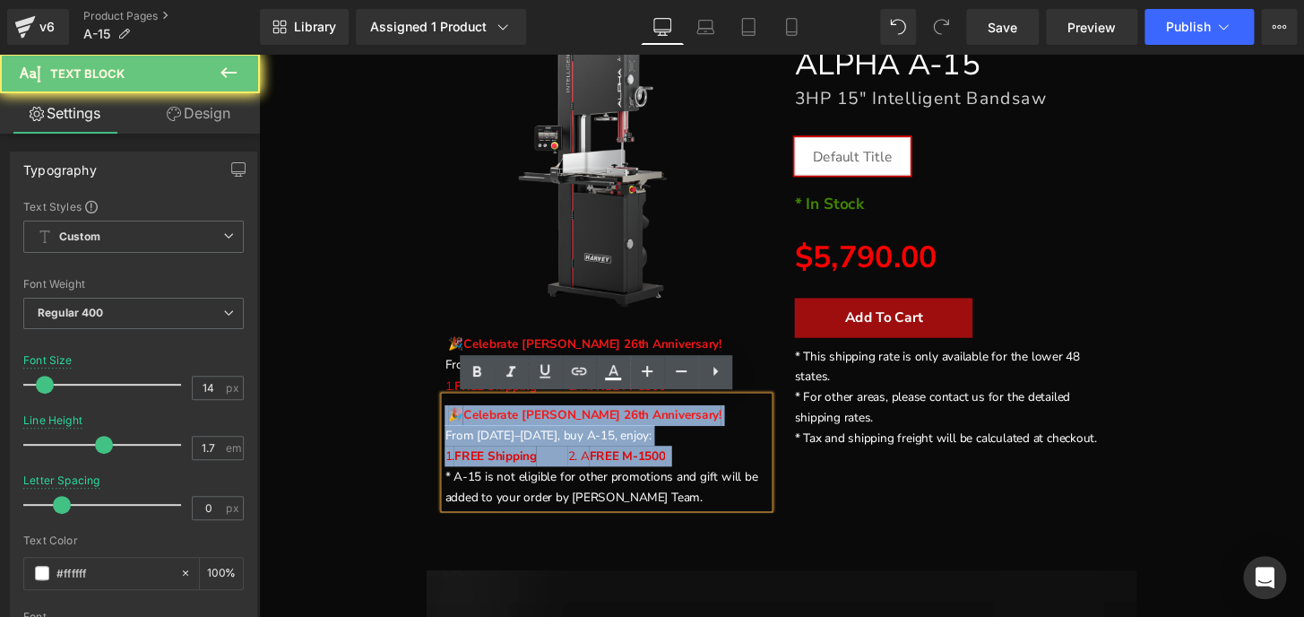
drag, startPoint x: 715, startPoint y: 469, endPoint x: 331, endPoint y: 419, distance: 387.6
click at [331, 419] on div "FREE SHIPPING" at bounding box center [801, 254] width 1067 height 560
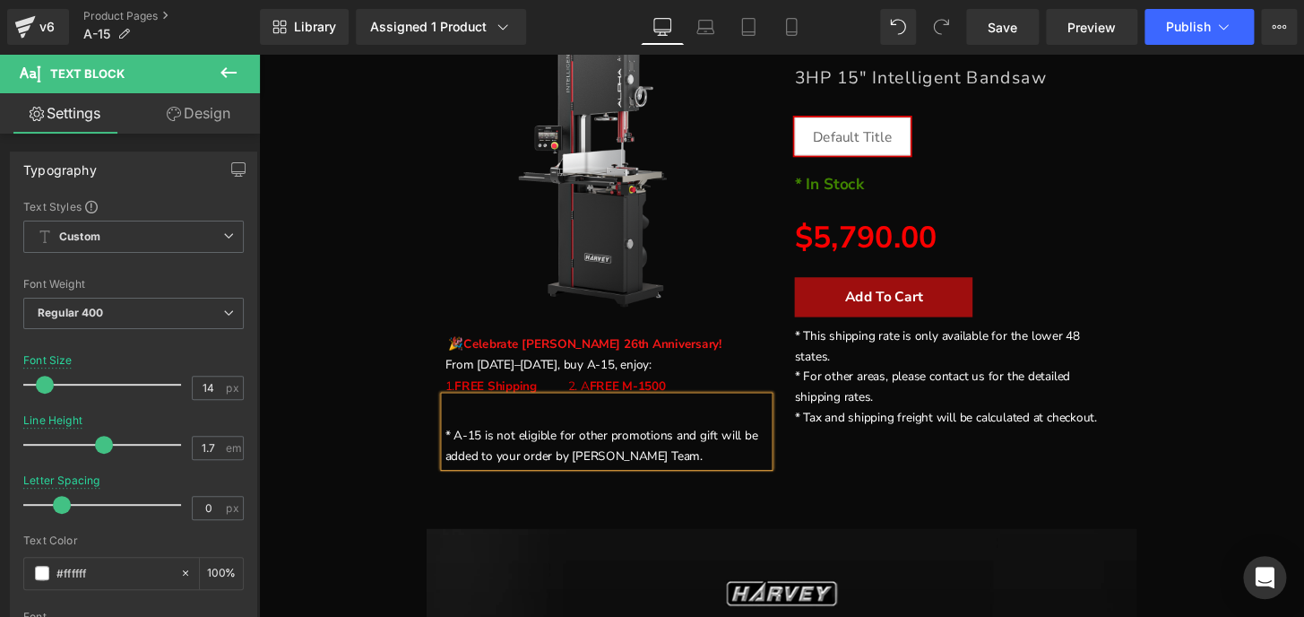
click at [452, 444] on div "* A-15 is not eligible for other promotions and gift will be added to your orde…" at bounding box center [620, 446] width 336 height 73
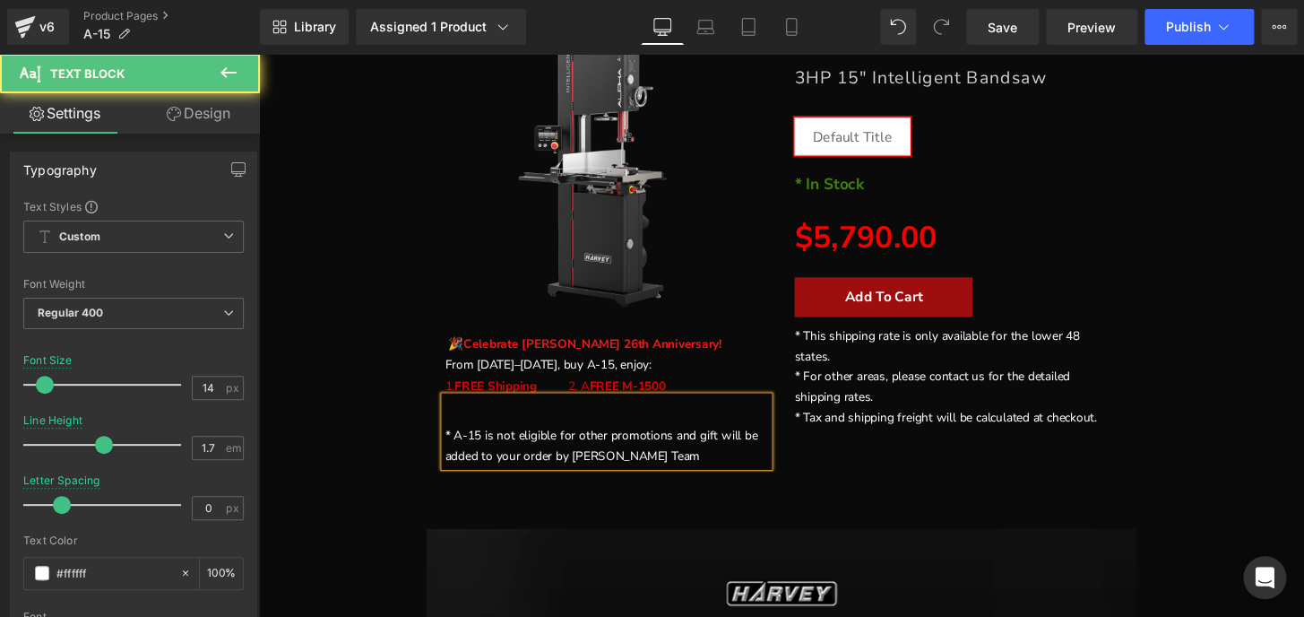
click at [452, 442] on p "* A-15 is not eligible for other promotions and gift will be added to your orde…" at bounding box center [620, 460] width 336 height 43
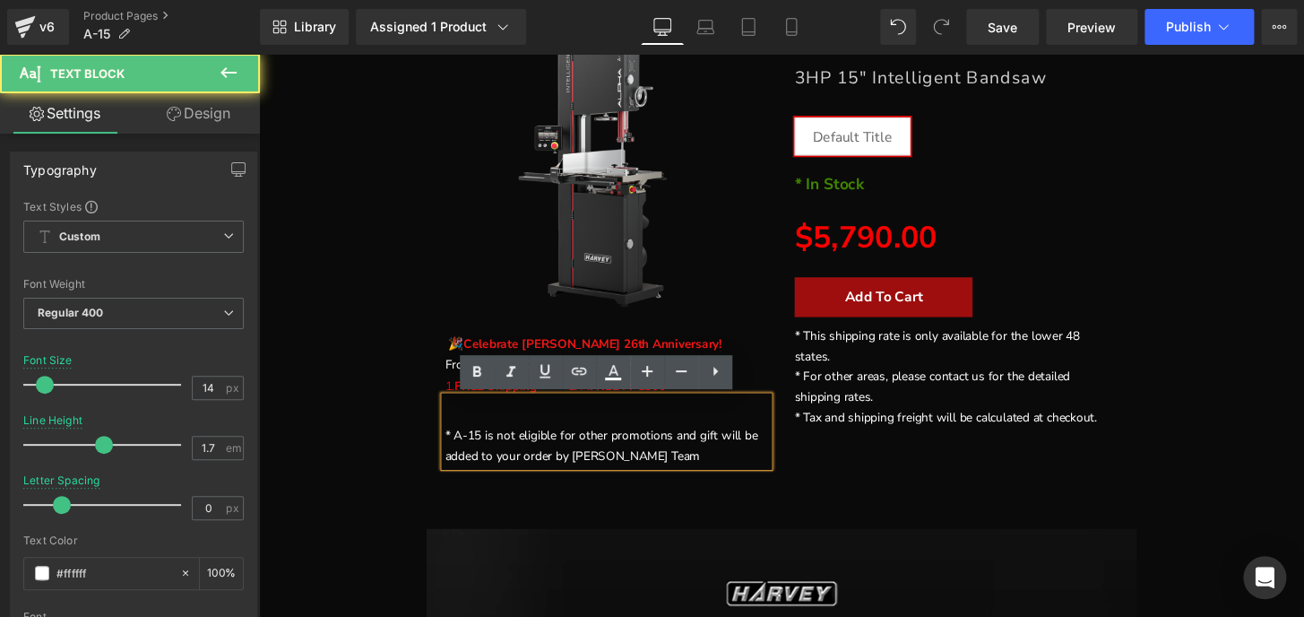
click at [452, 442] on p "* A-15 is not eligible for other promotions and gift will be added to your orde…" at bounding box center [620, 460] width 336 height 43
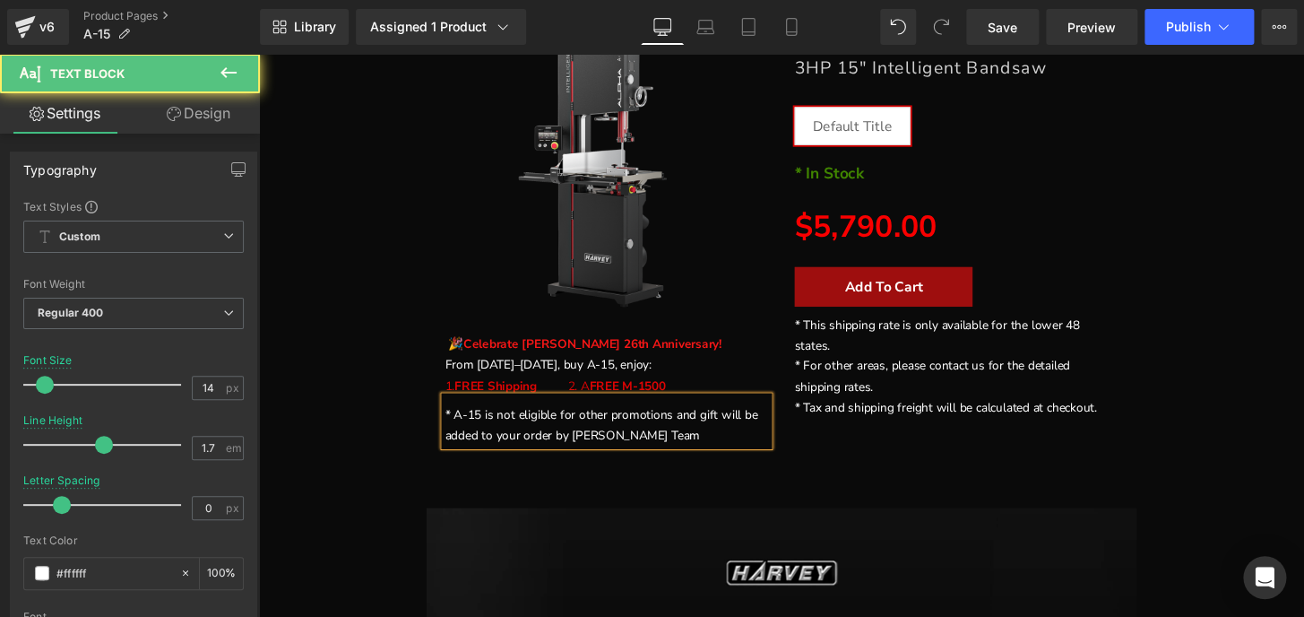
click at [700, 449] on p "* A-15 is not eligible for other promotions and gift will be added to your orde…" at bounding box center [620, 440] width 336 height 43
drag, startPoint x: 712, startPoint y: 454, endPoint x: 419, endPoint y: 413, distance: 295.8
click at [419, 413] on div "FREE SHIPPING" at bounding box center [801, 222] width 1067 height 497
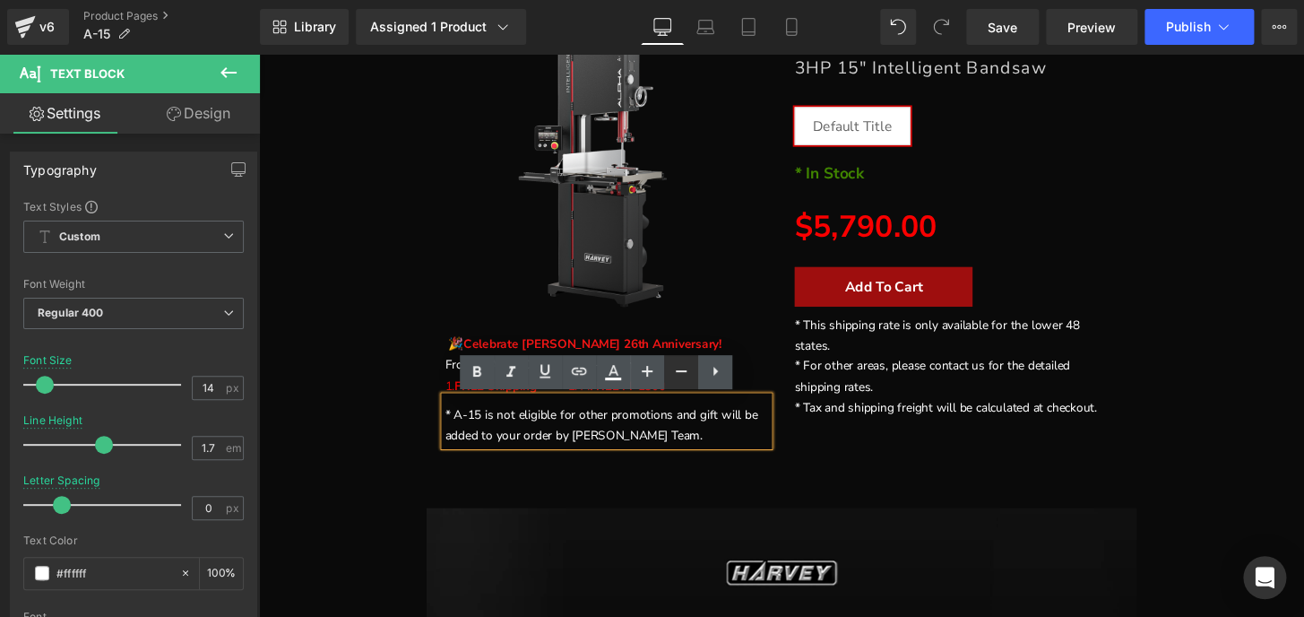
click at [679, 370] on icon at bounding box center [681, 371] width 22 height 22
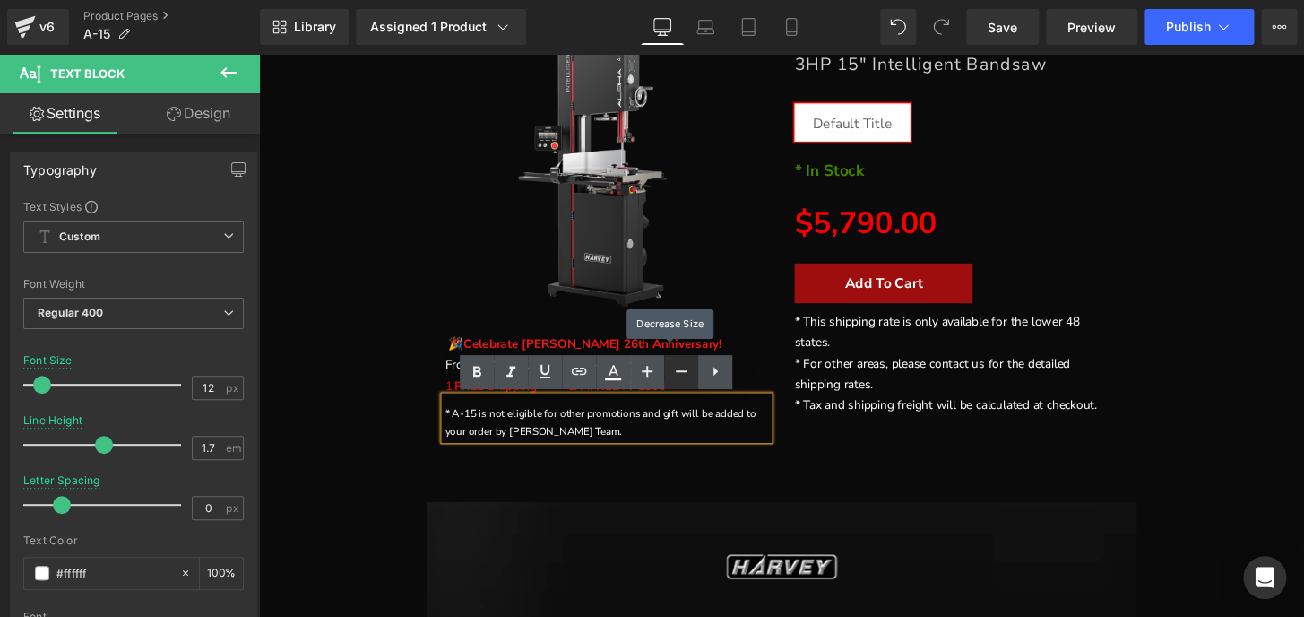
click at [678, 370] on icon at bounding box center [681, 371] width 11 height 2
type input "10"
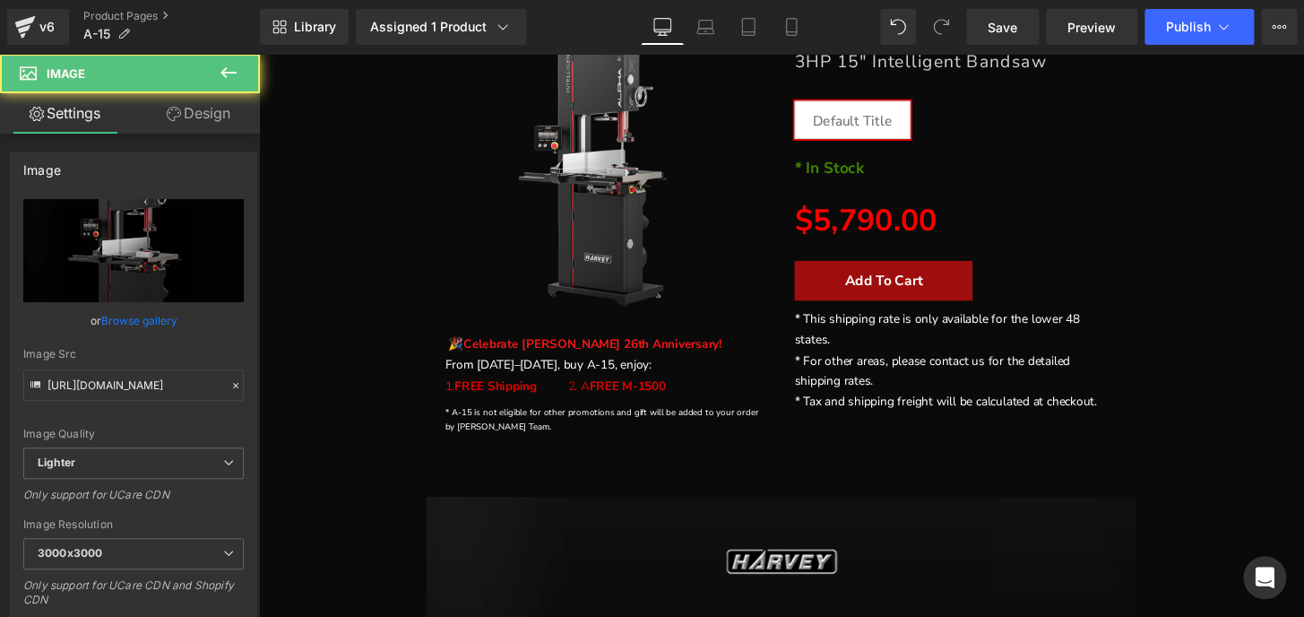
click at [259, 54] on div "62px" at bounding box center [259, 54] width 0 height 0
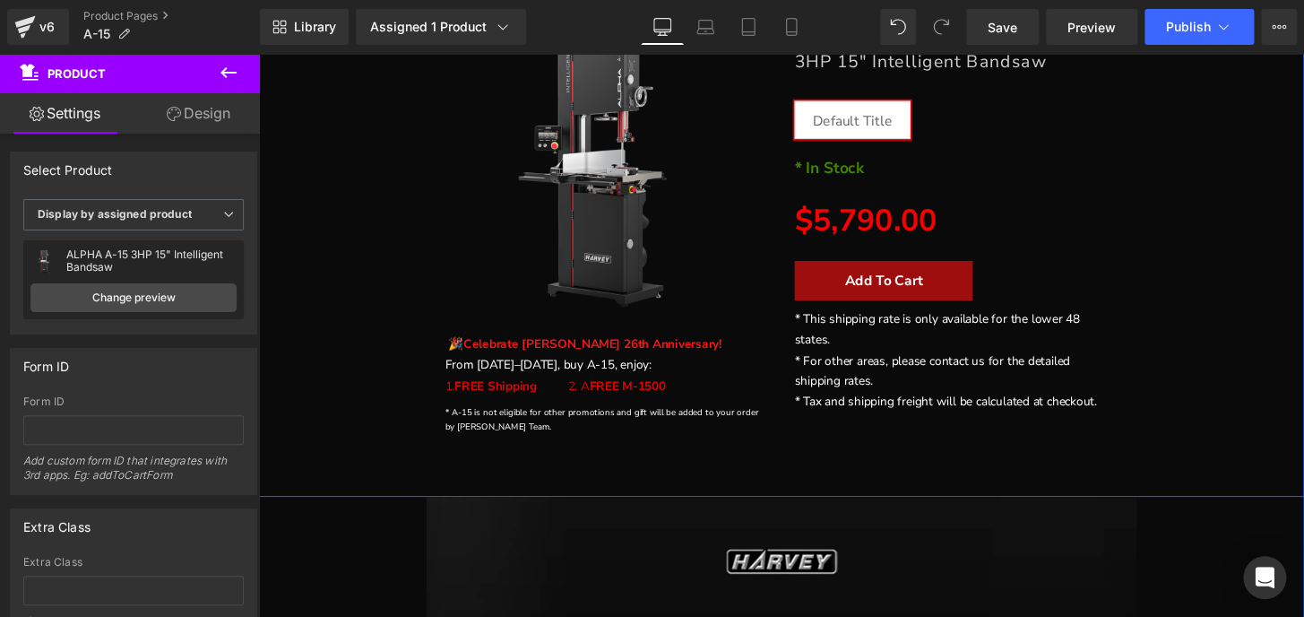
click at [259, 54] on div at bounding box center [259, 54] width 0 height 0
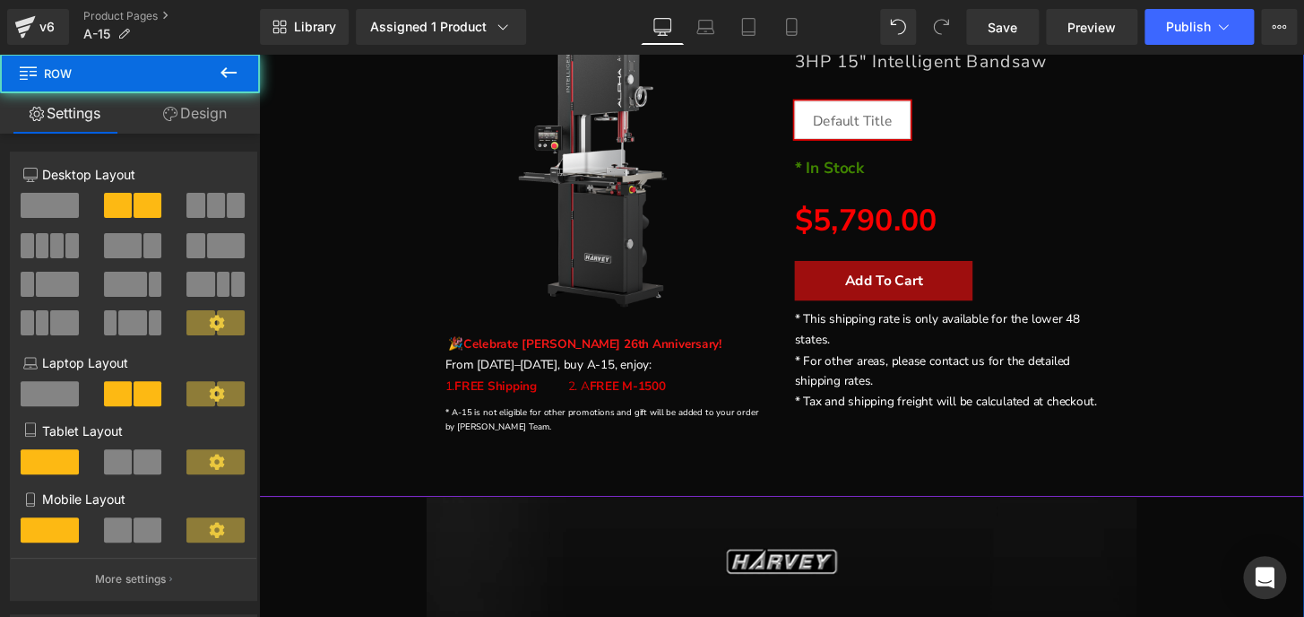
click at [1298, 427] on div "FREE SHIPPING" at bounding box center [801, 216] width 1067 height 484
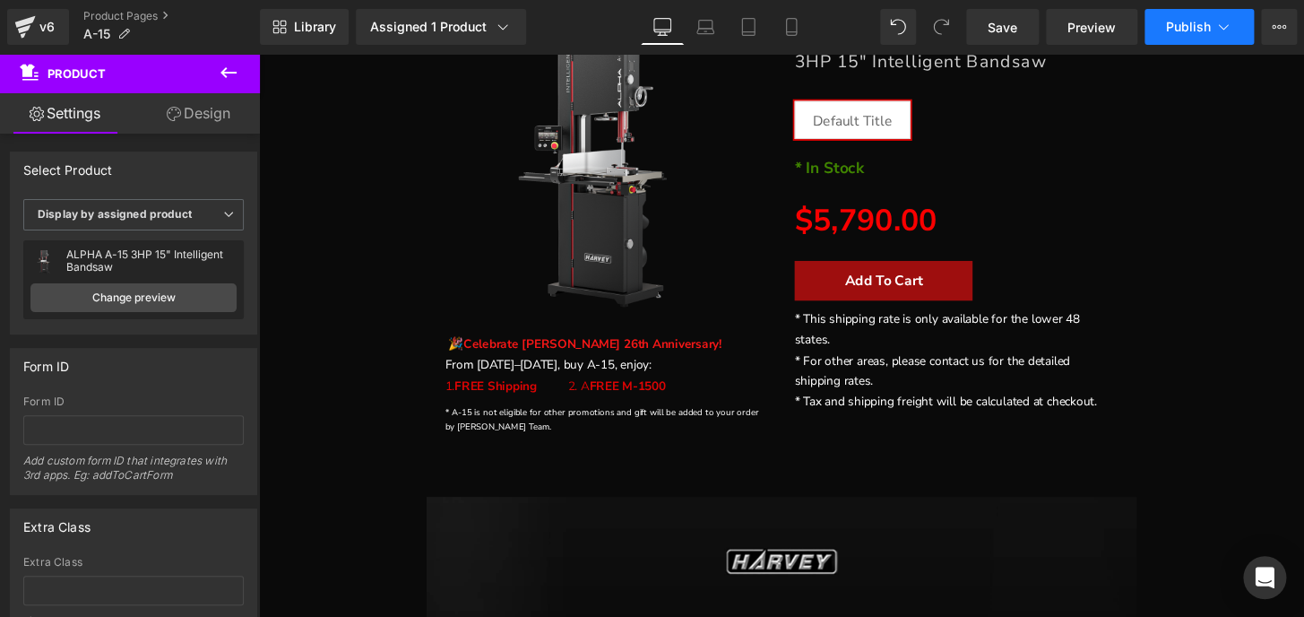
click at [1166, 22] on span "Publish" at bounding box center [1188, 27] width 45 height 14
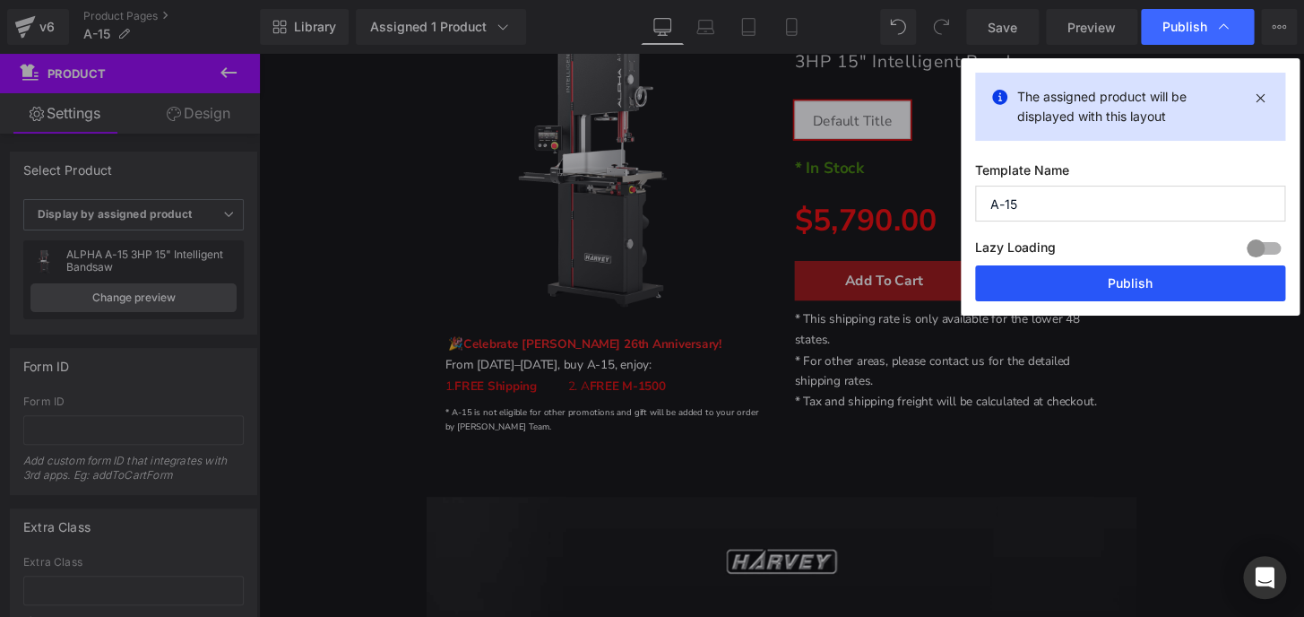
click at [1143, 282] on button "Publish" at bounding box center [1130, 283] width 310 height 36
